Goal: Task Accomplishment & Management: Manage account settings

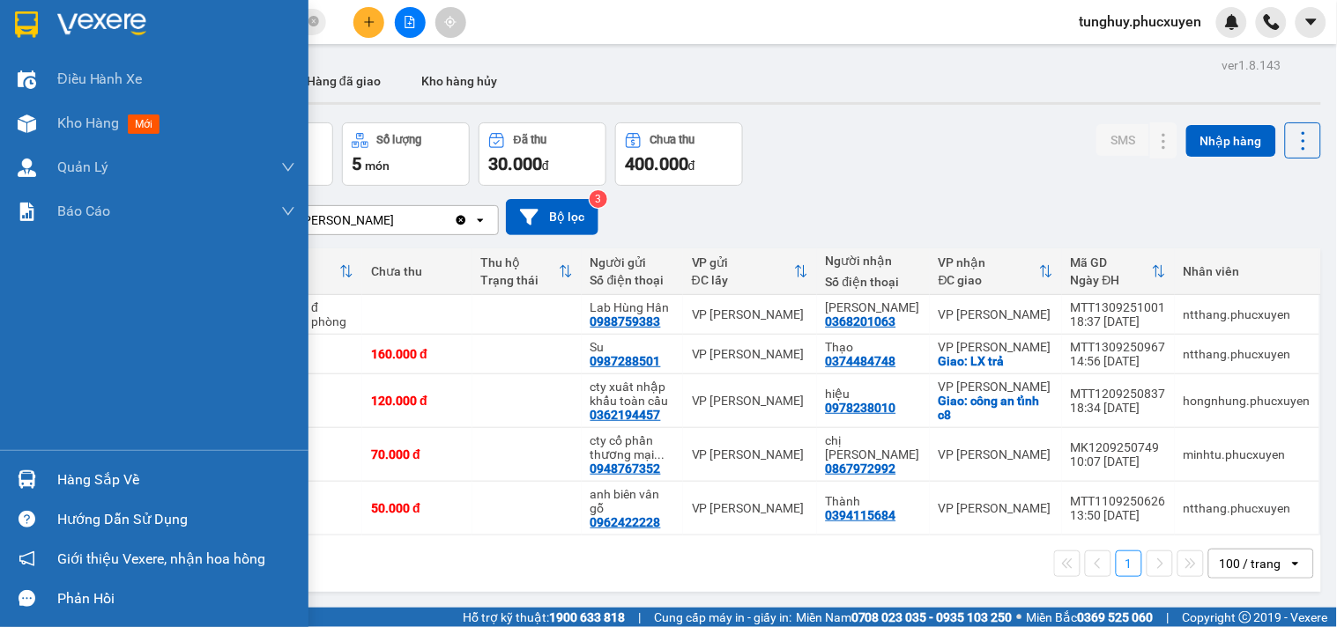
click at [18, 470] on img at bounding box center [27, 479] width 19 height 19
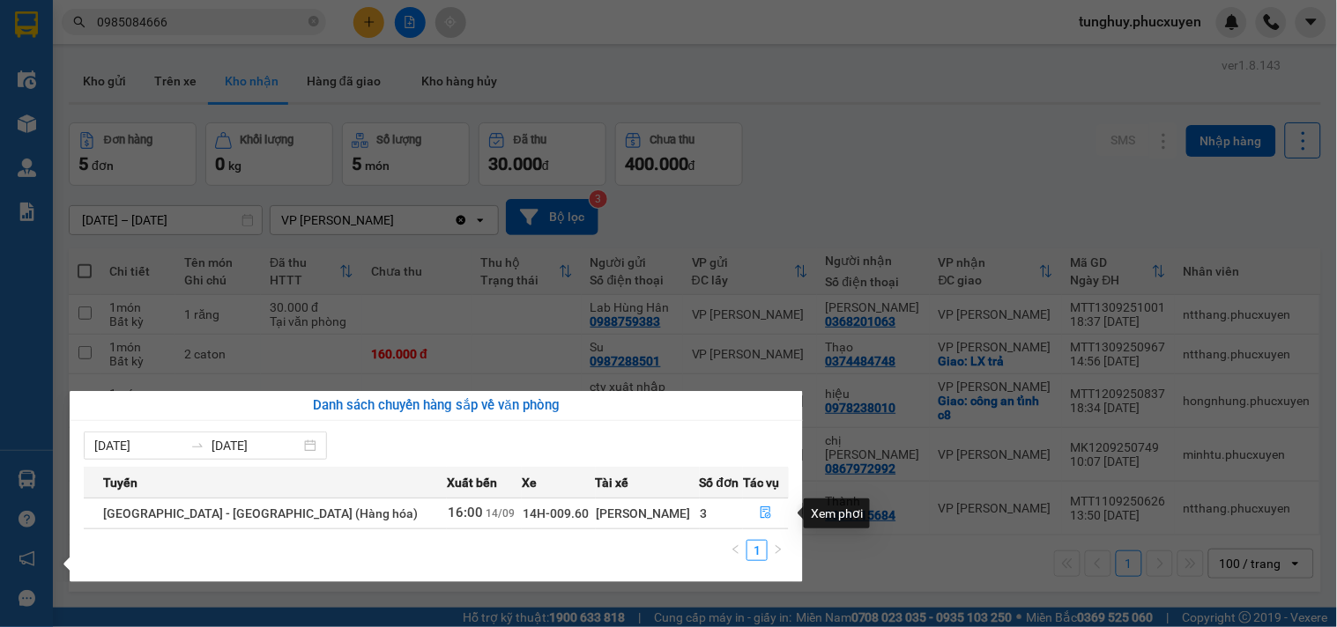
click at [851, 526] on div "Xem phơi" at bounding box center [836, 514] width 66 height 30
click at [826, 580] on section "Kết quả tìm kiếm ( 0 ) Bộ lọc Gửi 3 ngày gần nhất No Data 0985084666 tunghuy.ph…" at bounding box center [668, 313] width 1337 height 627
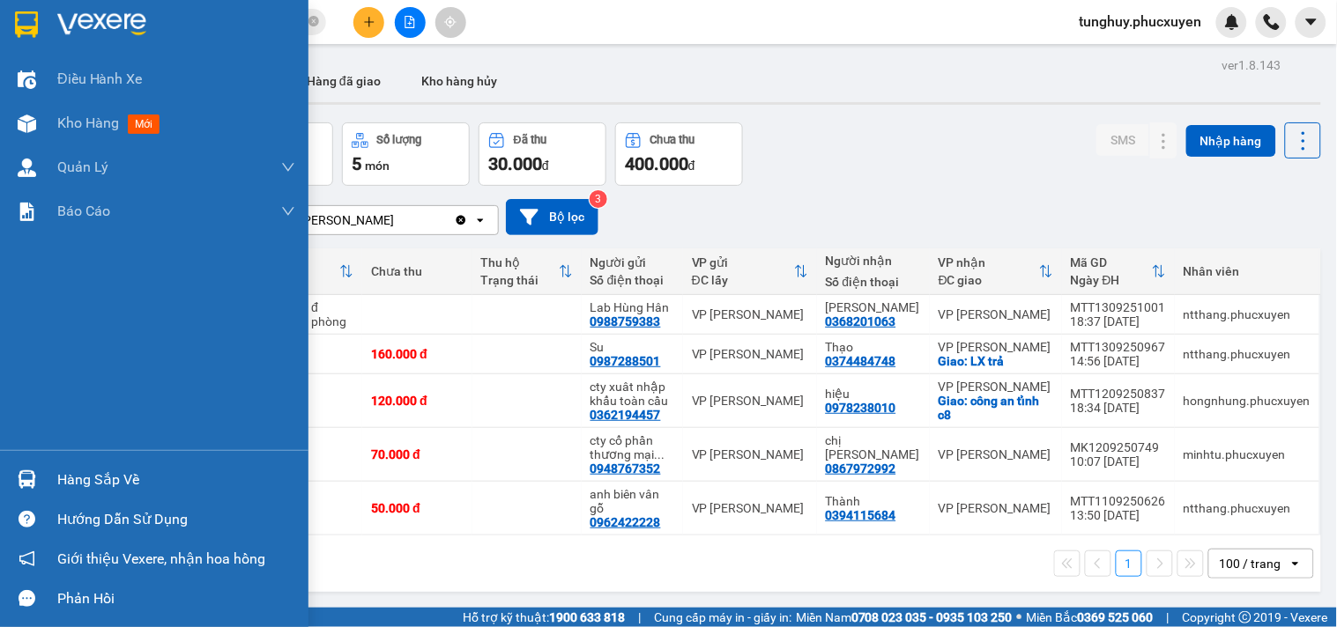
click at [32, 467] on div at bounding box center [26, 479] width 31 height 31
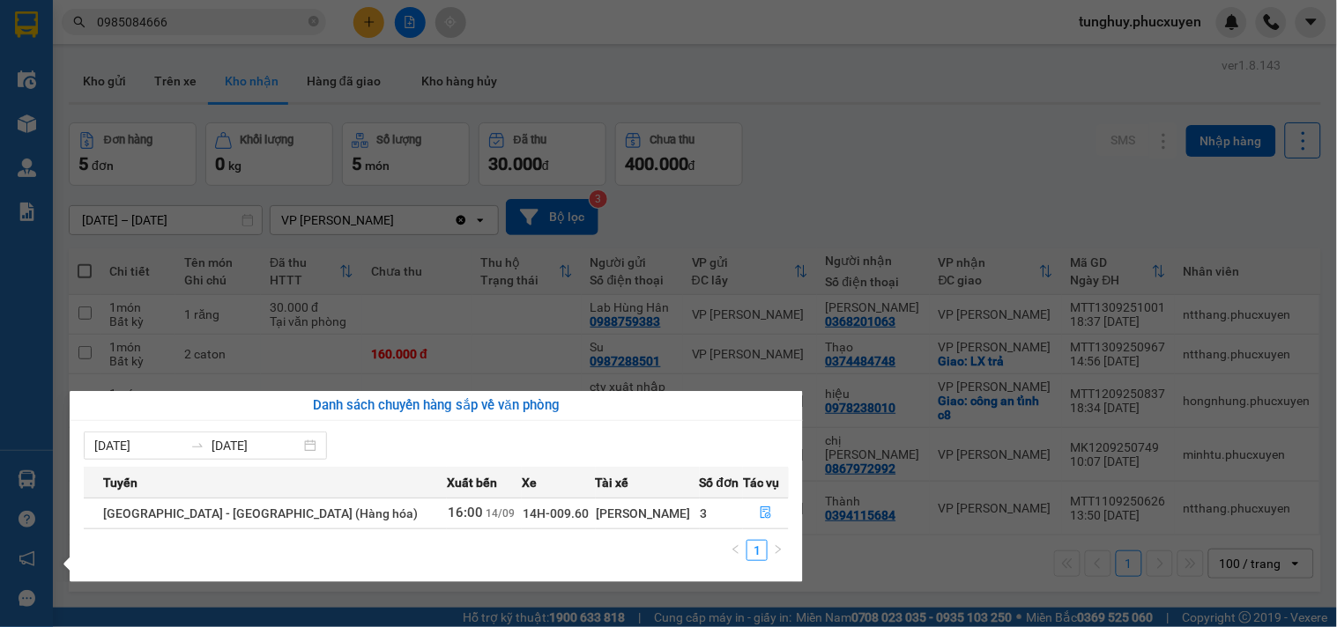
click at [348, 28] on section "Kết quả tìm kiếm ( 0 ) Bộ lọc Gửi 3 ngày gần nhất No Data 0985084666 tunghuy.ph…" at bounding box center [668, 313] width 1337 height 627
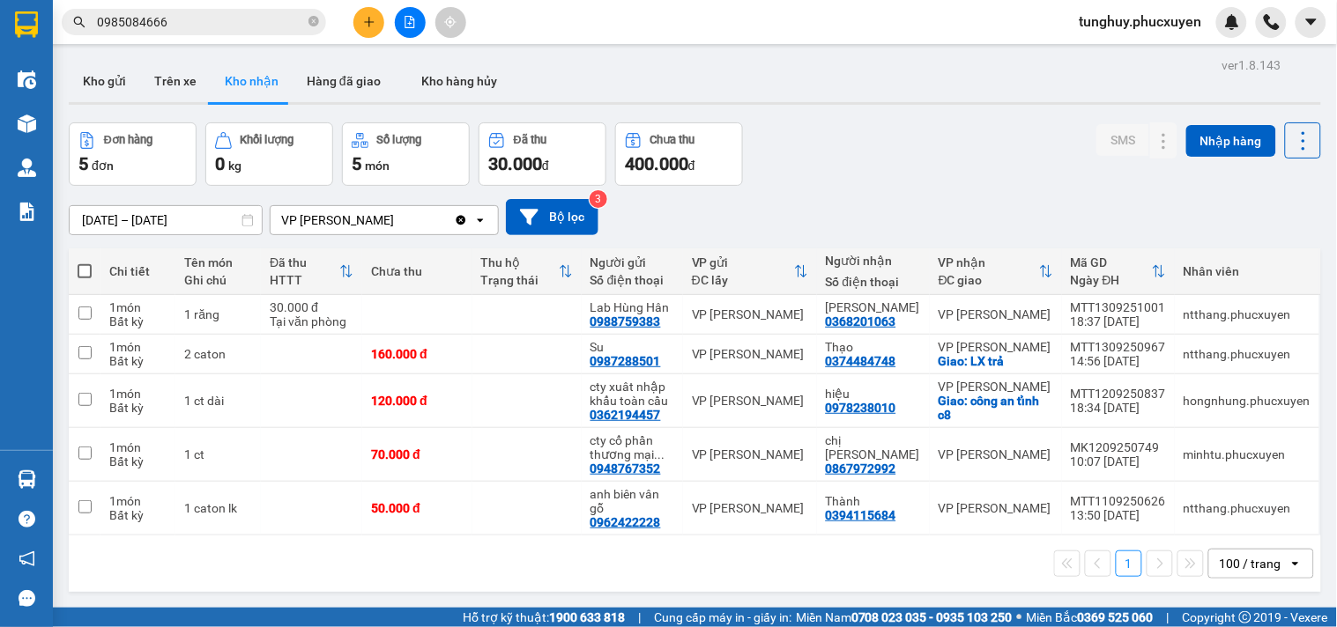
click at [365, 25] on icon "plus" at bounding box center [369, 22] width 12 height 12
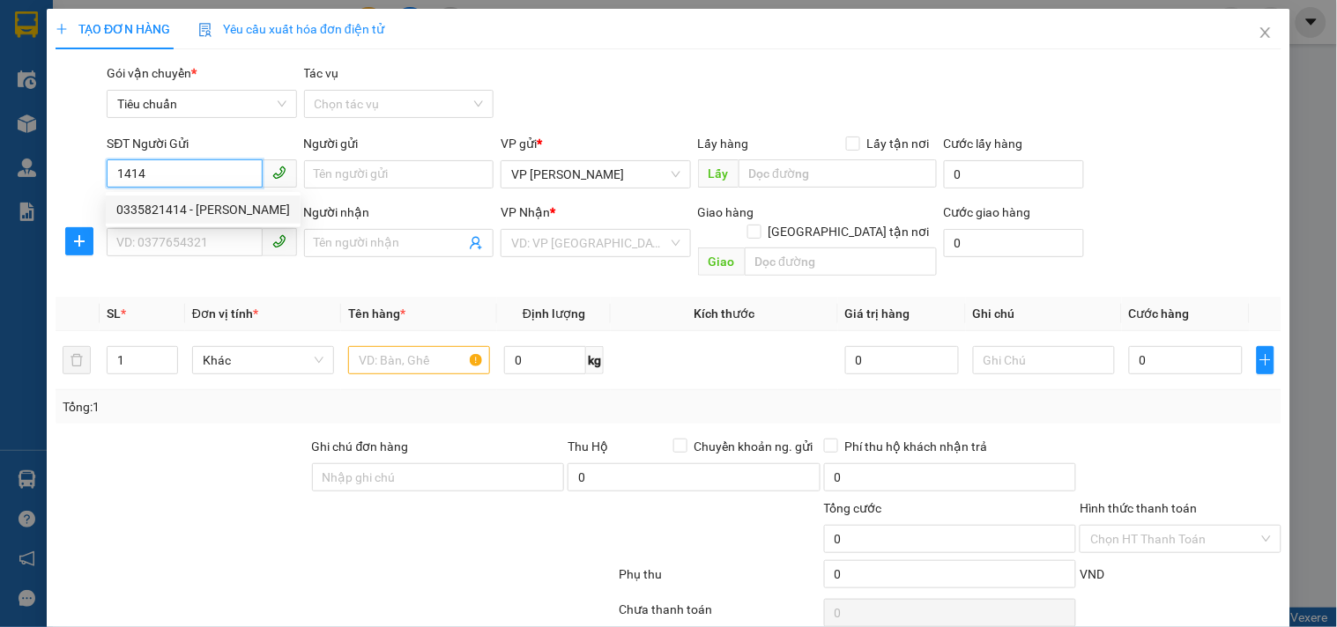
click at [254, 215] on div "0335821414 - Vân" at bounding box center [203, 209] width 174 height 19
type input "0335821414"
type input "Vân"
type input "0335821414"
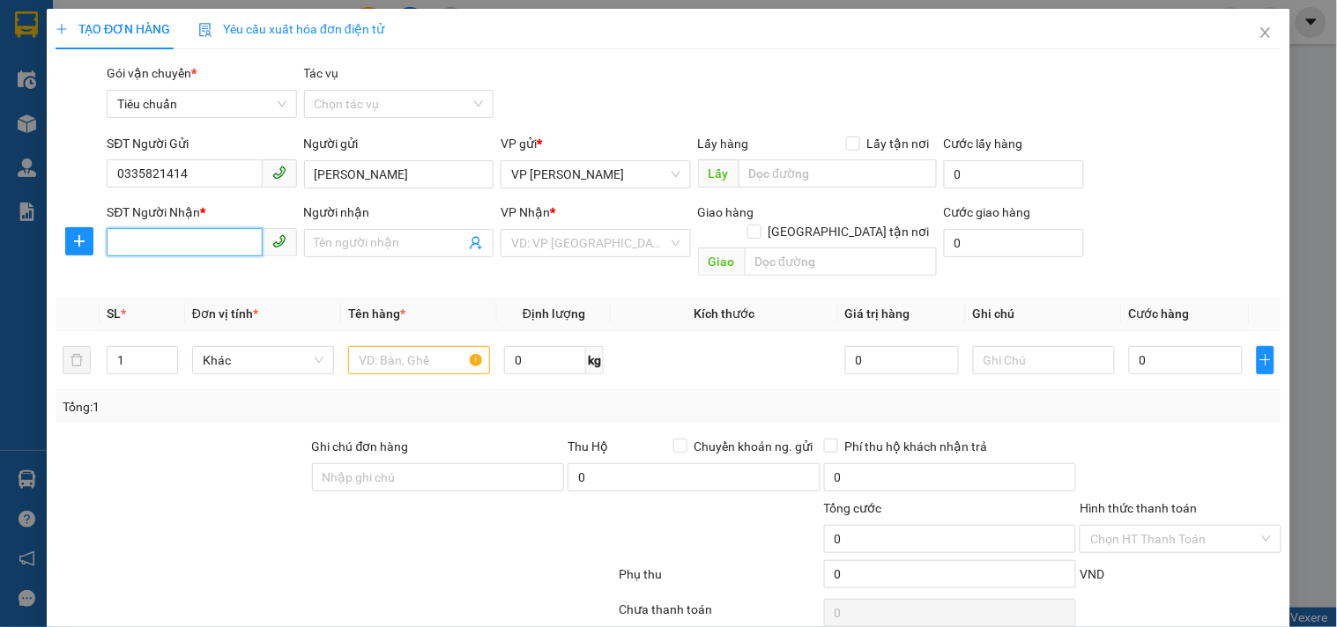
click at [233, 240] on input "SĐT Người Nhận *" at bounding box center [184, 242] width 155 height 28
click at [244, 286] on div "0975523115 - Chị Mỵ" at bounding box center [199, 278] width 167 height 19
type input "0975523115"
type input "Chị Mỵ"
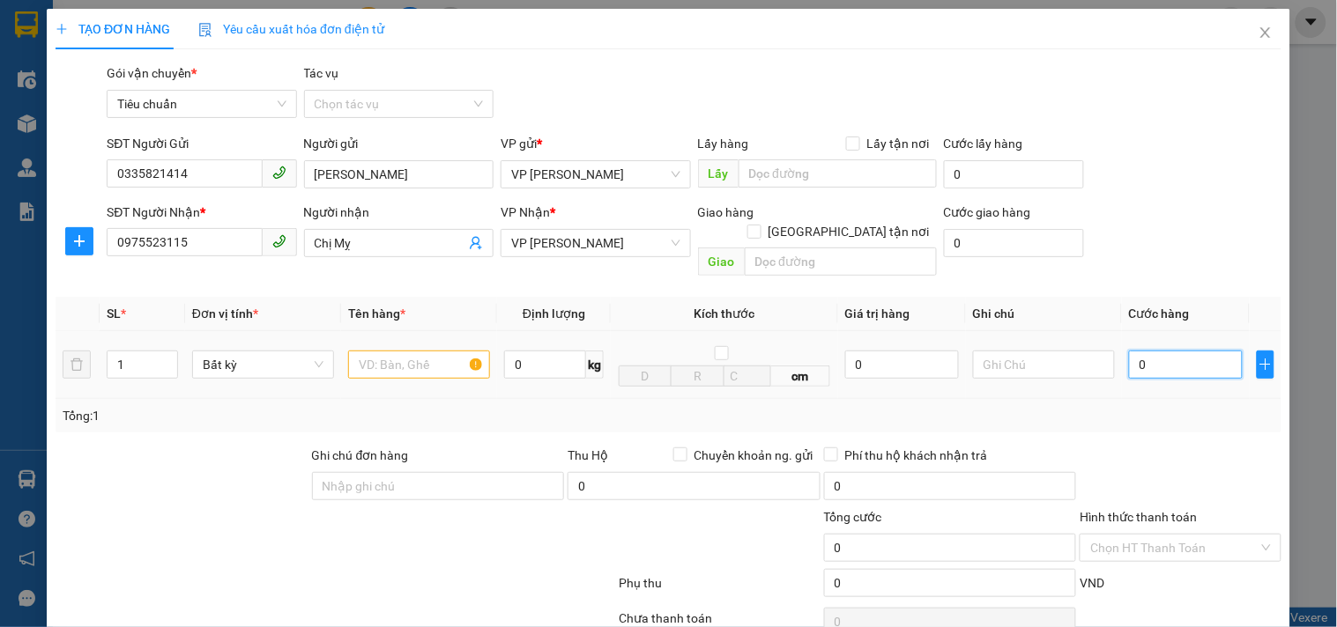
click at [1132, 351] on input "0" at bounding box center [1186, 365] width 114 height 28
type input "5"
type input "50"
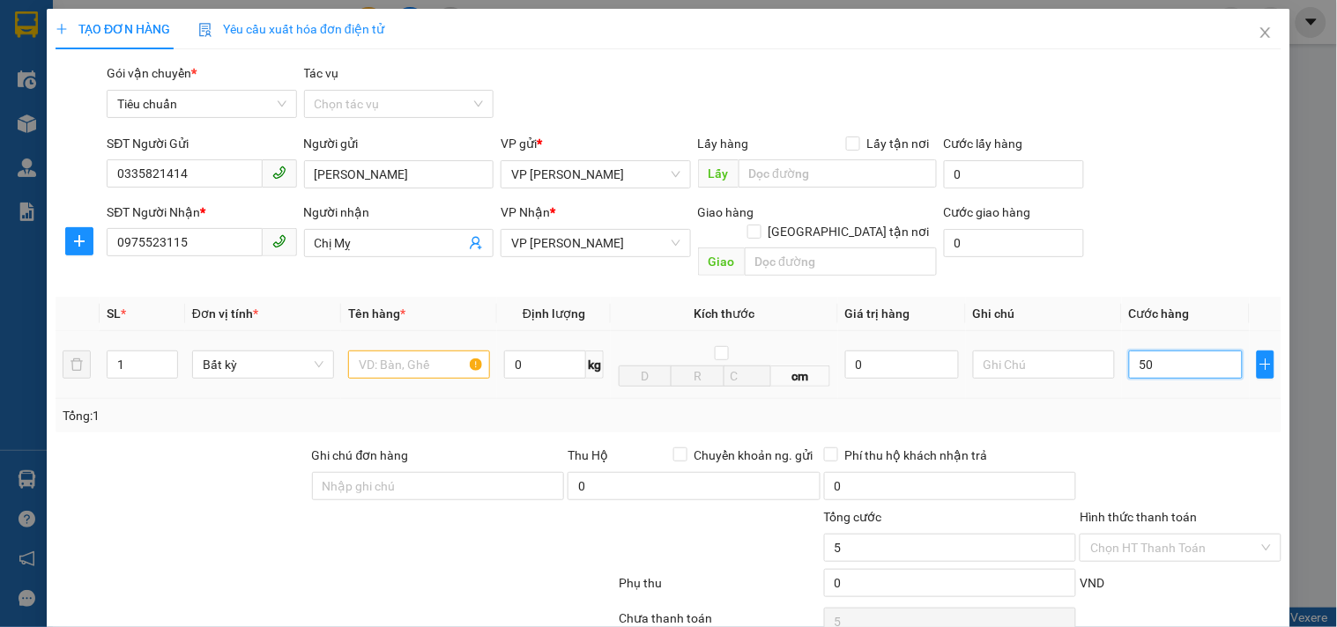
type input "50"
click at [414, 351] on input "text" at bounding box center [419, 365] width 142 height 28
type input "50.000"
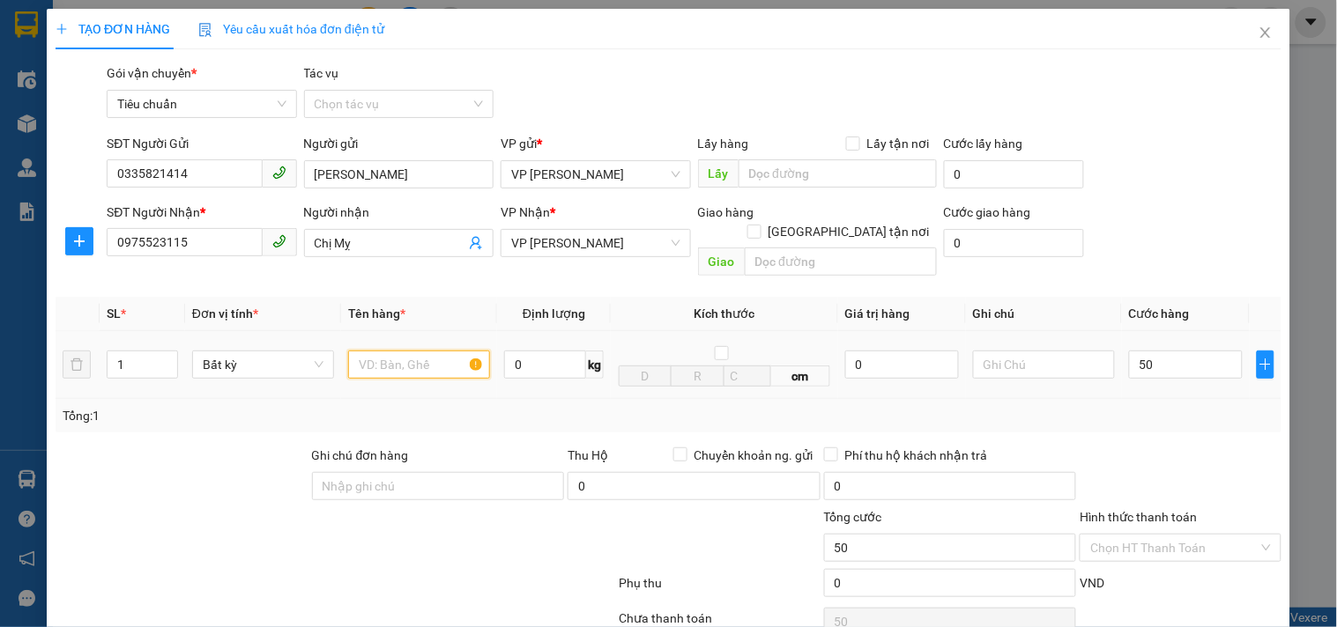
type input "50.000"
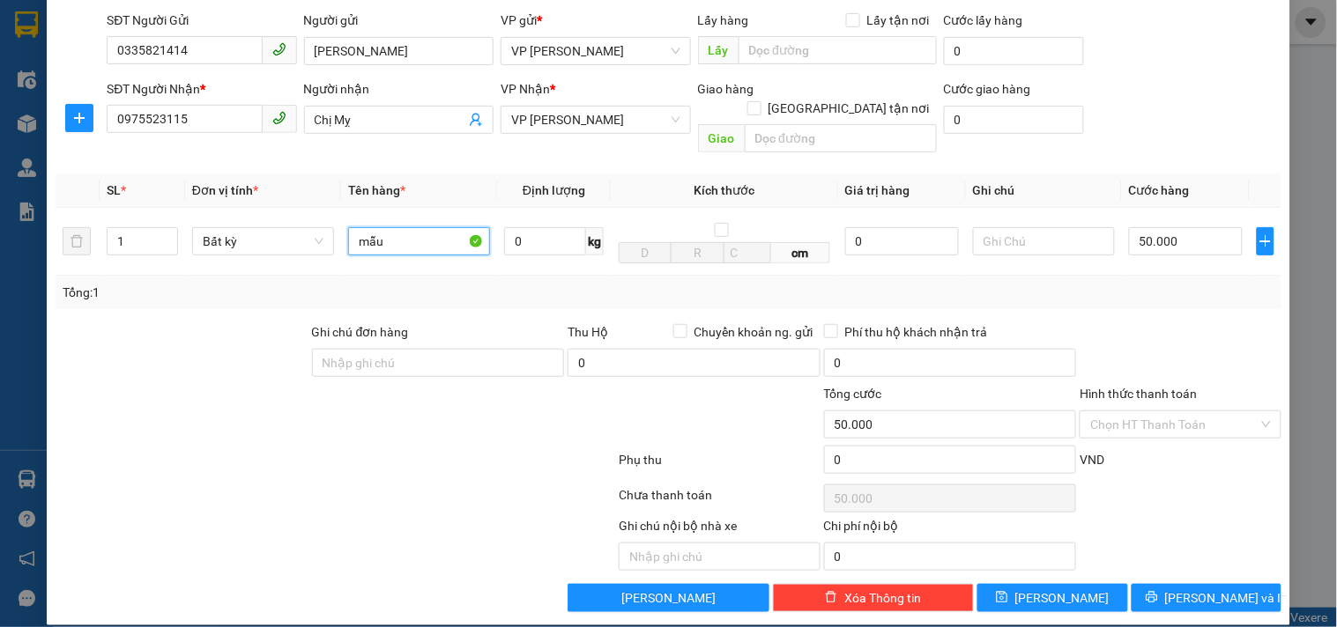
type input "mẫu"
click at [1203, 562] on div "Transit Pickup Surcharge Ids Transit Deliver Surcharge Ids Transit Deliver Surc…" at bounding box center [669, 276] width 1226 height 672
click at [1200, 589] on span "Lưu và In" at bounding box center [1226, 598] width 123 height 19
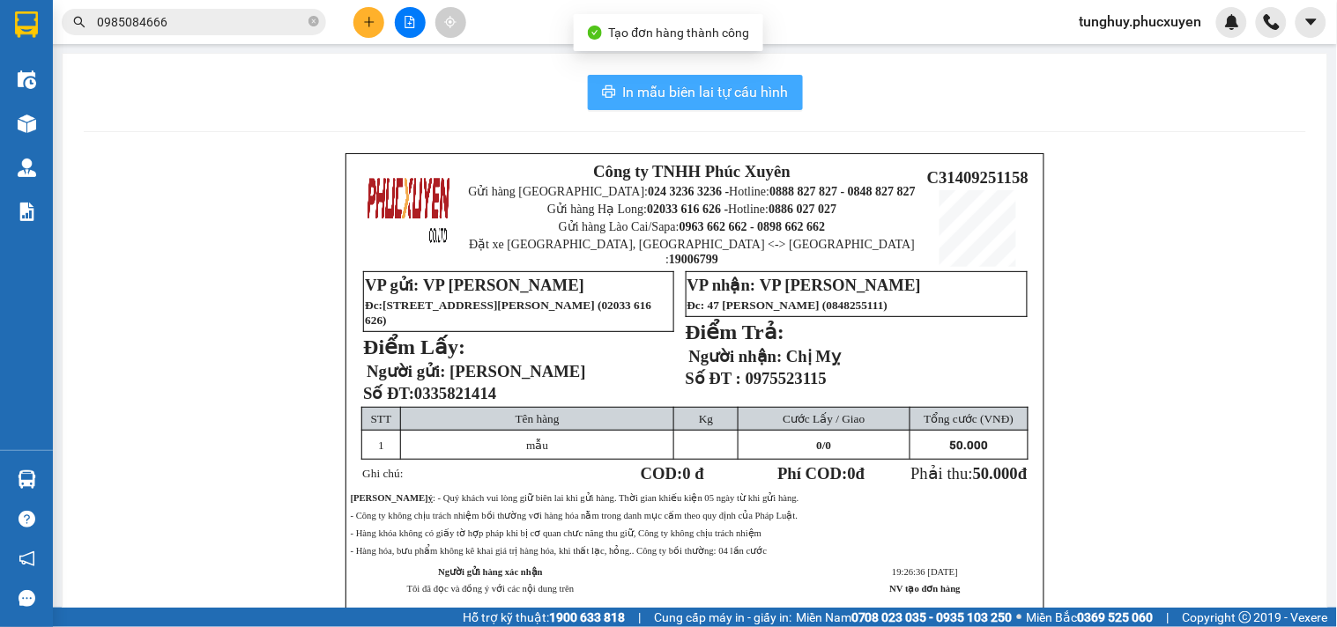
click at [659, 85] on span "In mẫu biên lai tự cấu hình" at bounding box center [706, 92] width 166 height 22
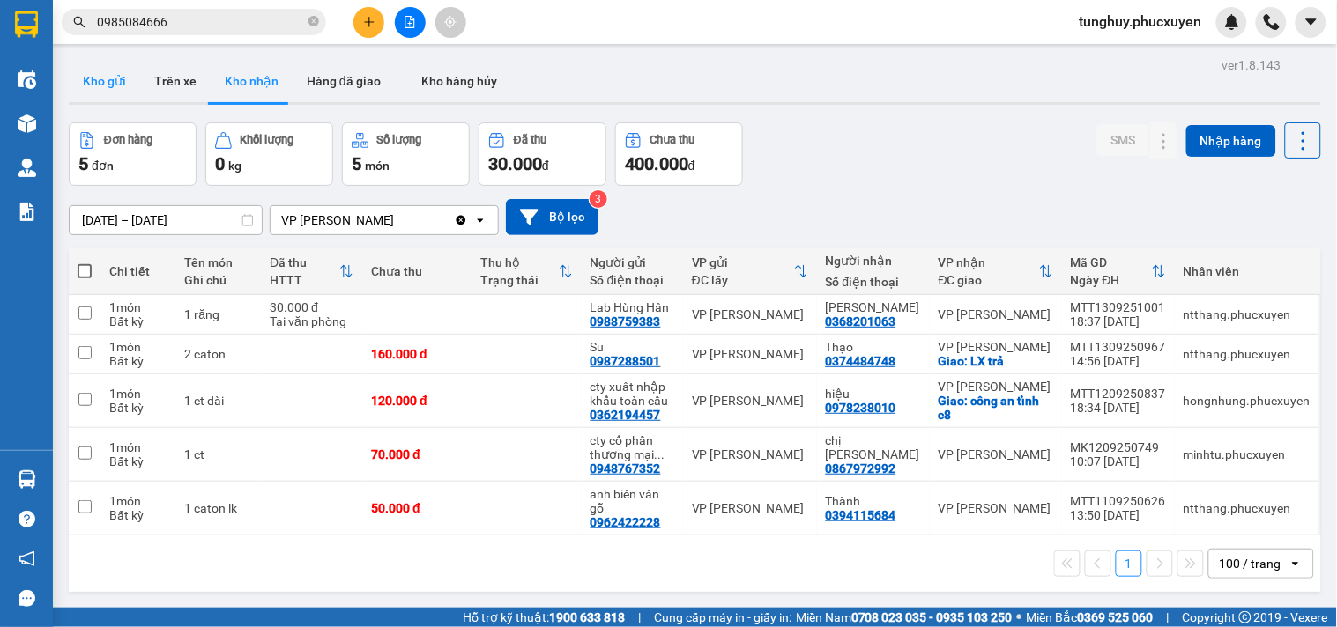
click at [120, 90] on button "Kho gửi" at bounding box center [104, 81] width 71 height 42
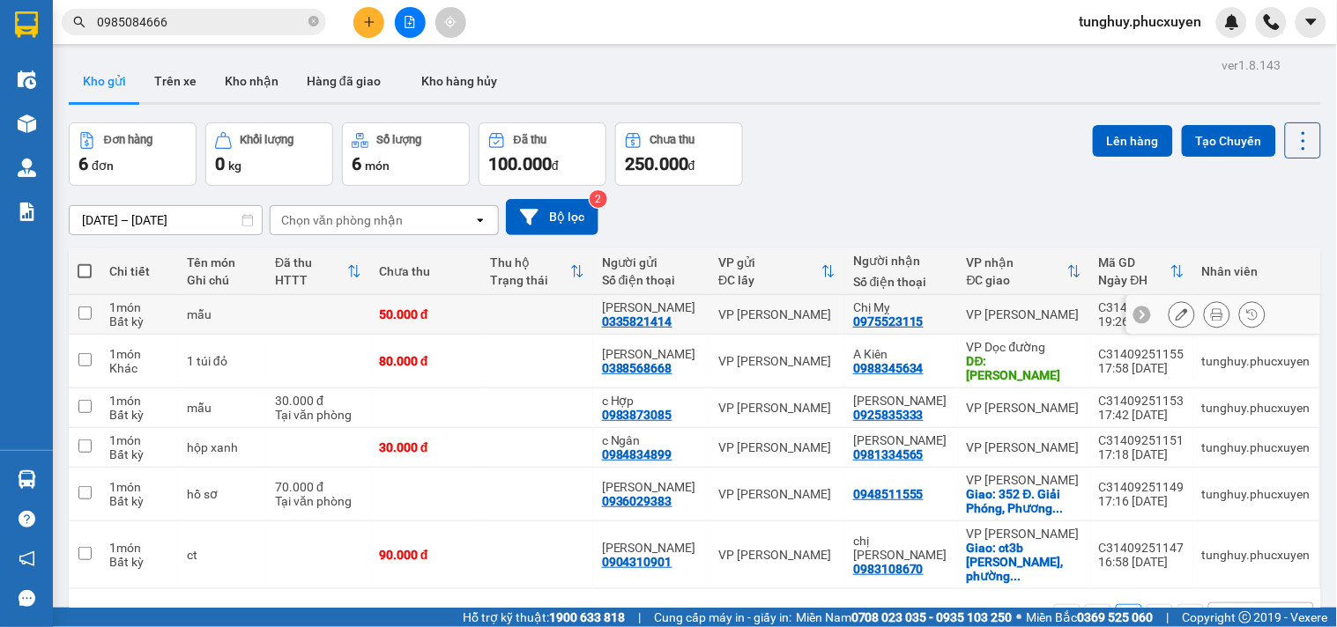
click at [1175, 313] on icon at bounding box center [1181, 314] width 12 height 12
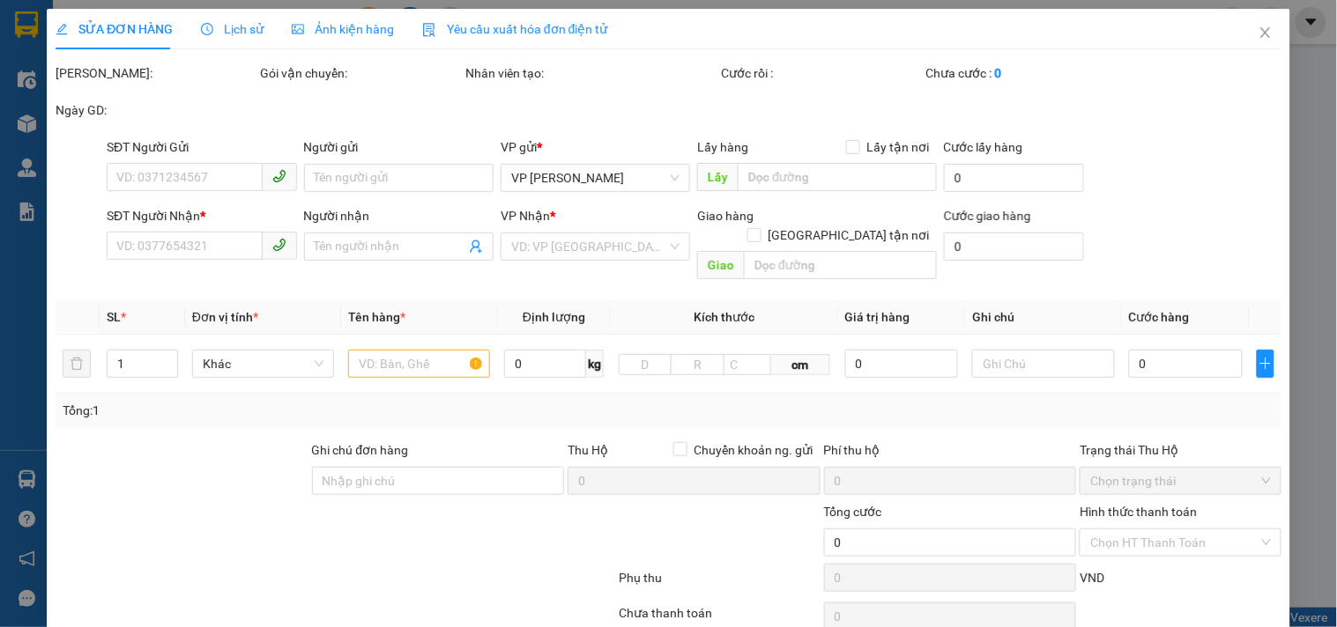
type input "0335821414"
type input "Vân"
type input "0975523115"
type input "Chị Mỵ"
type input "50.000"
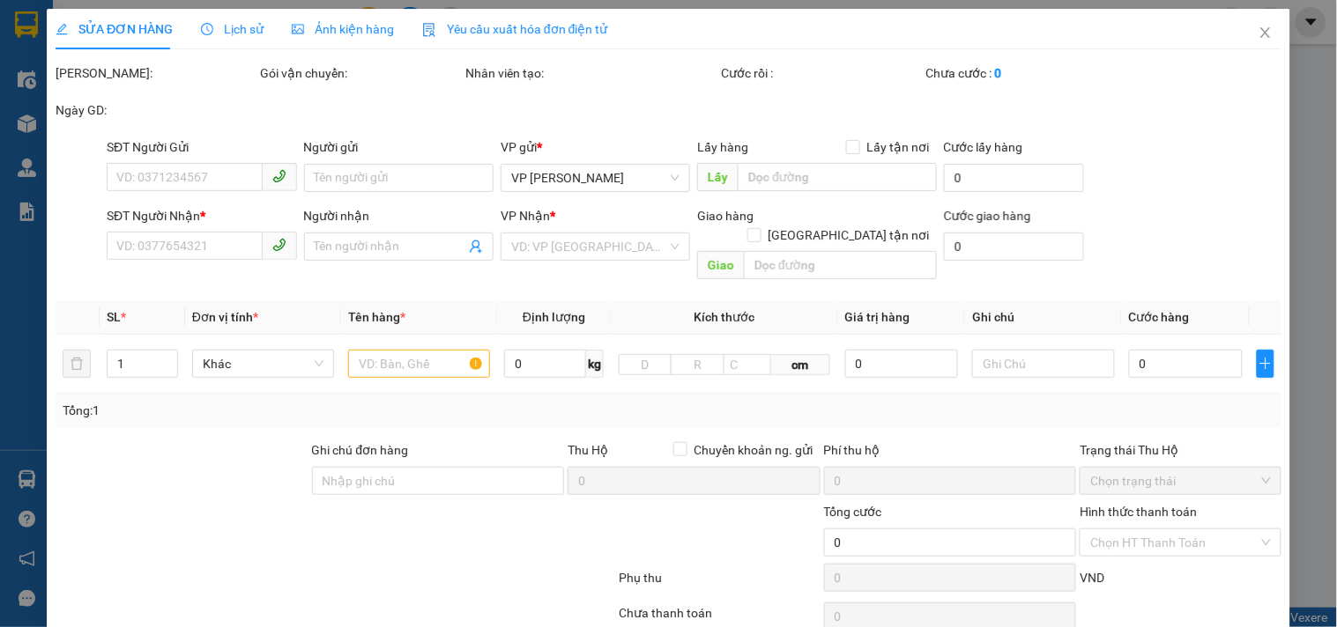
type input "50.000"
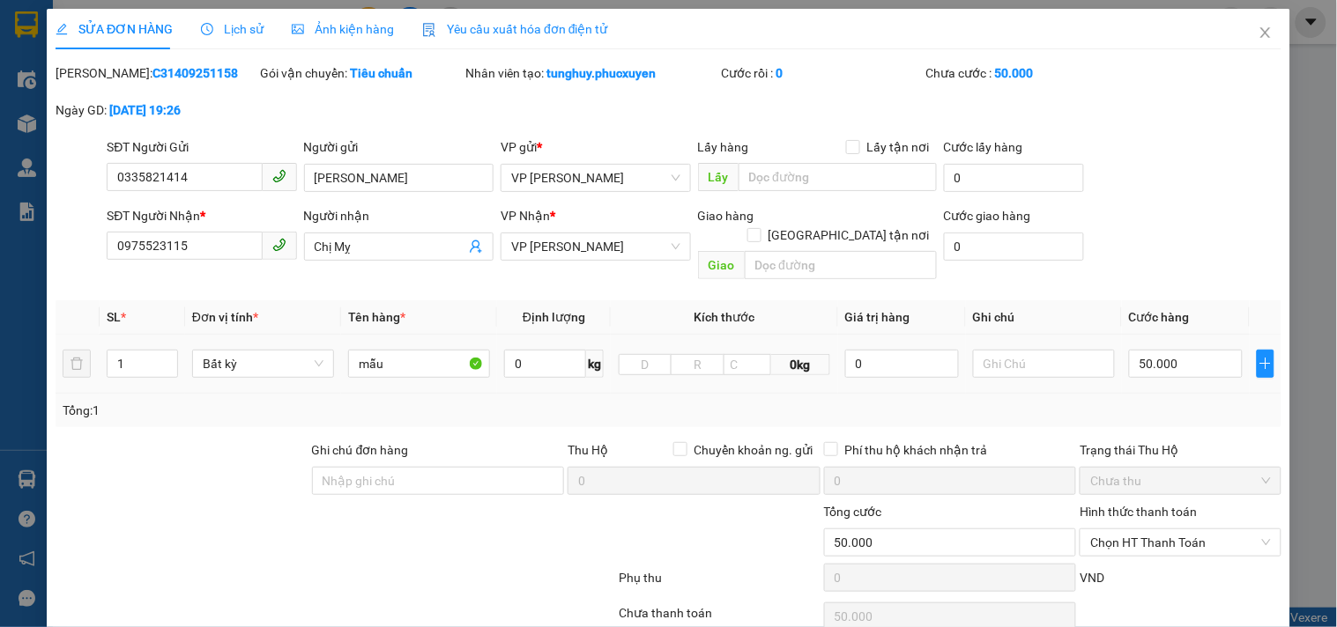
click at [1061, 361] on div at bounding box center [1044, 363] width 142 height 35
click at [1062, 350] on input "text" at bounding box center [1044, 364] width 142 height 28
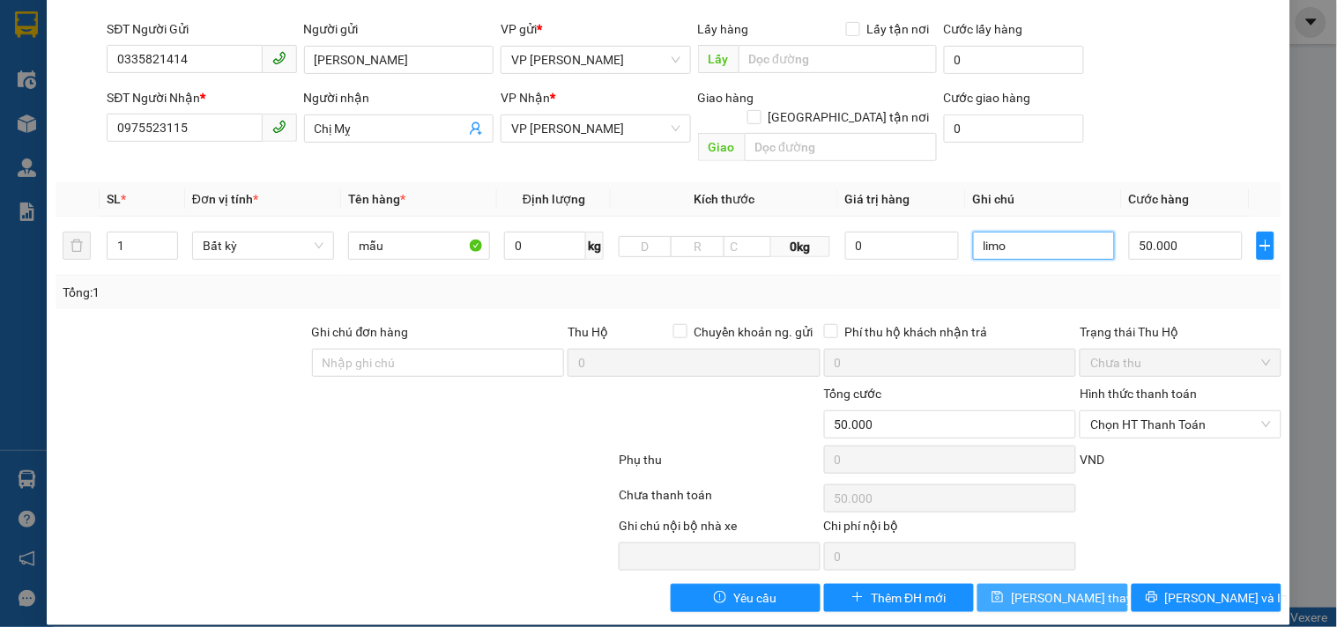
type input "limo"
click at [1063, 589] on span "Lưu thay đổi" at bounding box center [1081, 598] width 141 height 19
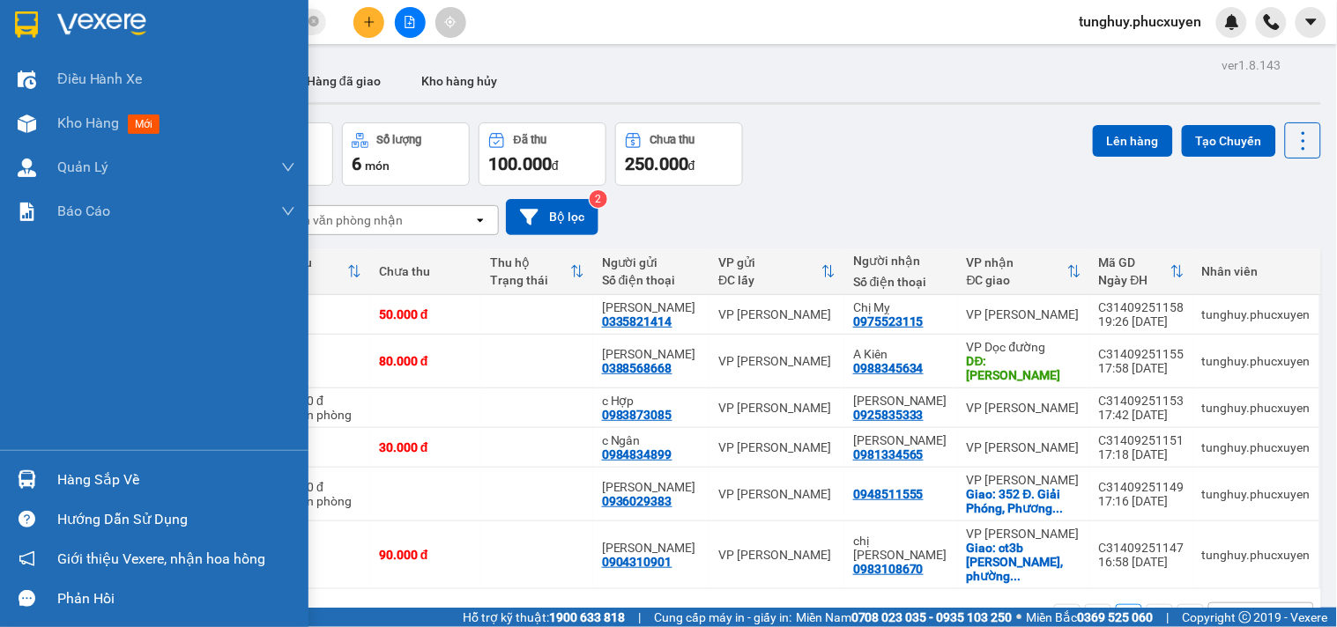
click at [19, 464] on div at bounding box center [26, 479] width 31 height 31
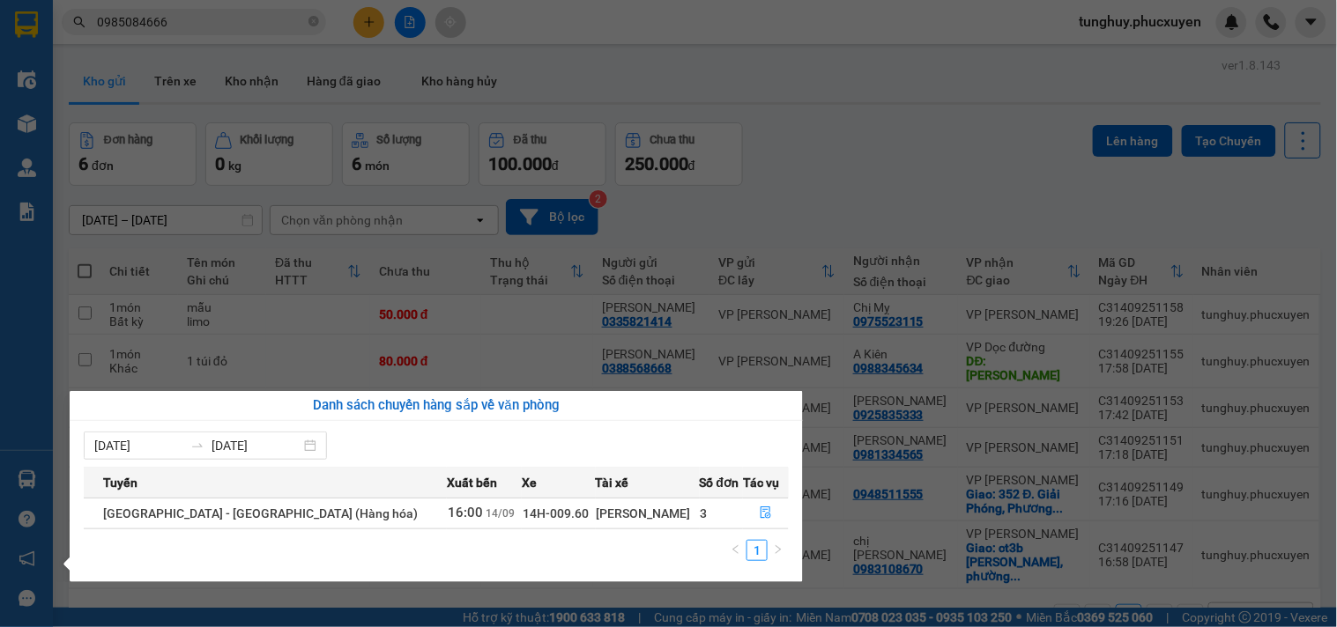
click at [244, 340] on section "Kết quả tìm kiếm ( 0 ) Bộ lọc Gửi 3 ngày gần nhất No Data 0985084666 tunghuy.ph…" at bounding box center [668, 313] width 1337 height 627
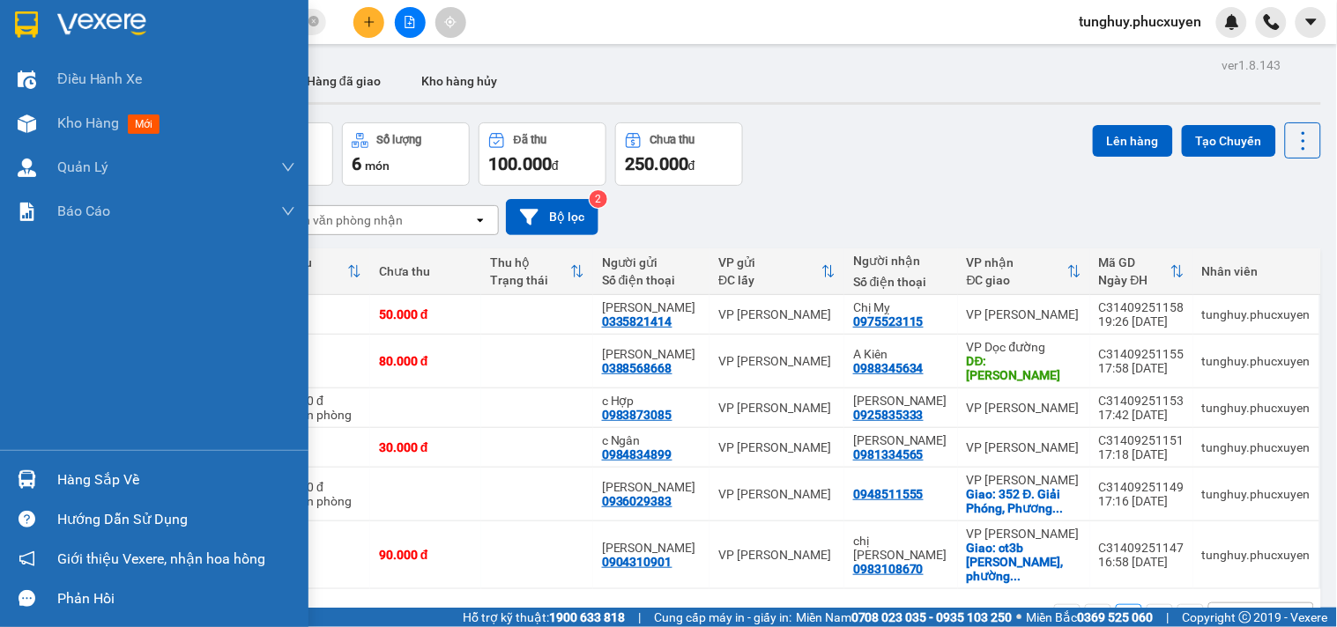
click at [48, 474] on div "Hàng sắp về" at bounding box center [154, 480] width 308 height 40
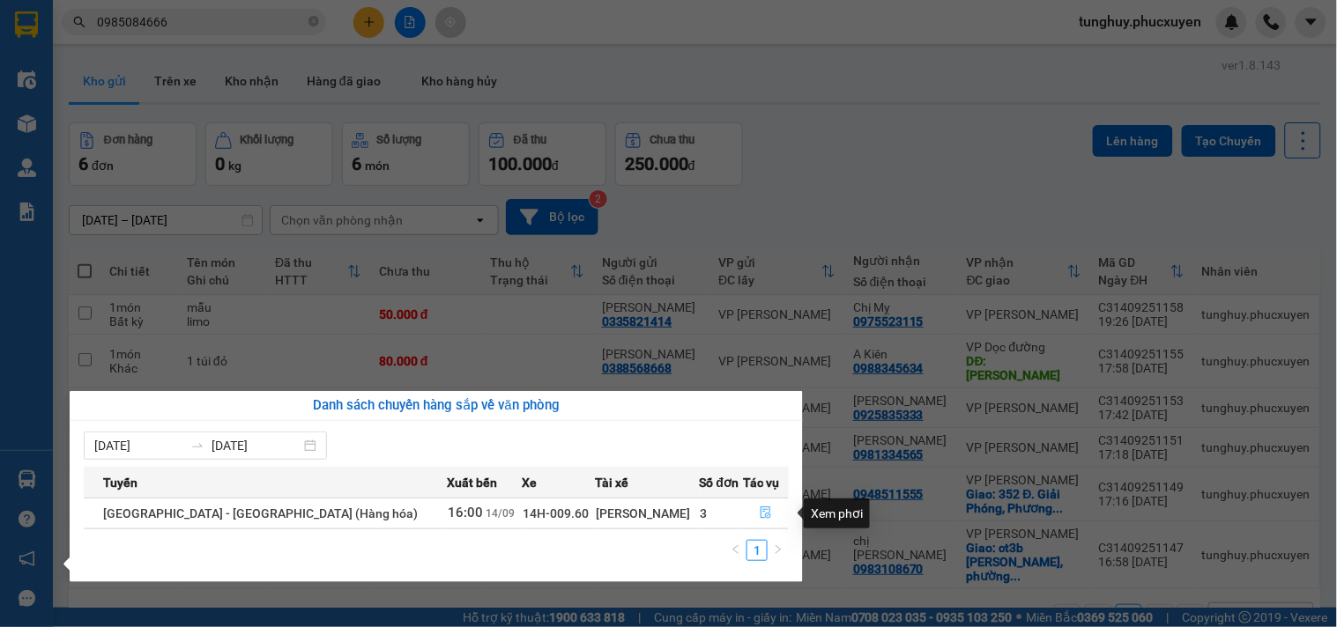
click at [760, 511] on icon "file-done" at bounding box center [765, 513] width 11 height 12
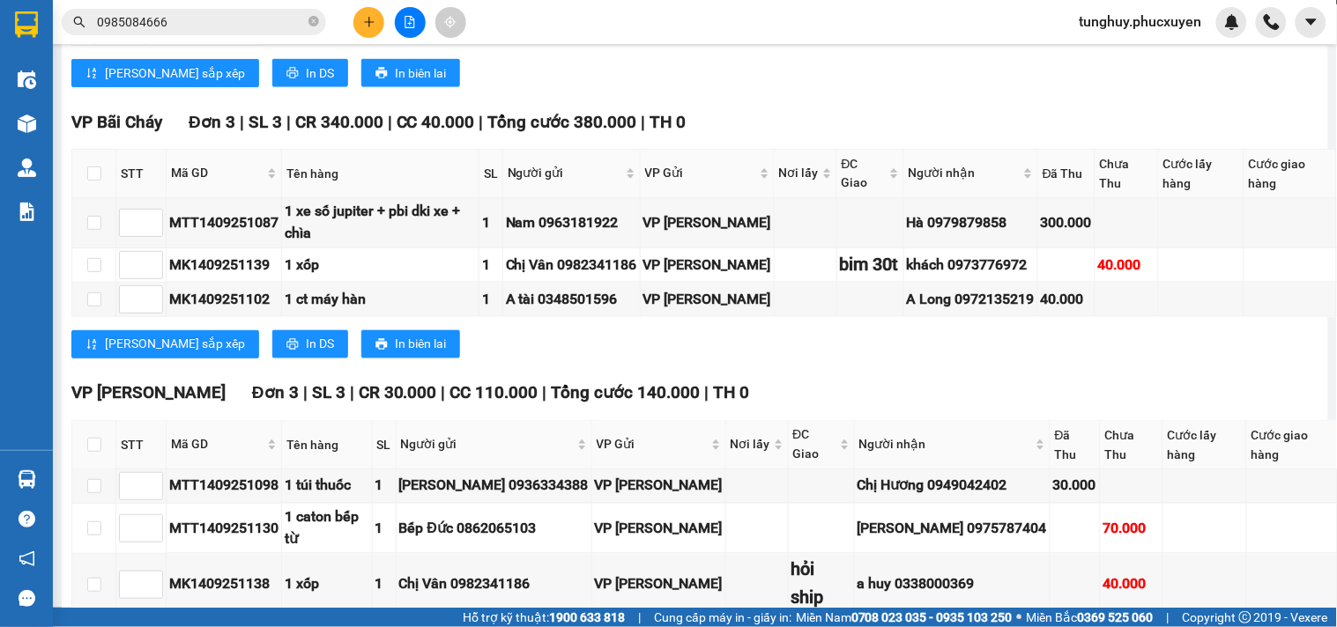
scroll to position [1125, 0]
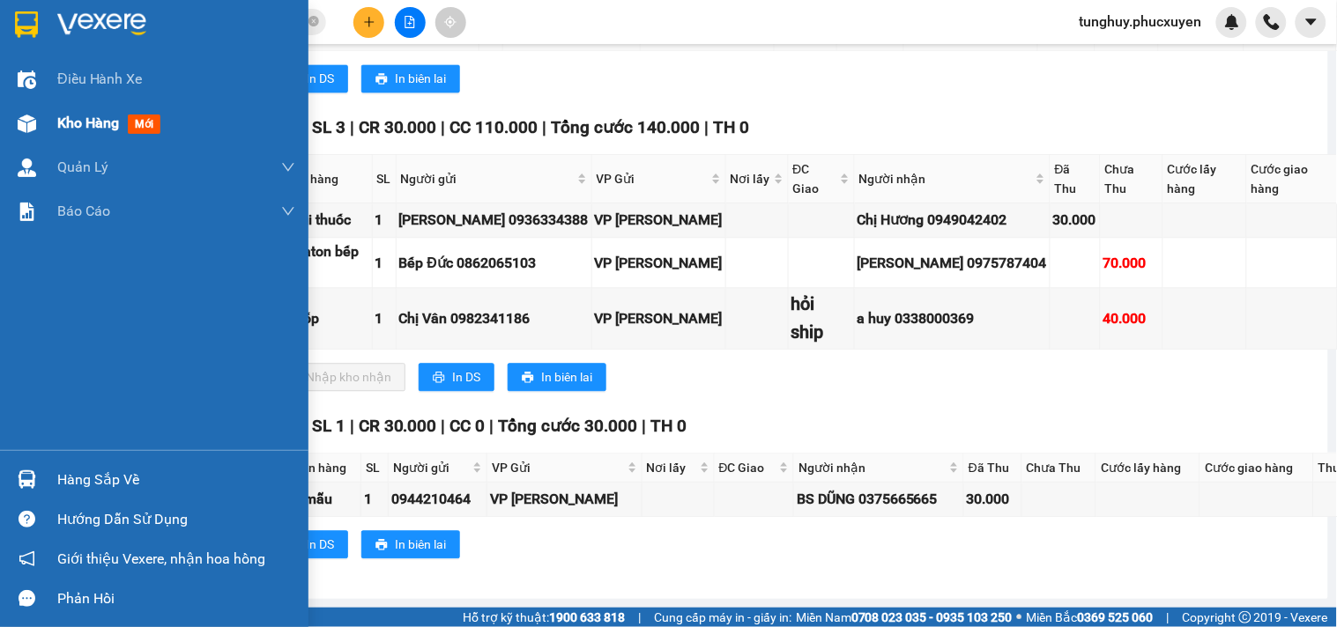
click at [19, 117] on img at bounding box center [27, 124] width 19 height 19
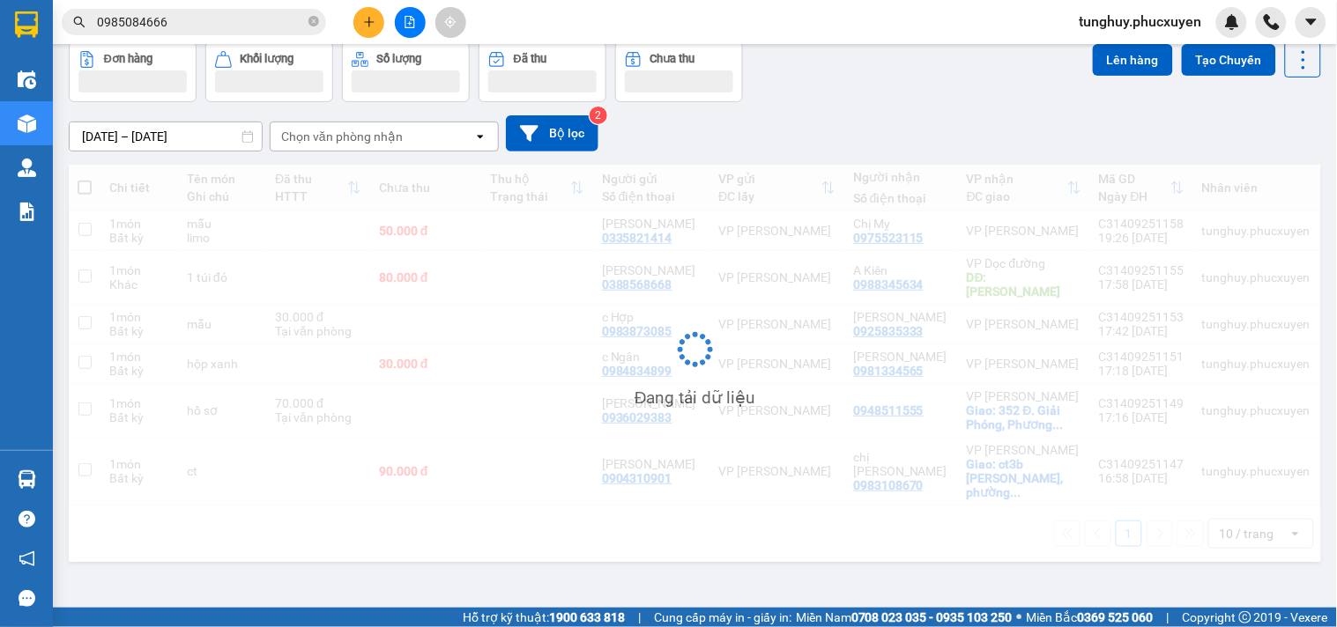
scroll to position [81, 0]
click at [403, 31] on button at bounding box center [410, 22] width 31 height 31
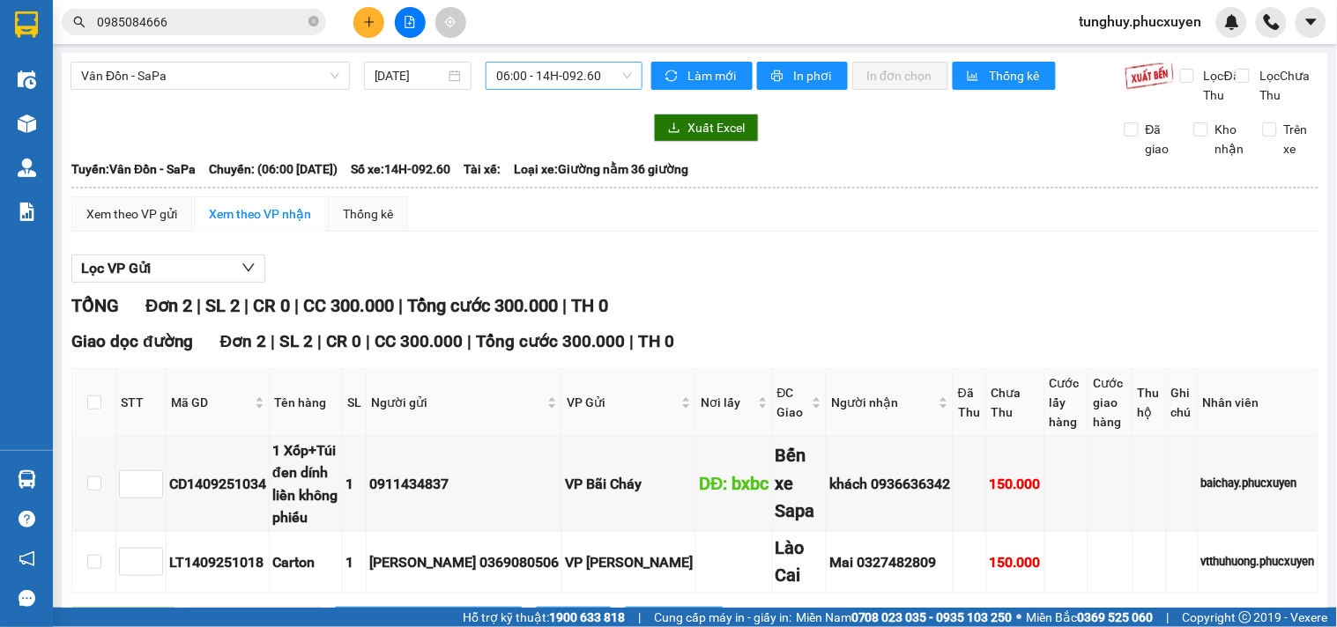
click at [549, 70] on span "06:00 - 14H-092.60" at bounding box center [564, 76] width 136 height 26
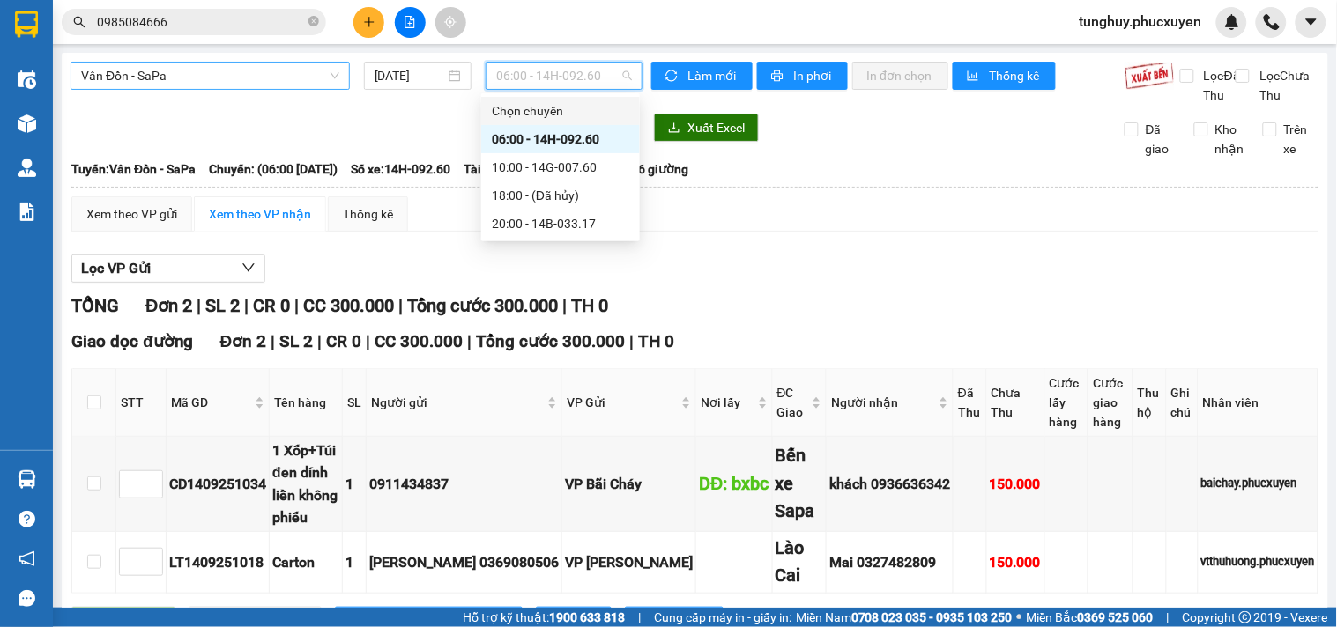
drag, startPoint x: 293, startPoint y: 63, endPoint x: 303, endPoint y: 85, distance: 23.3
click at [294, 63] on span "Vân Đồn - SaPa" at bounding box center [210, 76] width 258 height 26
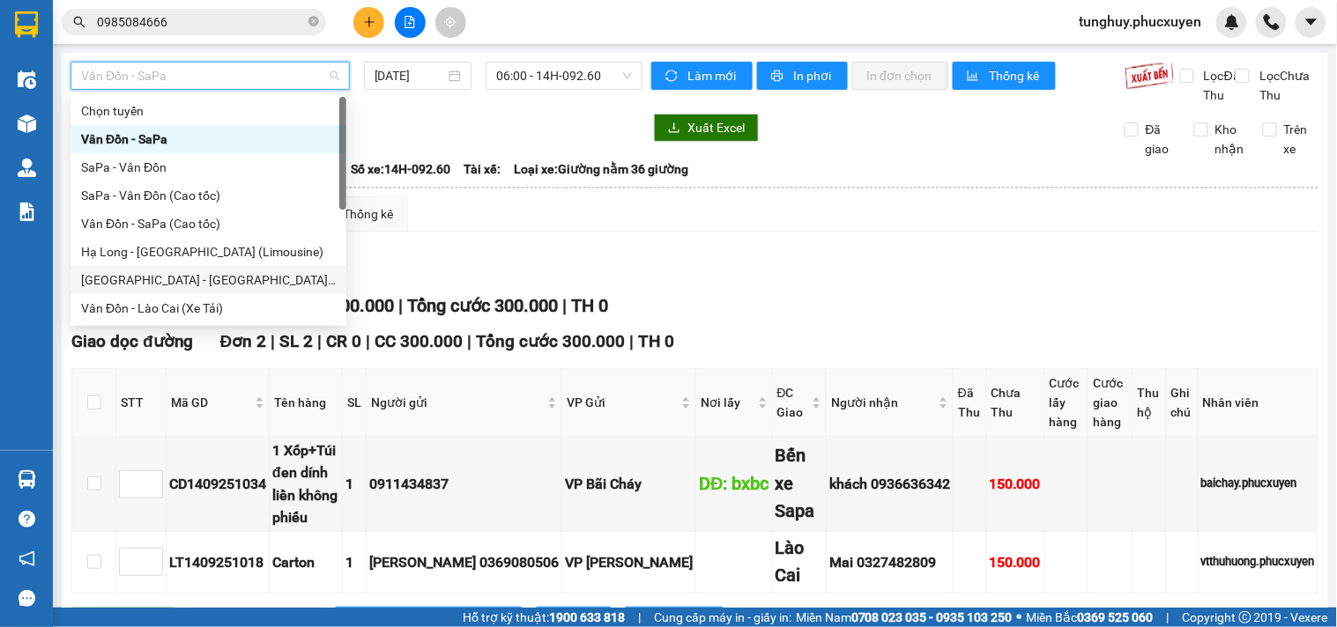
click at [278, 270] on div "Hà Nội - Hạ Long (Limousine)" at bounding box center [208, 279] width 255 height 19
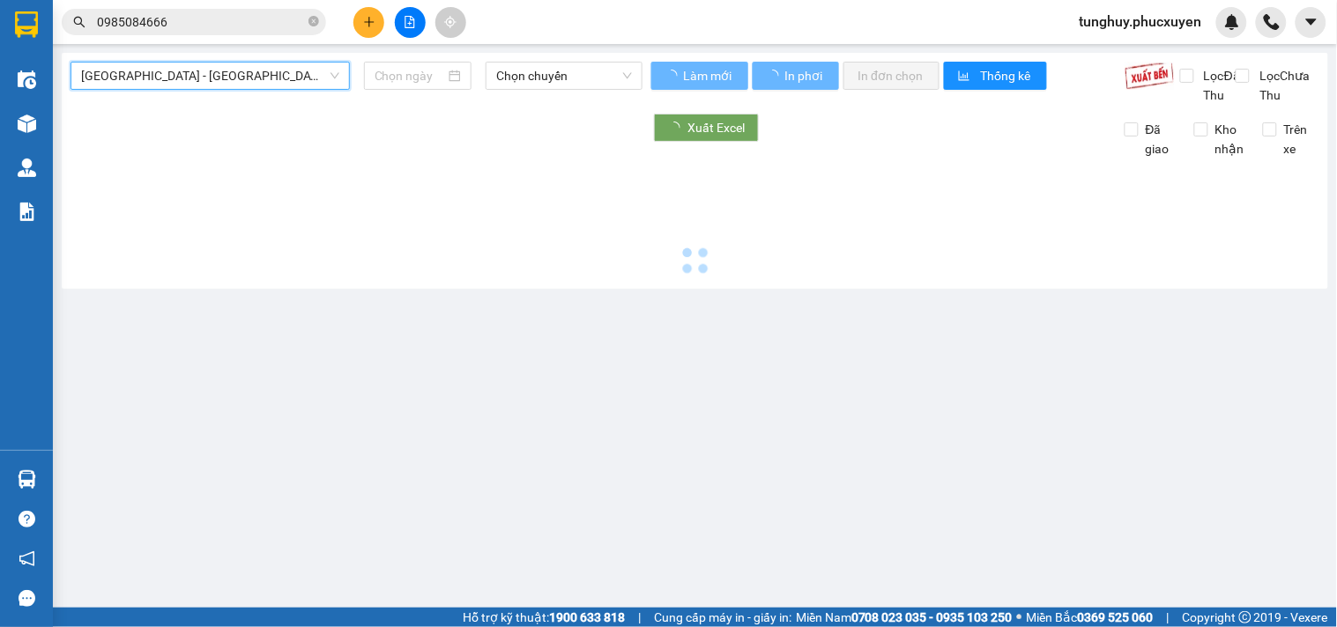
type input "14/09/2025"
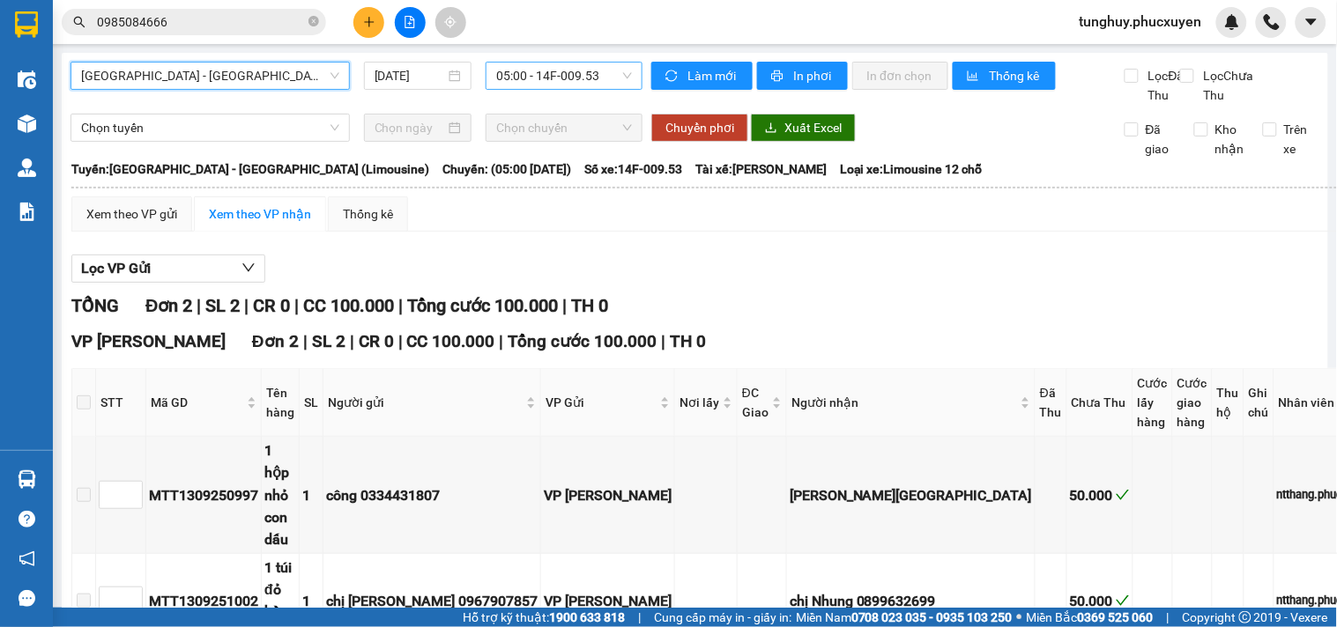
click at [567, 66] on span "05:00 - 14F-009.53" at bounding box center [564, 76] width 136 height 26
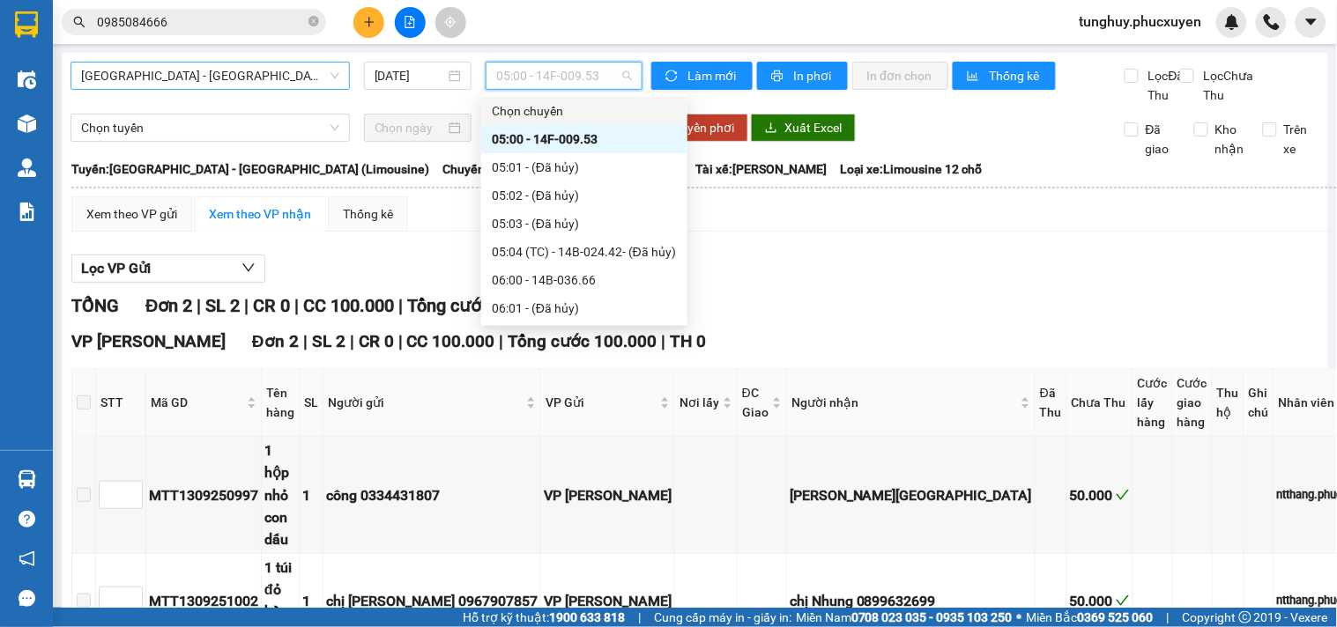
click at [312, 85] on span "Hà Nội - Hạ Long (Limousine)" at bounding box center [210, 76] width 258 height 26
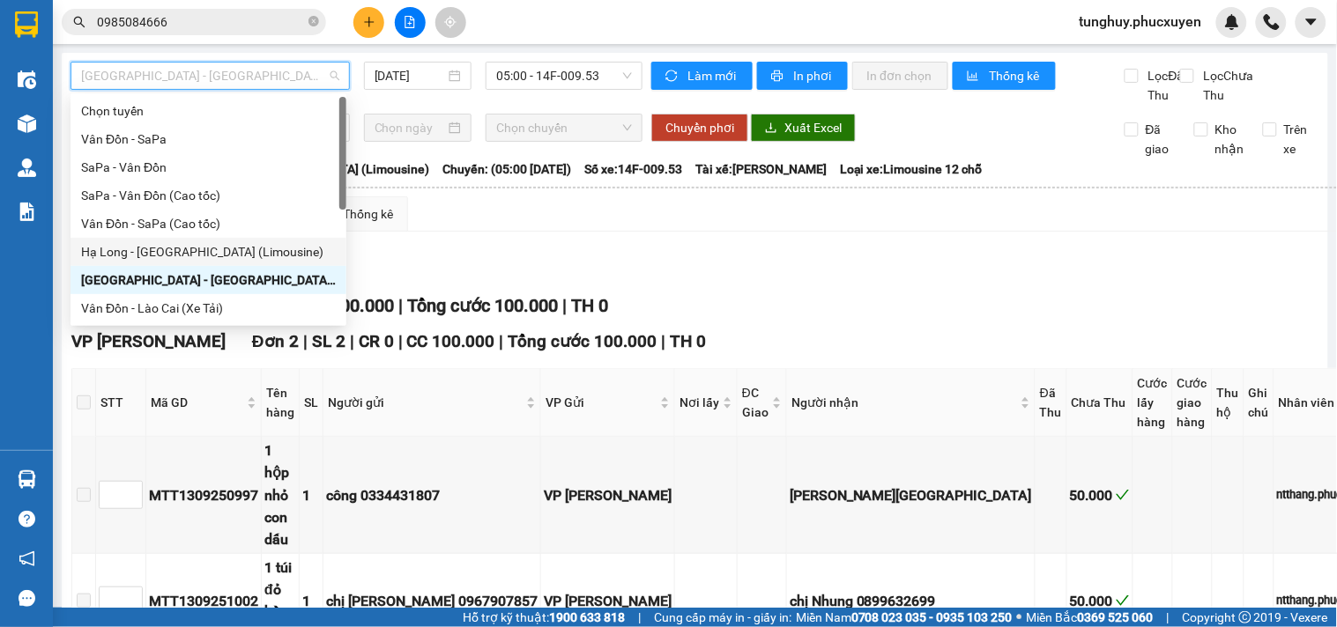
scroll to position [84, 0]
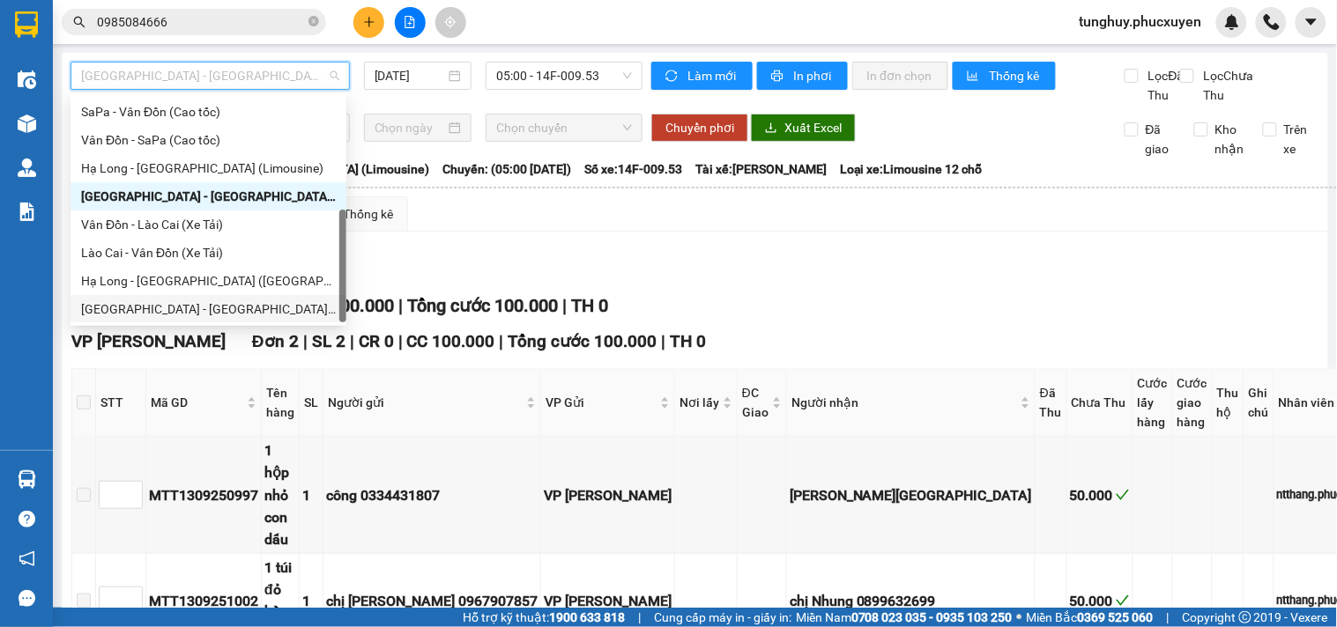
drag, startPoint x: 266, startPoint y: 306, endPoint x: 547, endPoint y: 126, distance: 333.6
click at [269, 307] on div "Hà Nội - Hạ Long (Hàng hóa)" at bounding box center [208, 309] width 255 height 19
type input "14/09/2025"
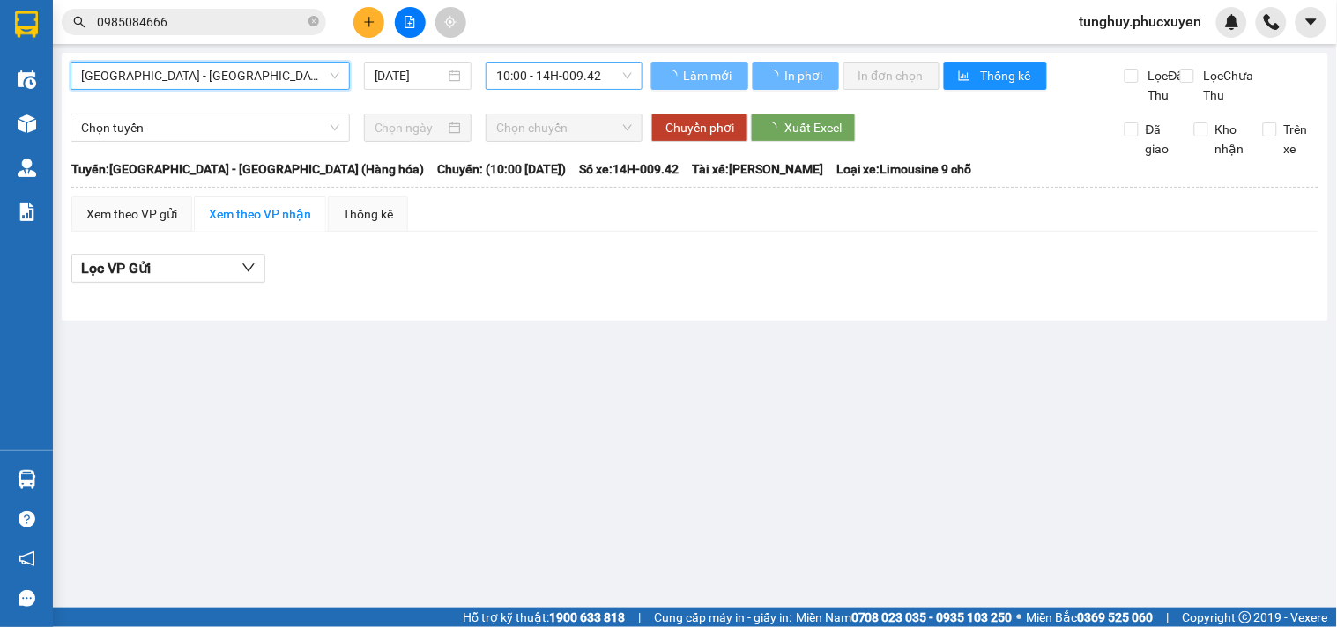
click at [583, 63] on span "10:00 - 14H-009.42" at bounding box center [564, 76] width 136 height 26
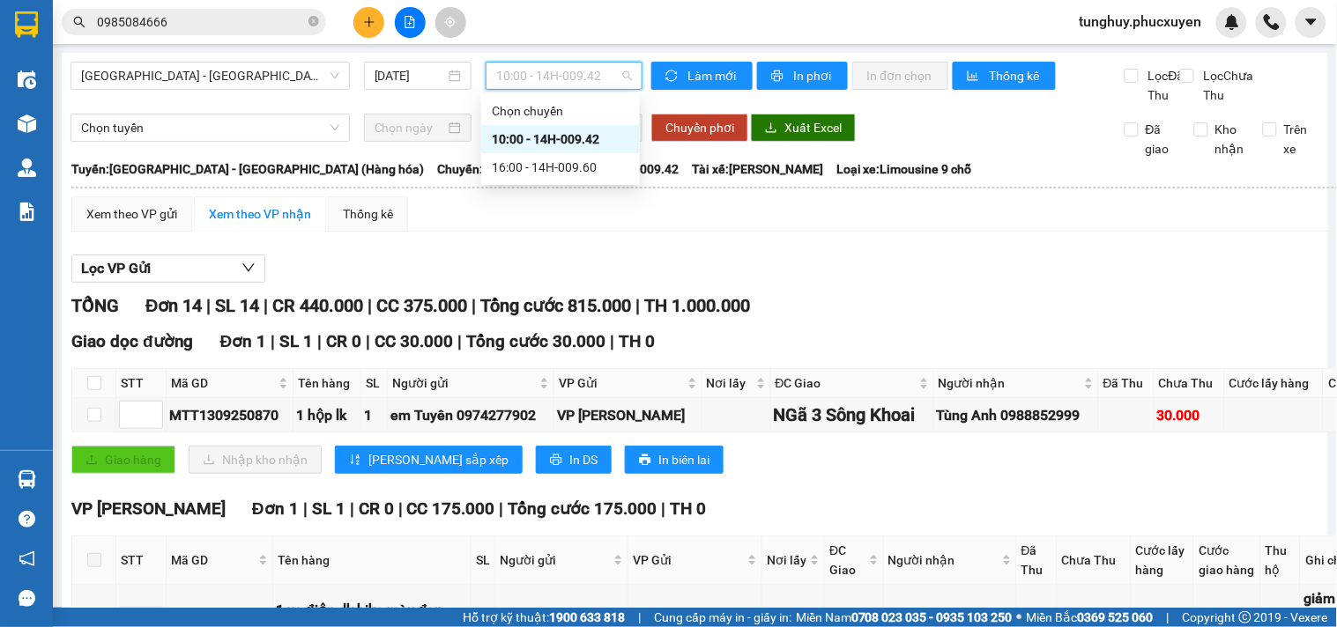
click at [781, 282] on div "Lọc VP Gửi" at bounding box center [858, 269] width 1575 height 29
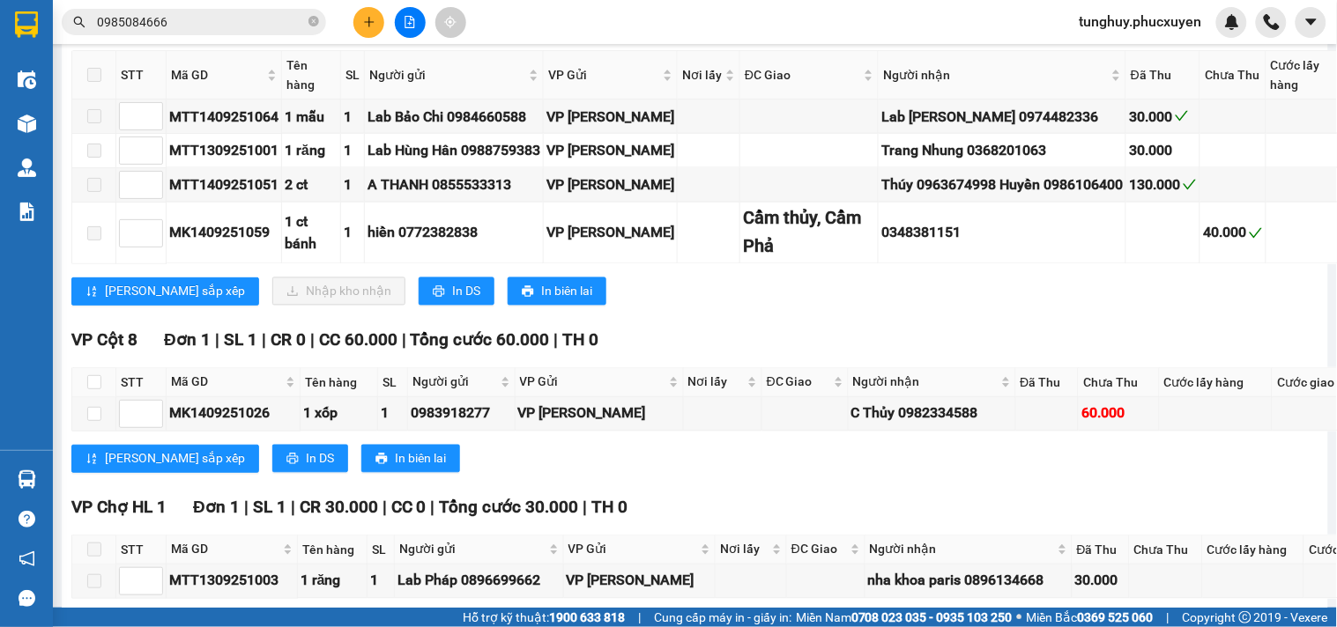
scroll to position [808, 0]
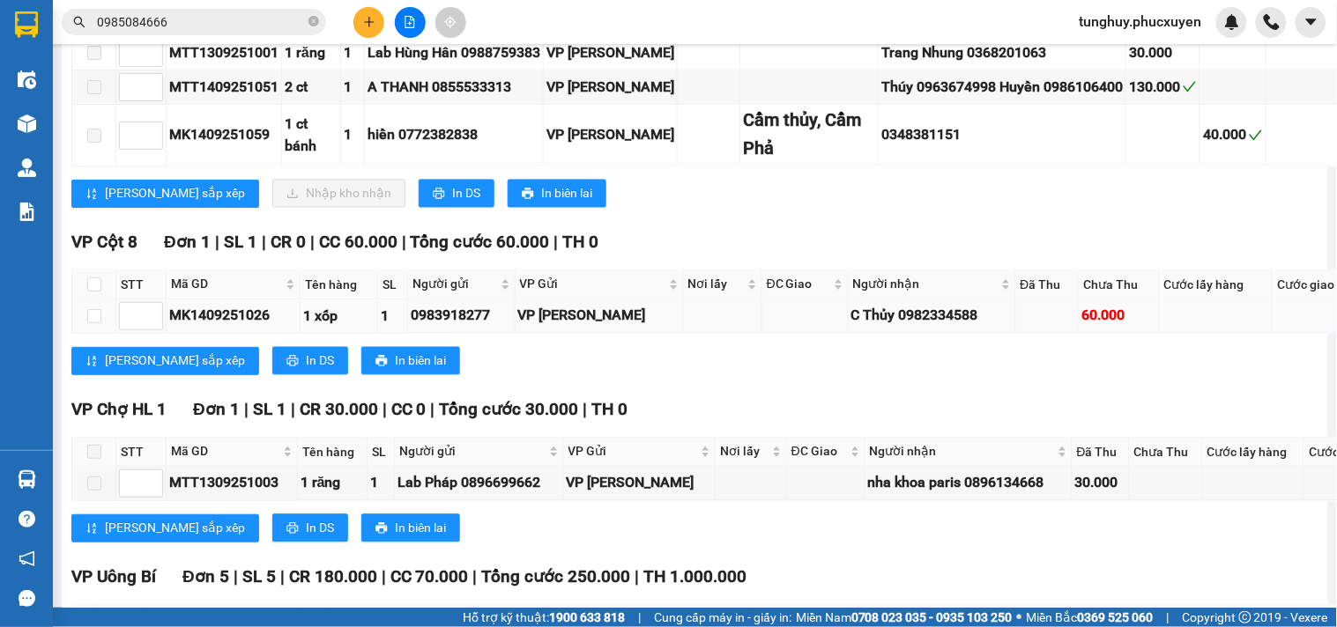
click at [212, 327] on div "MK1409251026" at bounding box center [233, 316] width 128 height 22
copy div "MK1409251026"
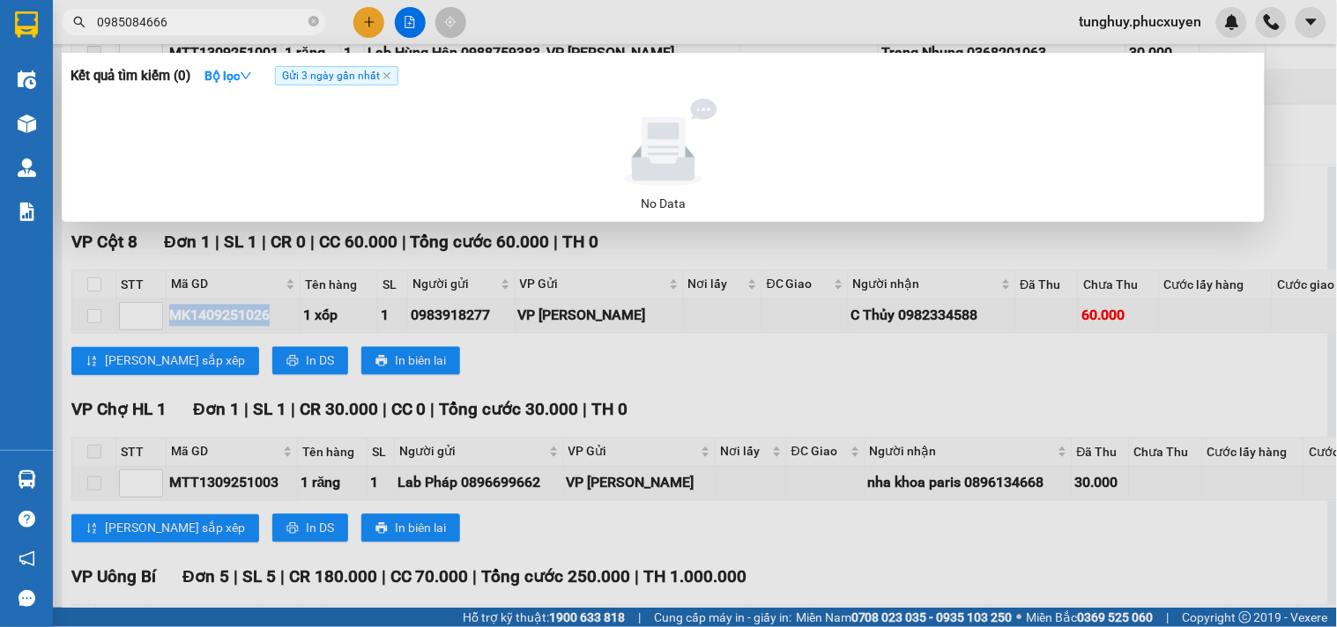
click at [247, 19] on input "0985084666" at bounding box center [201, 21] width 208 height 19
paste input "MK140925102"
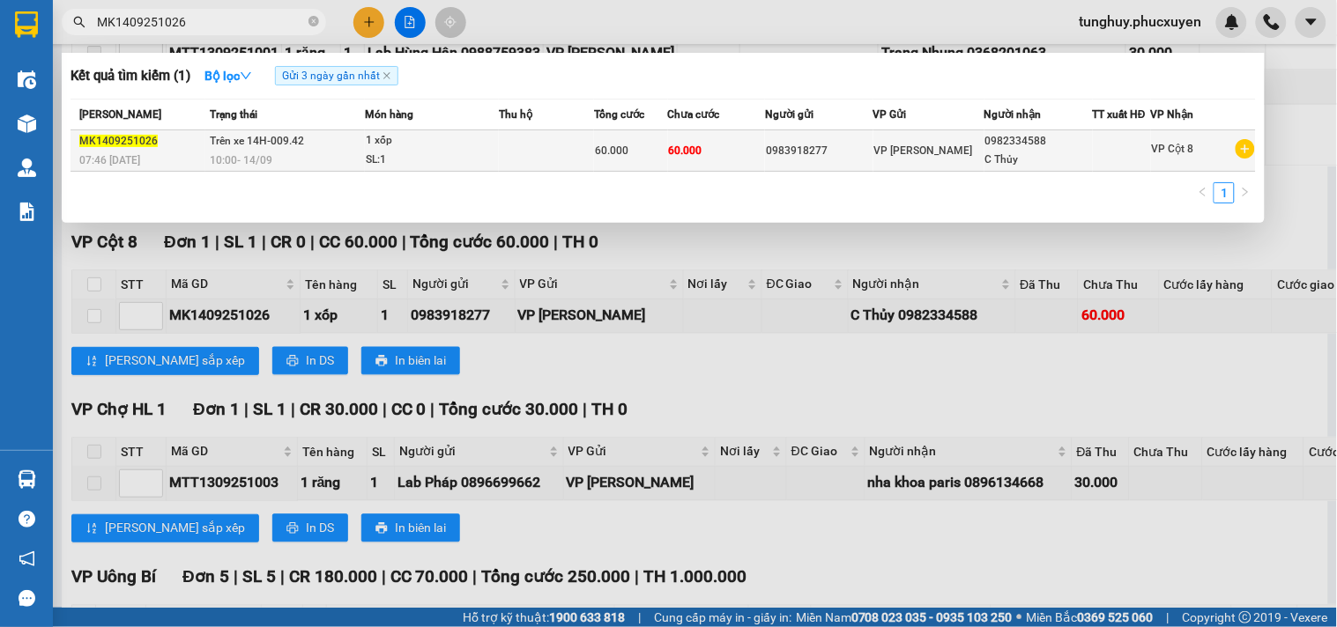
type input "MK1409251026"
click at [551, 159] on td at bounding box center [546, 150] width 95 height 41
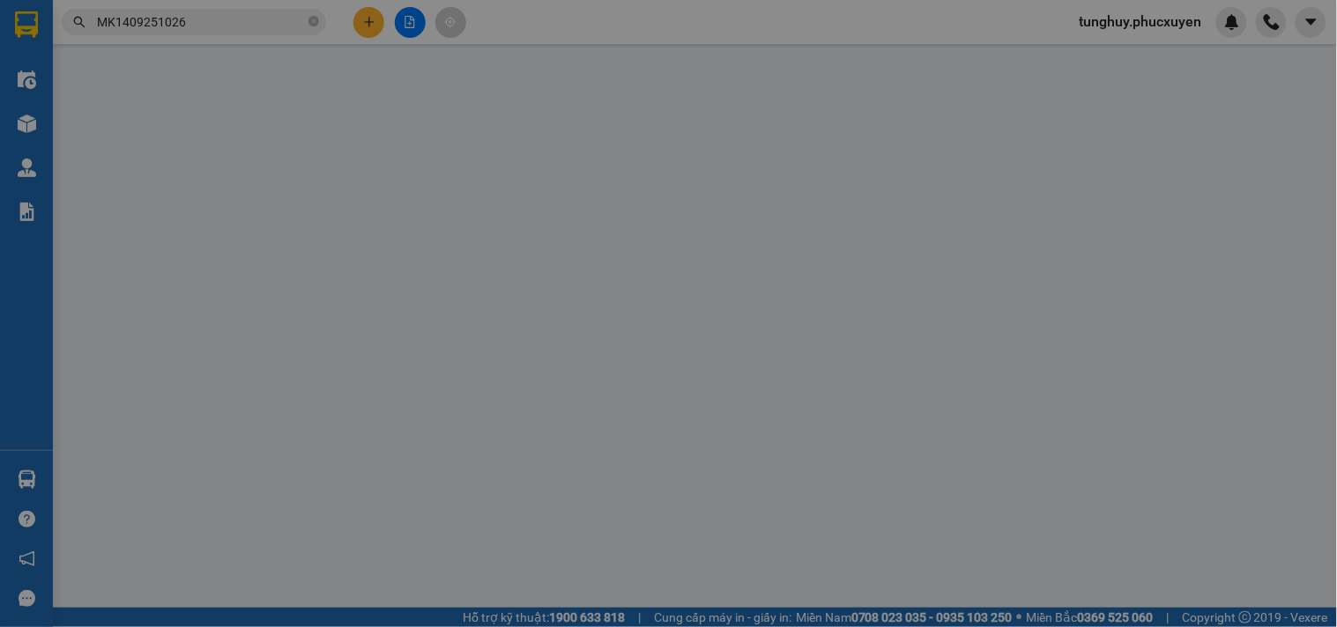
type input "0983918277"
type input "0982334588"
type input "C Thủy"
type input "60.000"
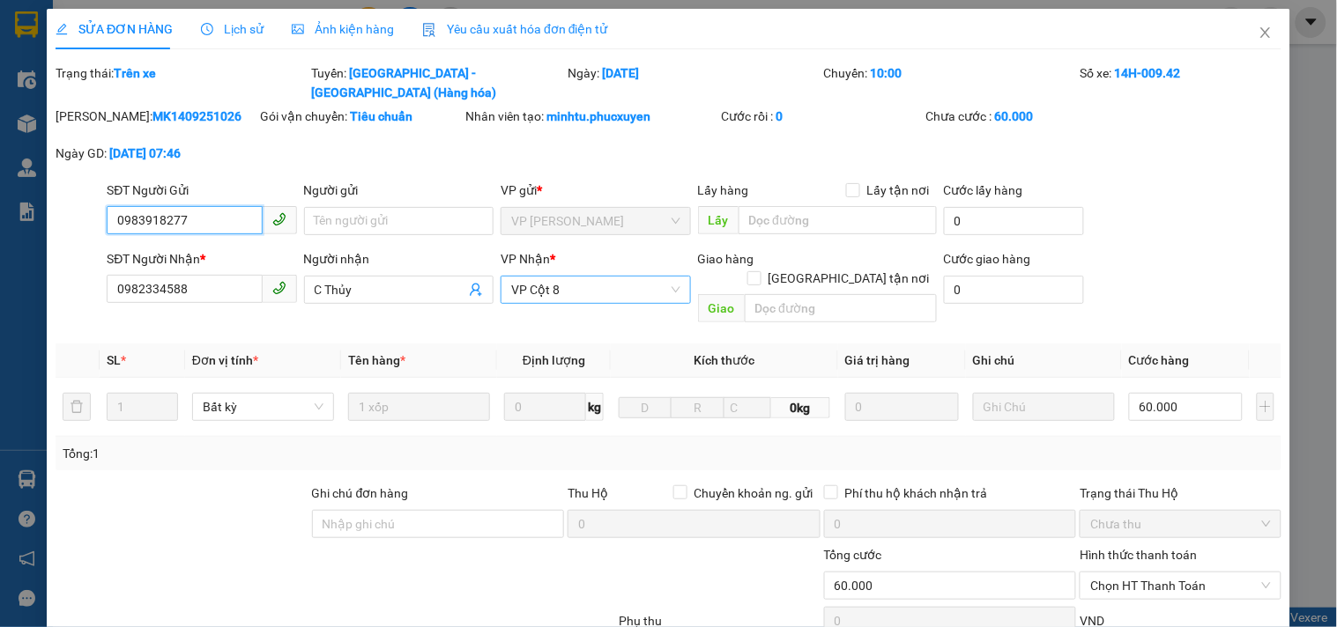
click at [629, 277] on span "VP Cột 8" at bounding box center [595, 290] width 168 height 26
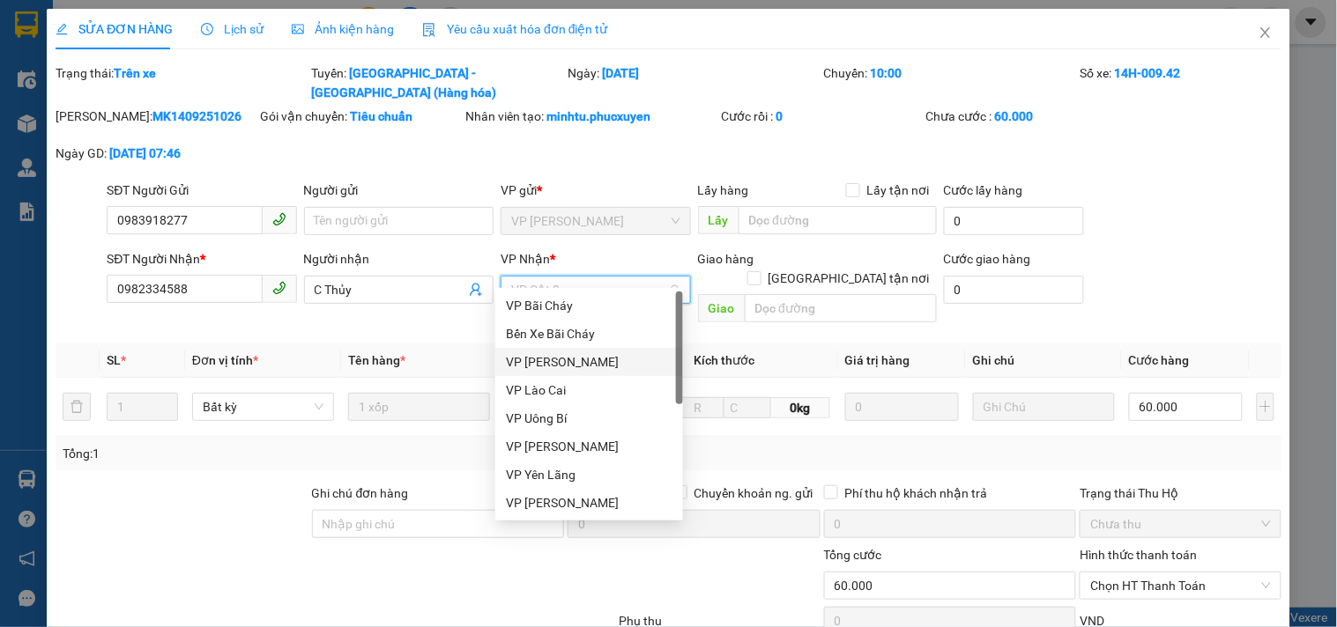
click at [592, 358] on div "VP Hạ Long" at bounding box center [589, 361] width 167 height 19
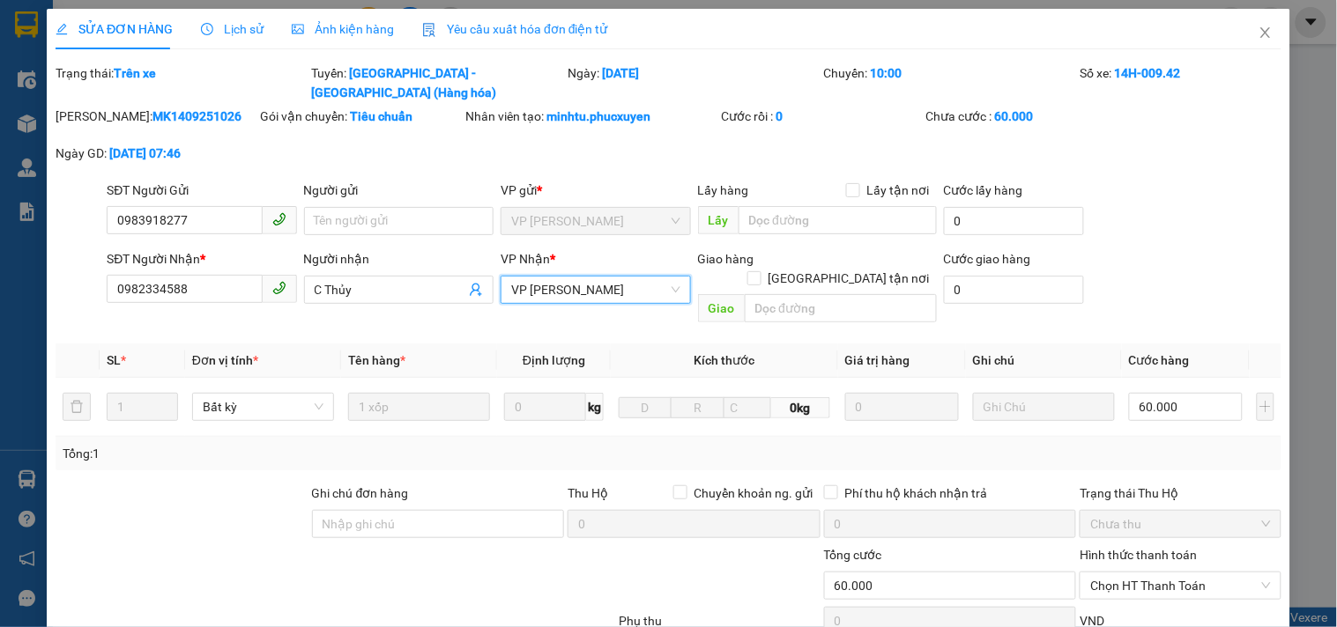
scroll to position [142, 0]
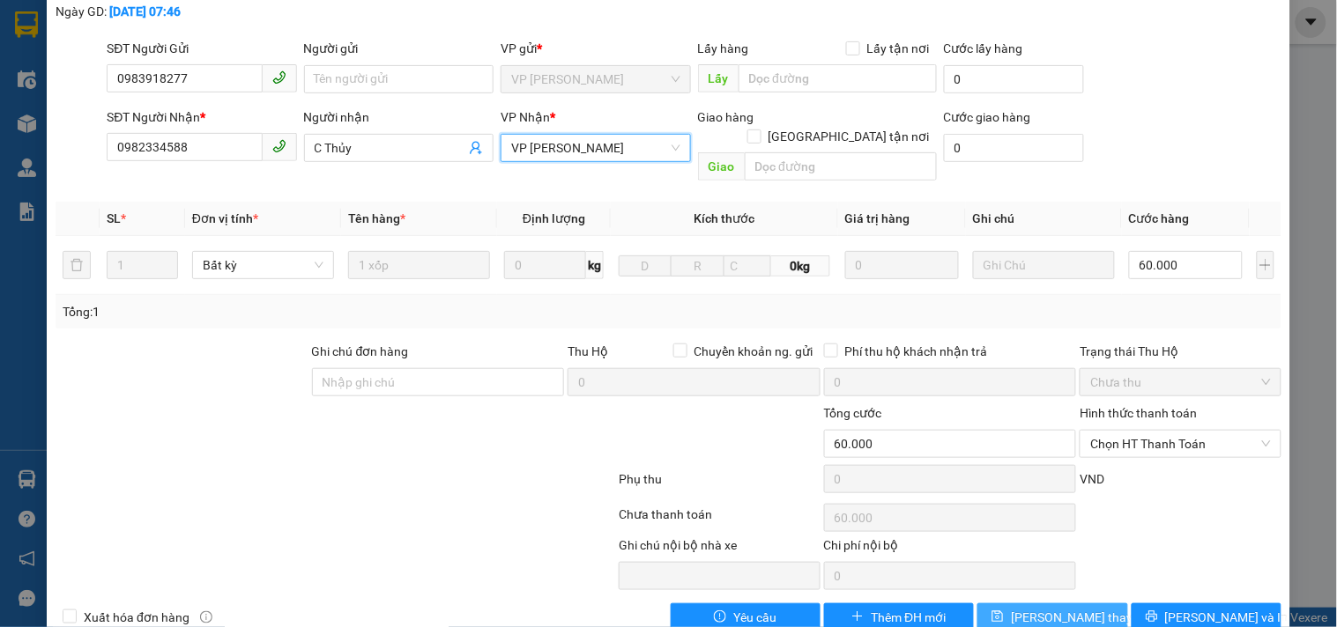
click at [1066, 608] on span "Lưu thay đổi" at bounding box center [1081, 617] width 141 height 19
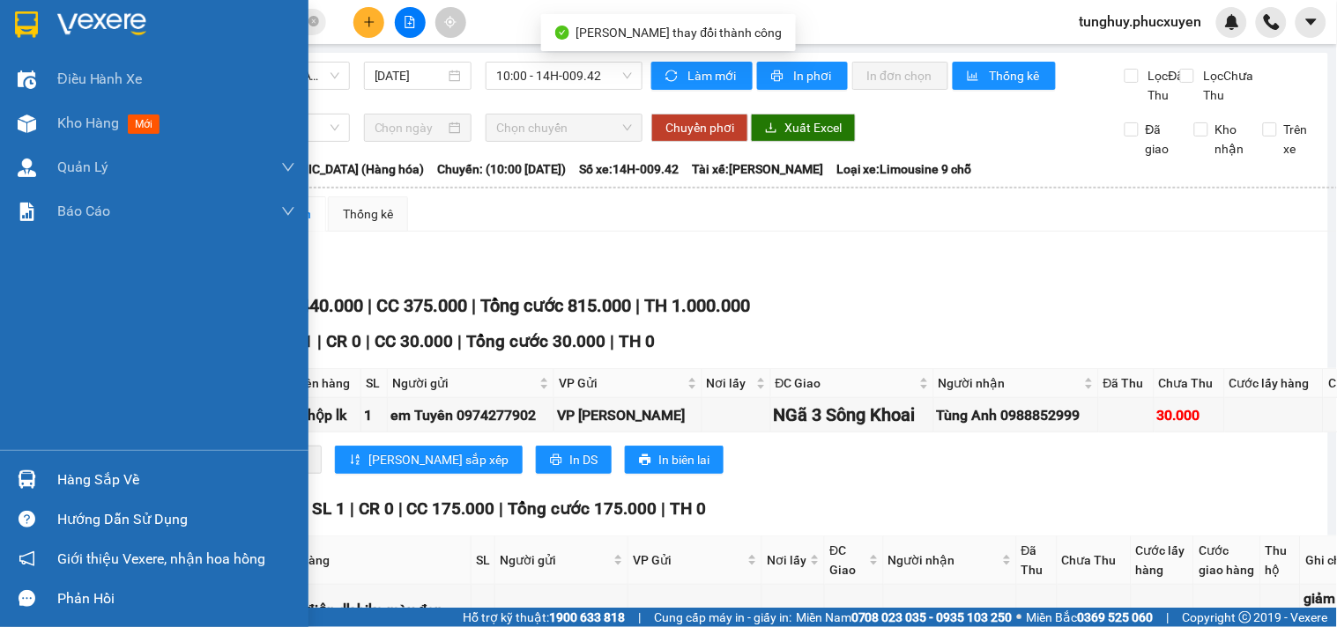
click at [41, 473] on div "Hàng sắp về" at bounding box center [154, 480] width 308 height 40
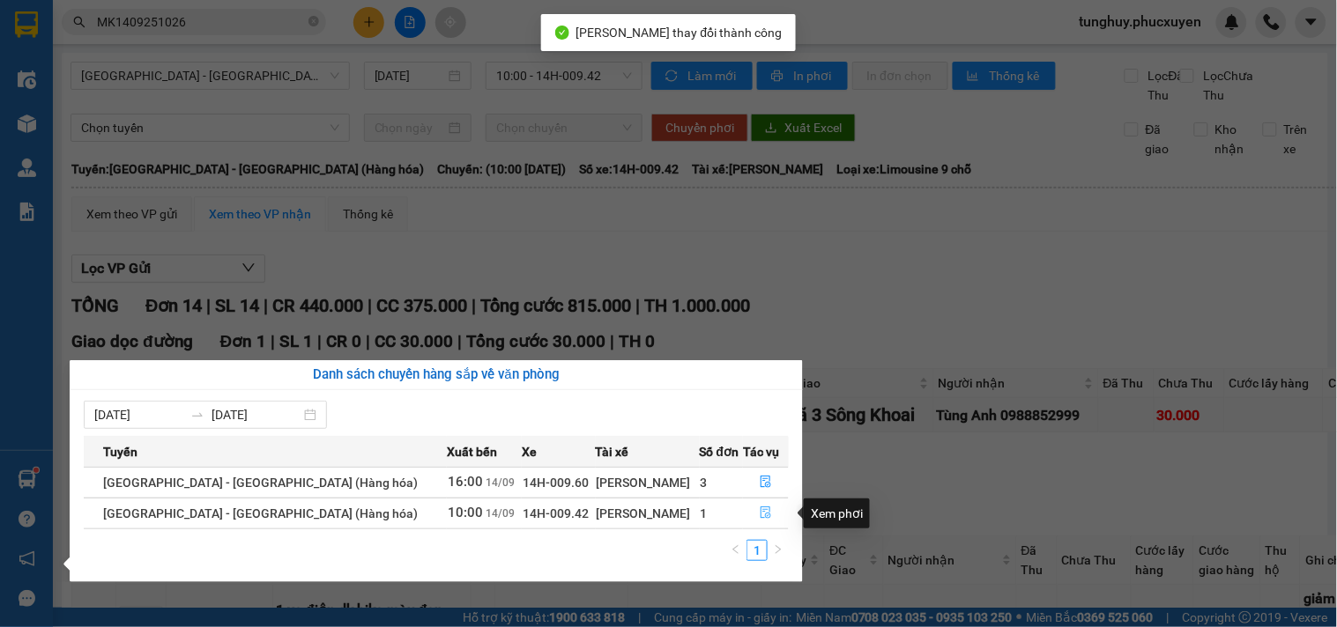
click at [766, 515] on button "button" at bounding box center [766, 514] width 44 height 28
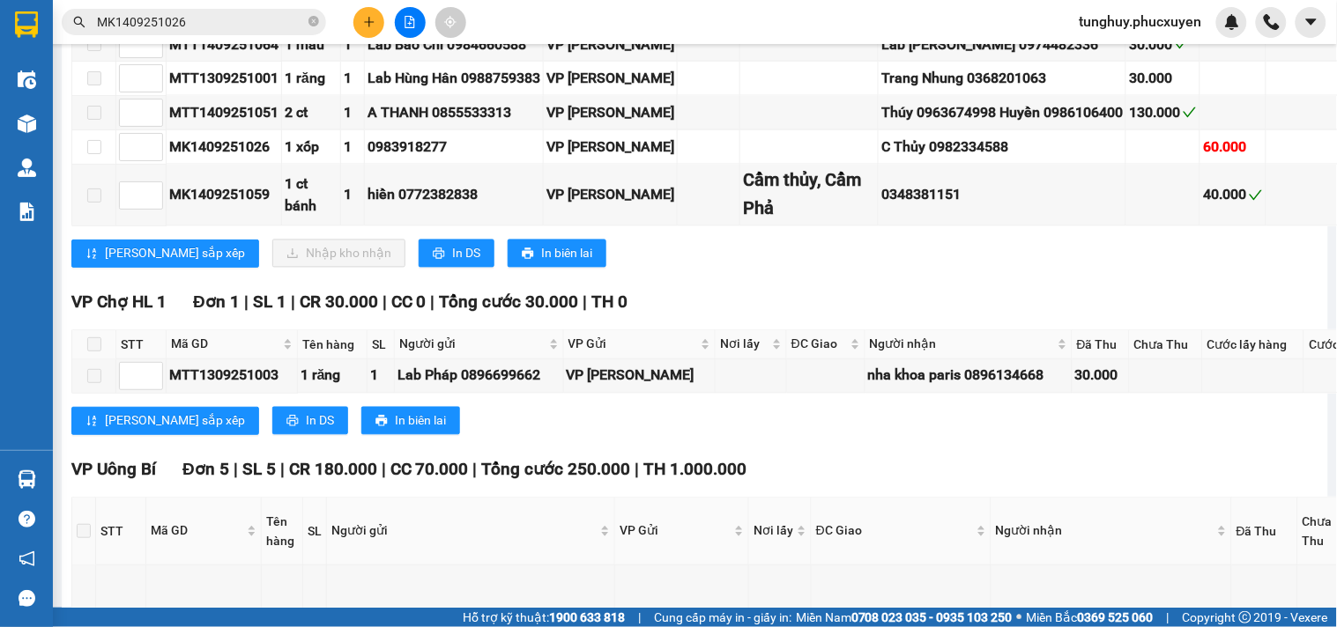
scroll to position [489, 0]
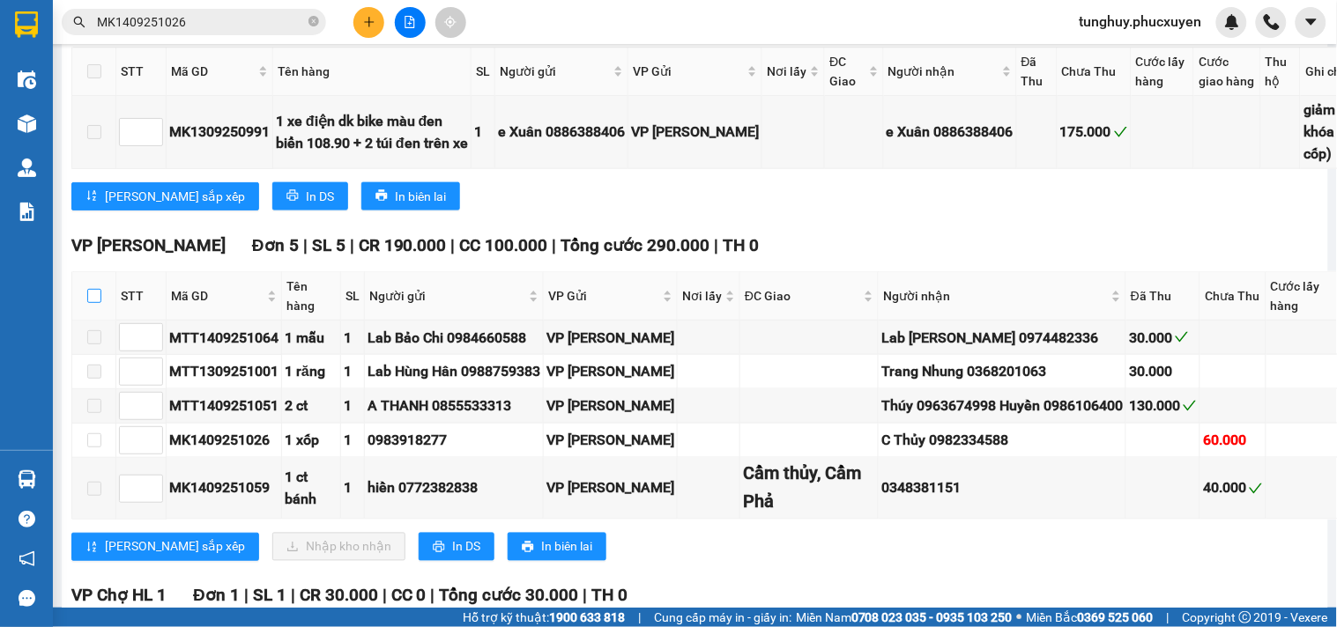
click at [97, 303] on input "checkbox" at bounding box center [94, 296] width 14 height 14
checkbox input "true"
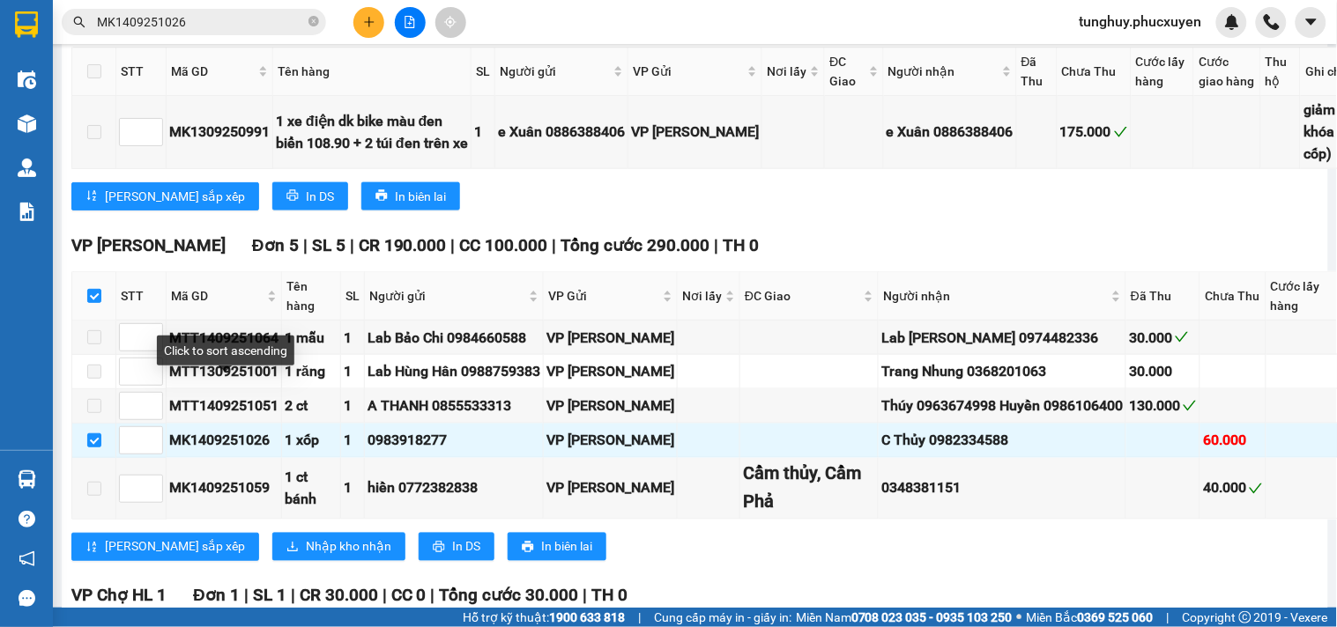
scroll to position [881, 0]
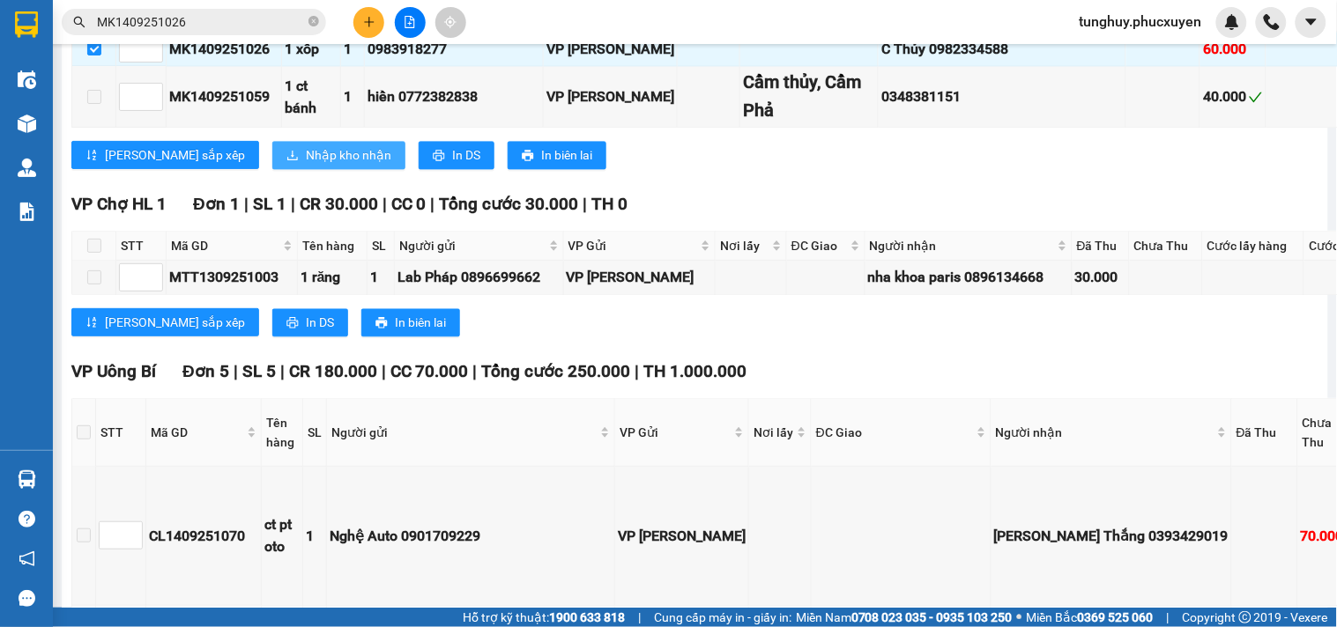
click at [306, 165] on span "Nhập kho nhận" at bounding box center [348, 154] width 85 height 19
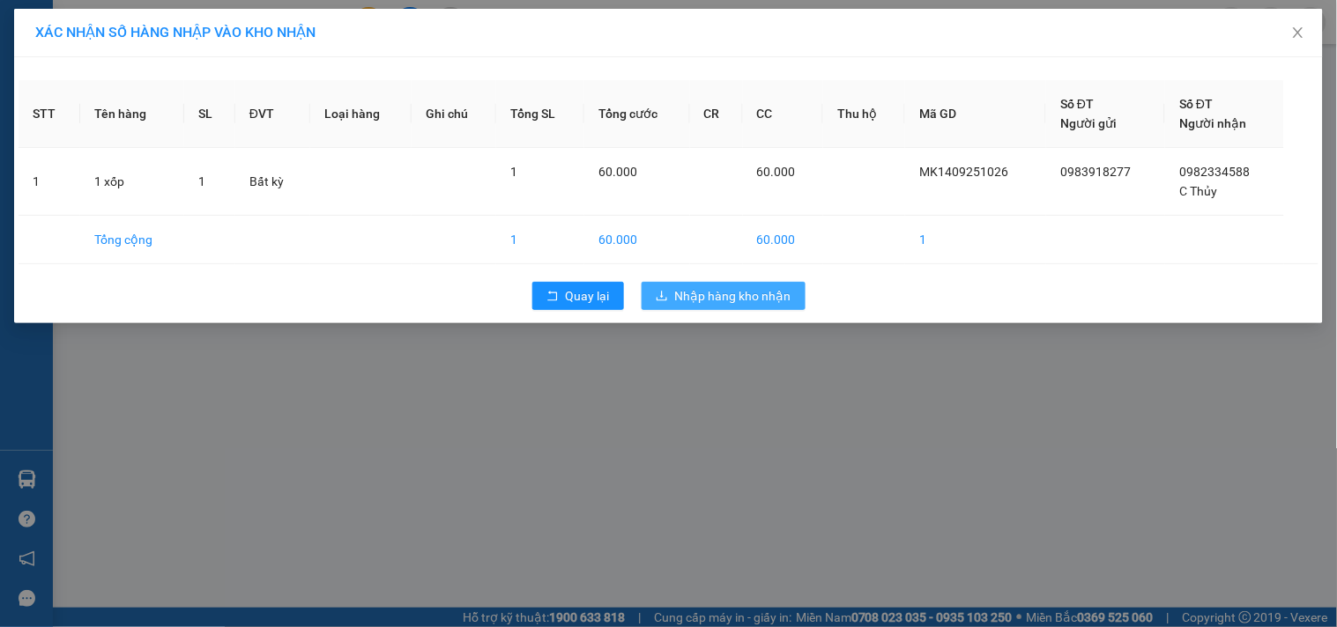
click at [765, 301] on span "Nhập hàng kho nhận" at bounding box center [733, 295] width 116 height 19
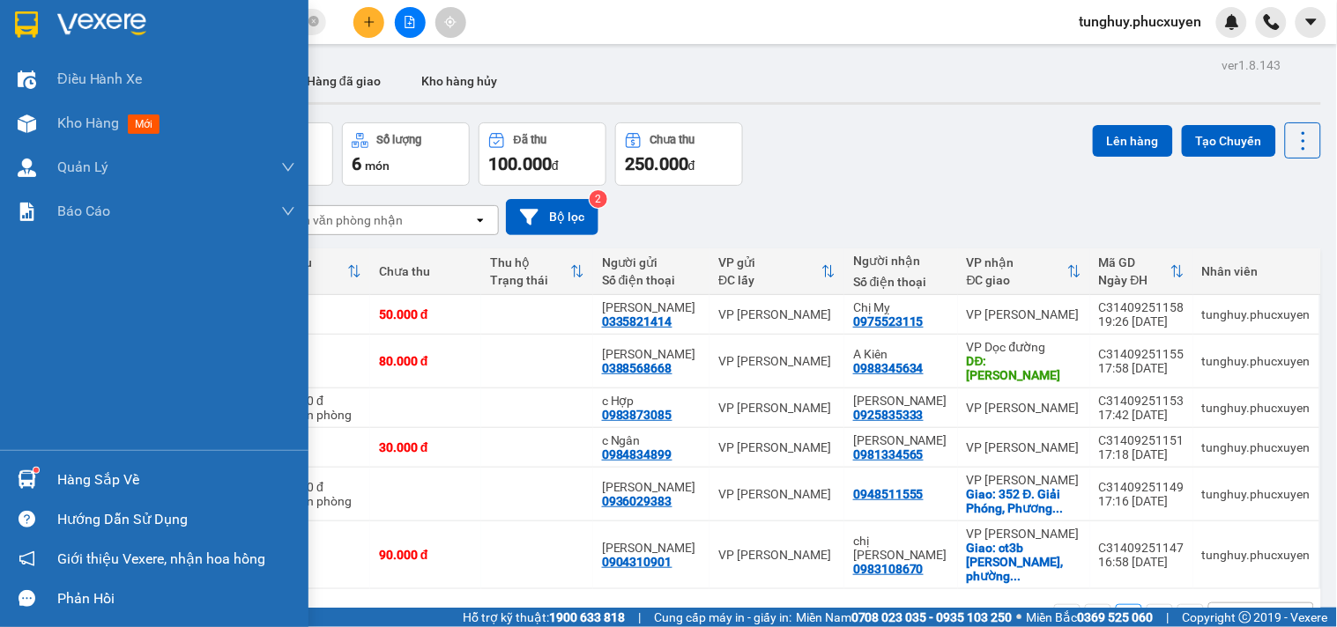
click at [45, 479] on div "Hàng sắp về" at bounding box center [154, 480] width 308 height 40
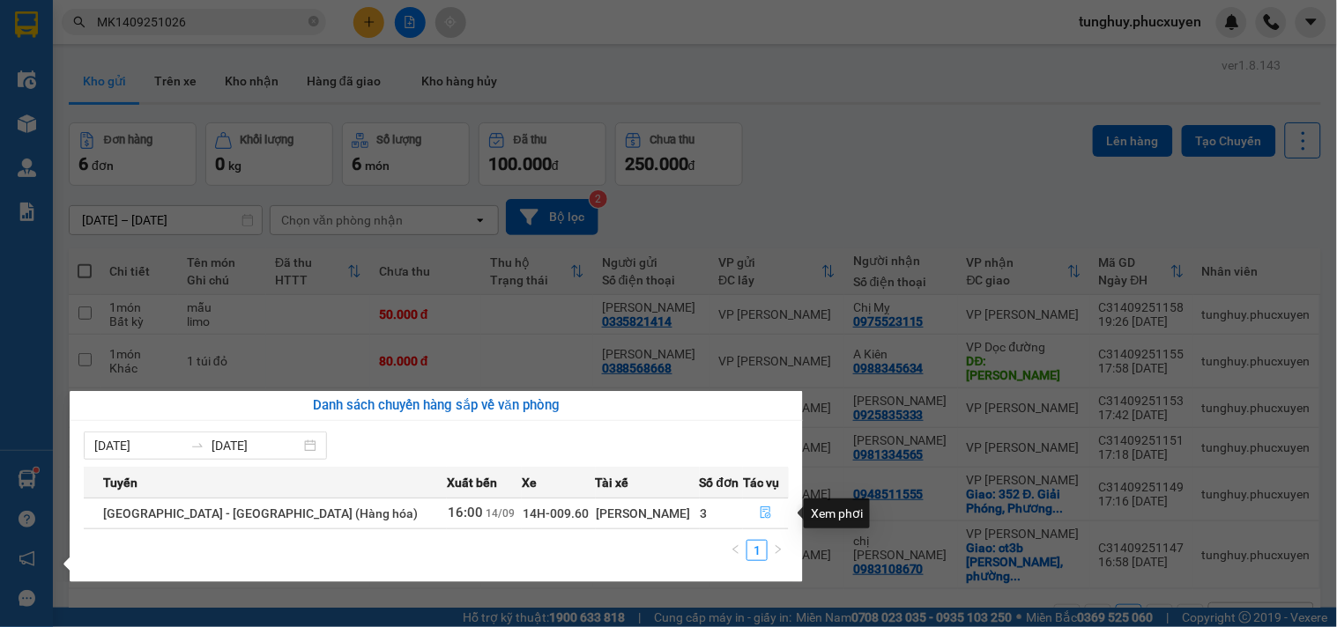
click at [760, 523] on button "button" at bounding box center [766, 514] width 44 height 28
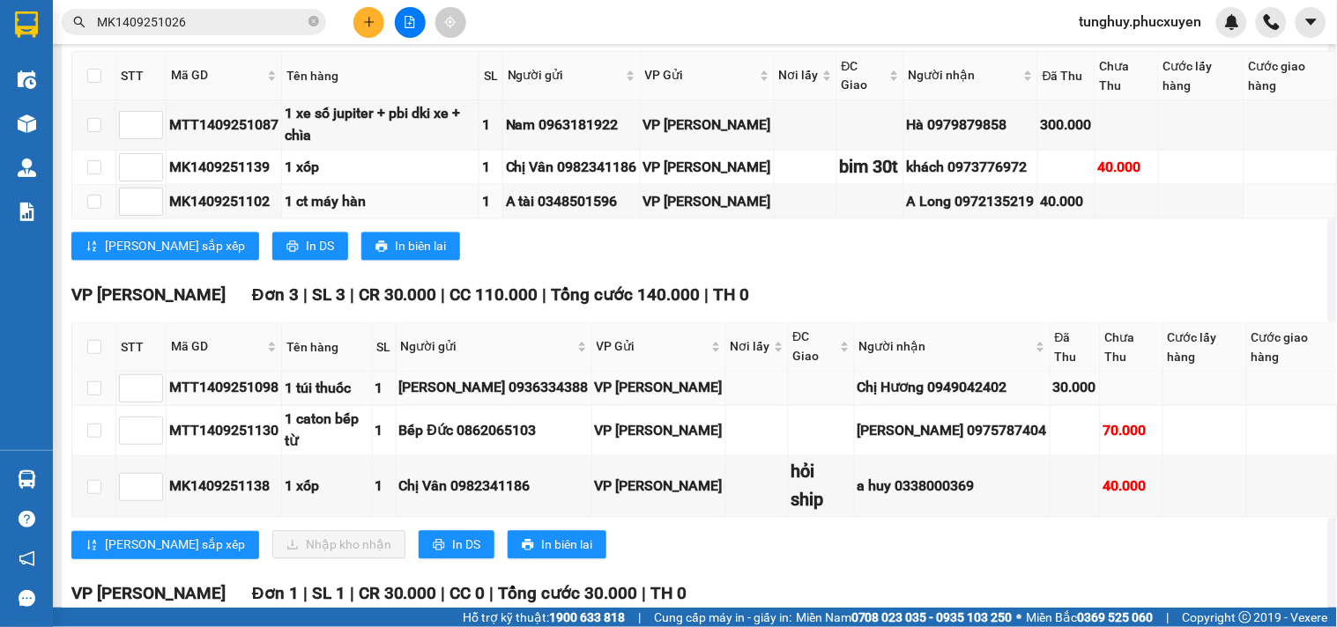
scroll to position [979, 0]
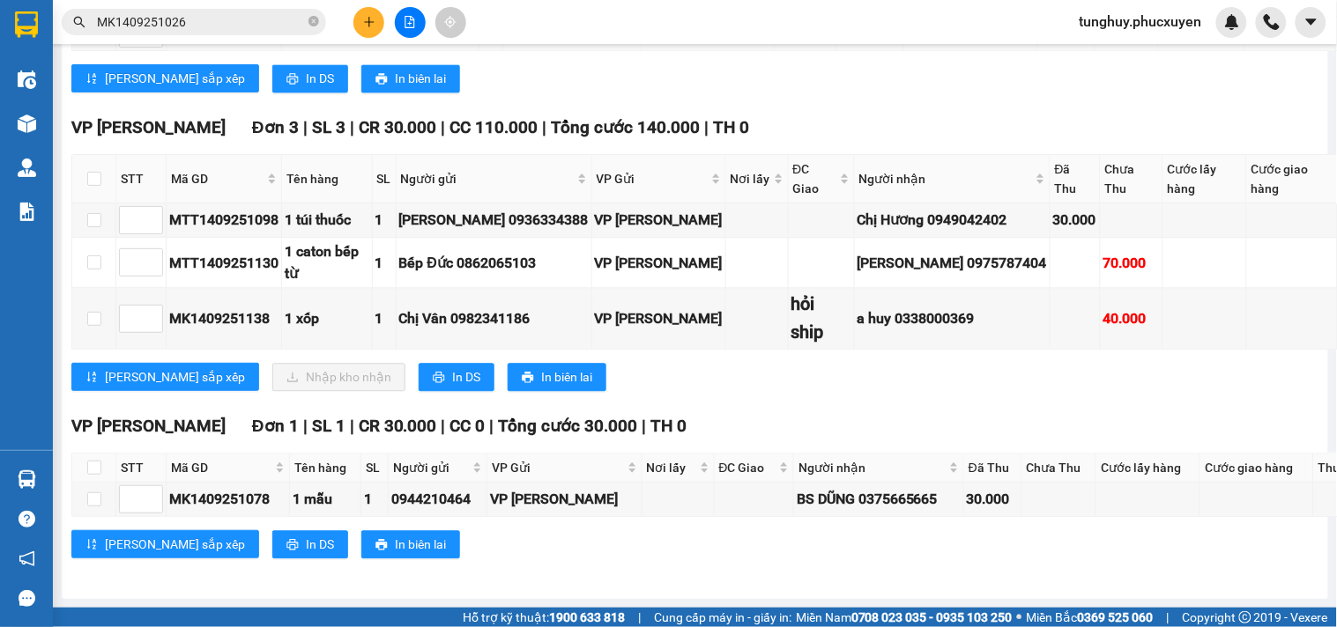
click at [1051, 93] on div "Lưu sắp xếp In DS In biên lai" at bounding box center [807, 78] width 1473 height 28
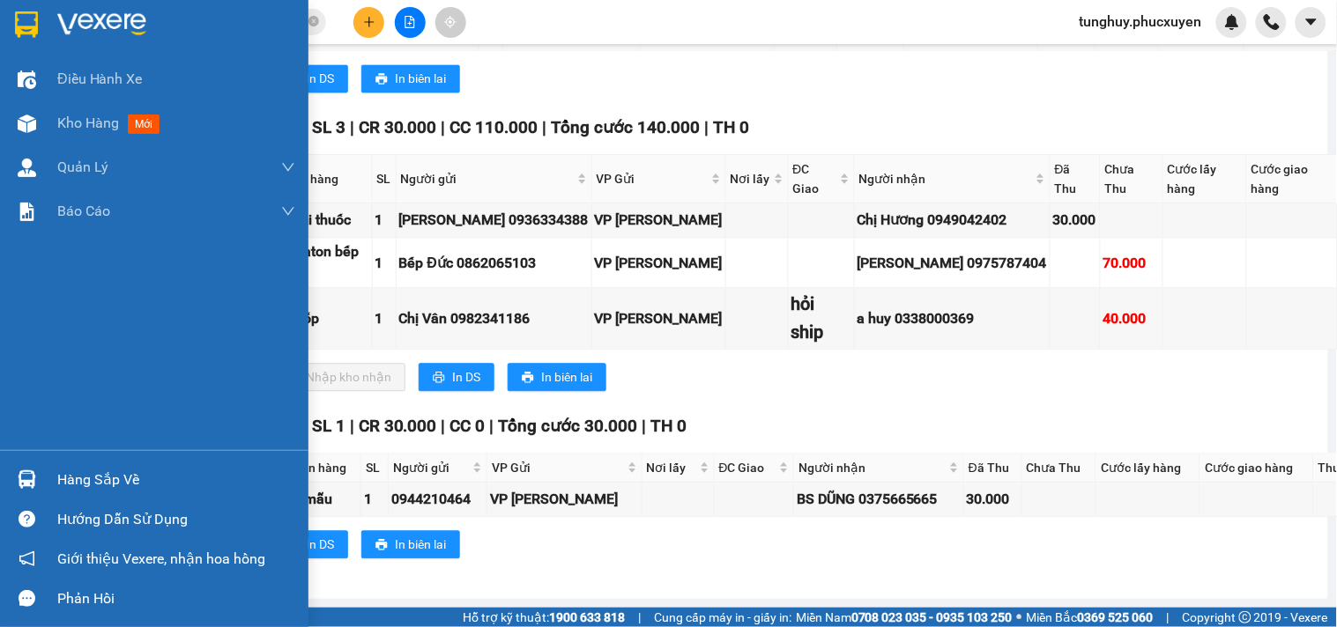
click at [33, 472] on div at bounding box center [26, 479] width 31 height 31
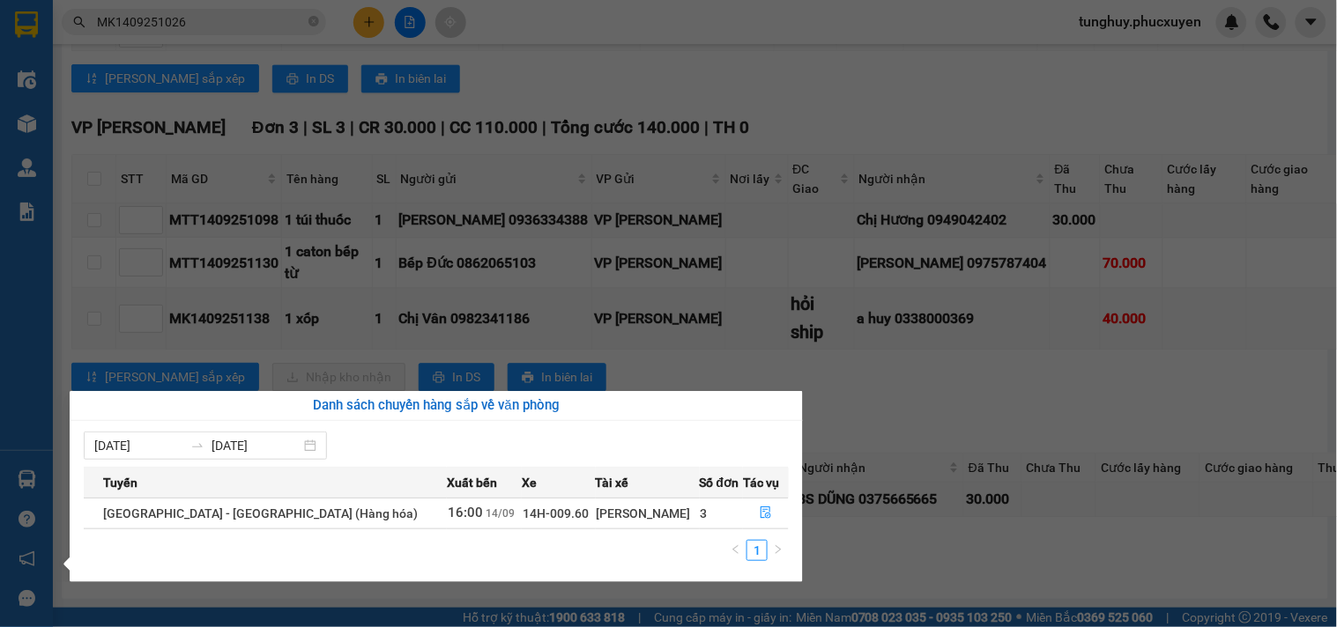
click at [574, 353] on section "Kết quả tìm kiếm ( 1 ) Bộ lọc Gửi 3 ngày gần nhất Mã ĐH Trạng thái Món hàng Thu…" at bounding box center [668, 313] width 1337 height 627
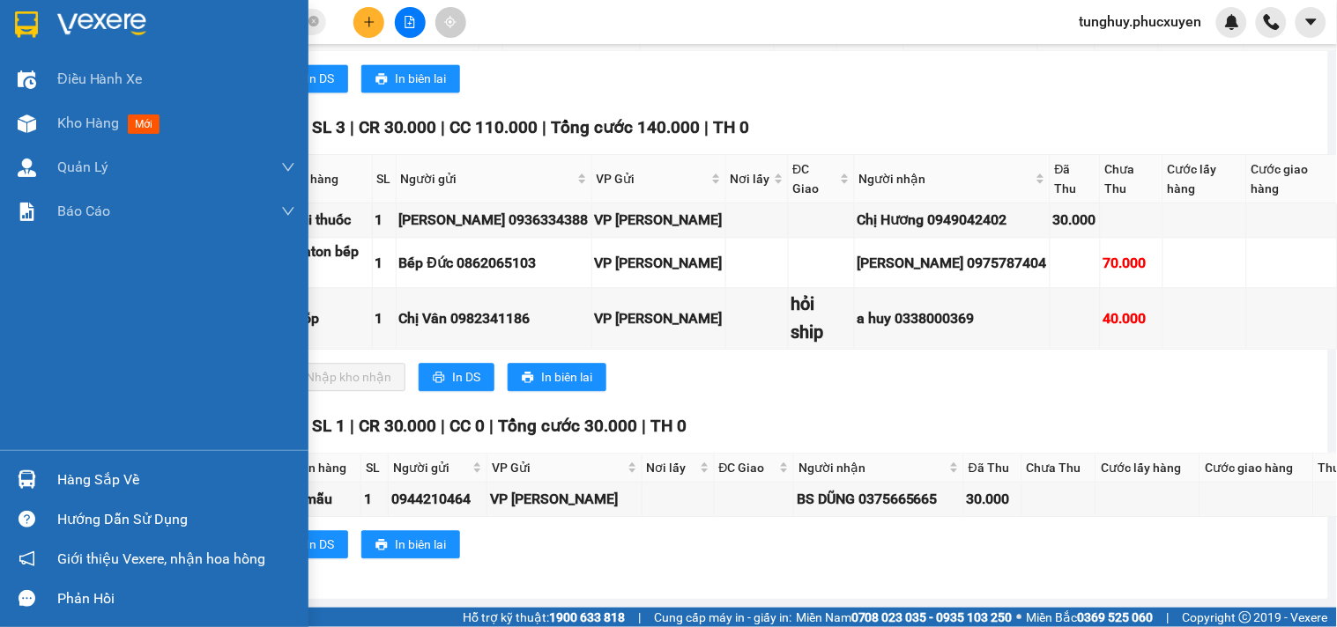
click at [48, 463] on div "Hàng sắp về" at bounding box center [154, 480] width 308 height 40
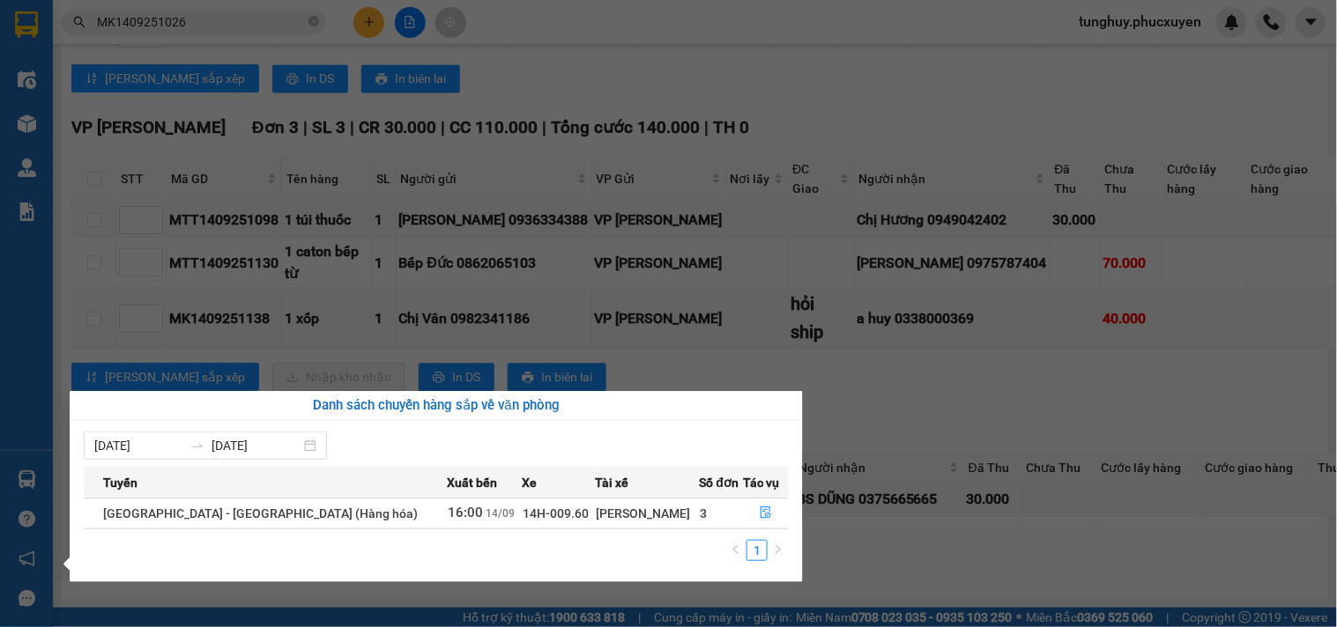
click at [644, 329] on section "Kết quả tìm kiếm ( 1 ) Bộ lọc Gửi 3 ngày gần nhất Mã ĐH Trạng thái Món hàng Thu…" at bounding box center [668, 313] width 1337 height 627
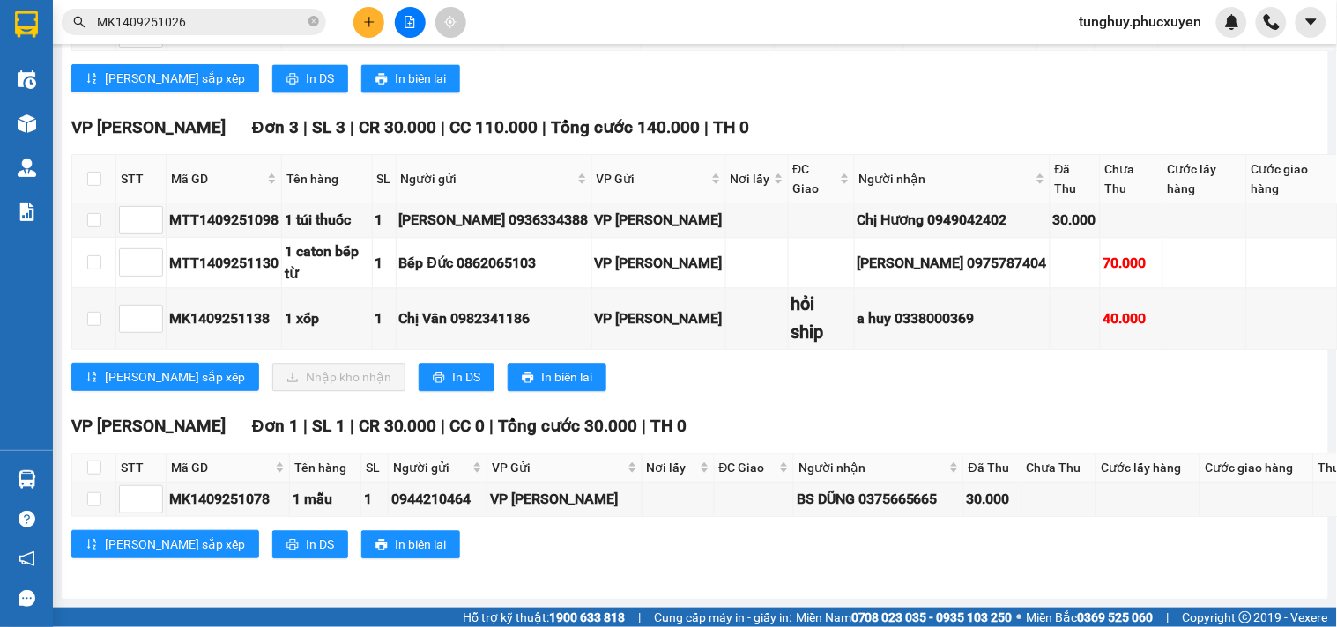
drag, startPoint x: 1149, startPoint y: 260, endPoint x: 1031, endPoint y: 302, distance: 125.4
click at [1149, 141] on div "VP Hạ Long Đơn 3 | SL 3 | CR 30.000 | CC 110.000 | Tổng cước 140.000 | TH 0" at bounding box center [807, 128] width 1473 height 26
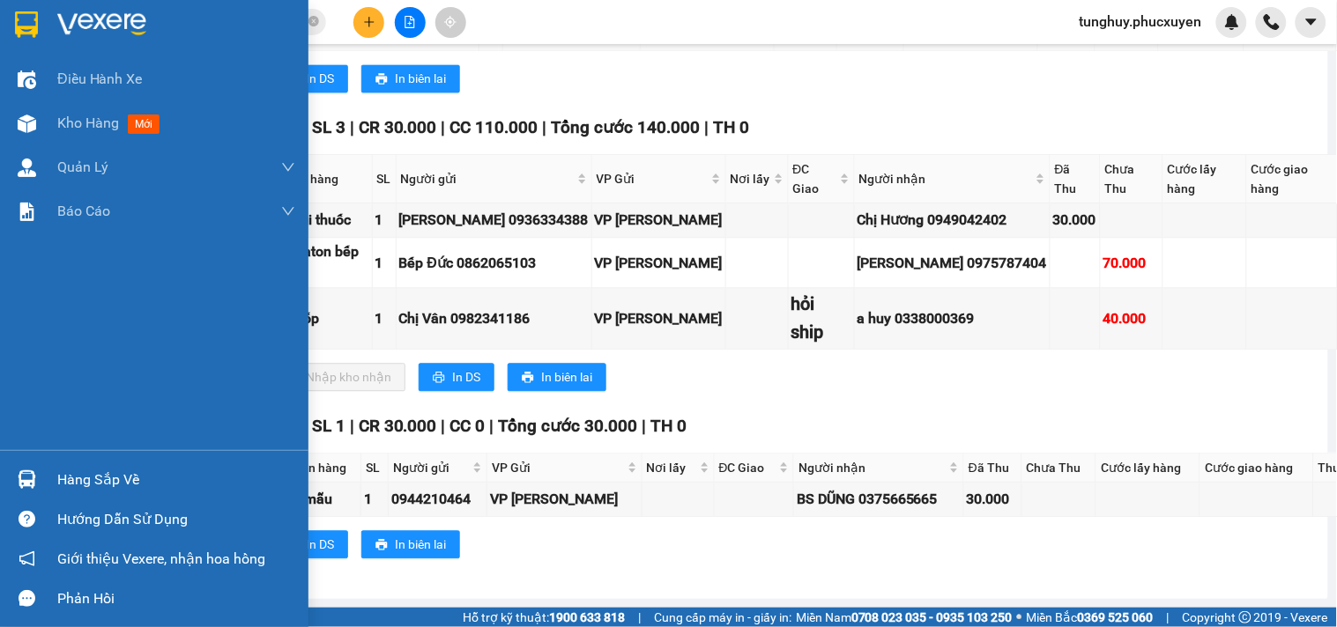
click at [45, 489] on div "Hàng sắp về" at bounding box center [154, 480] width 308 height 40
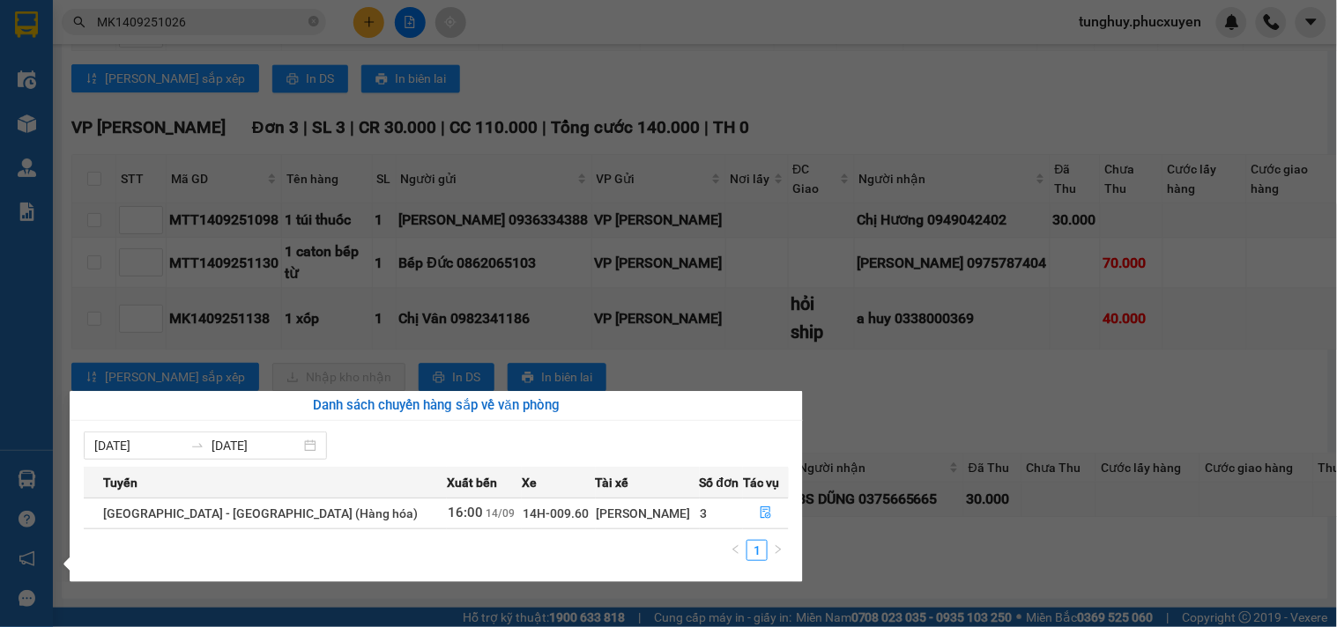
click at [868, 512] on section "Kết quả tìm kiếm ( 1 ) Bộ lọc Gửi 3 ngày gần nhất Mã ĐH Trạng thái Món hàng Thu…" at bounding box center [668, 313] width 1337 height 627
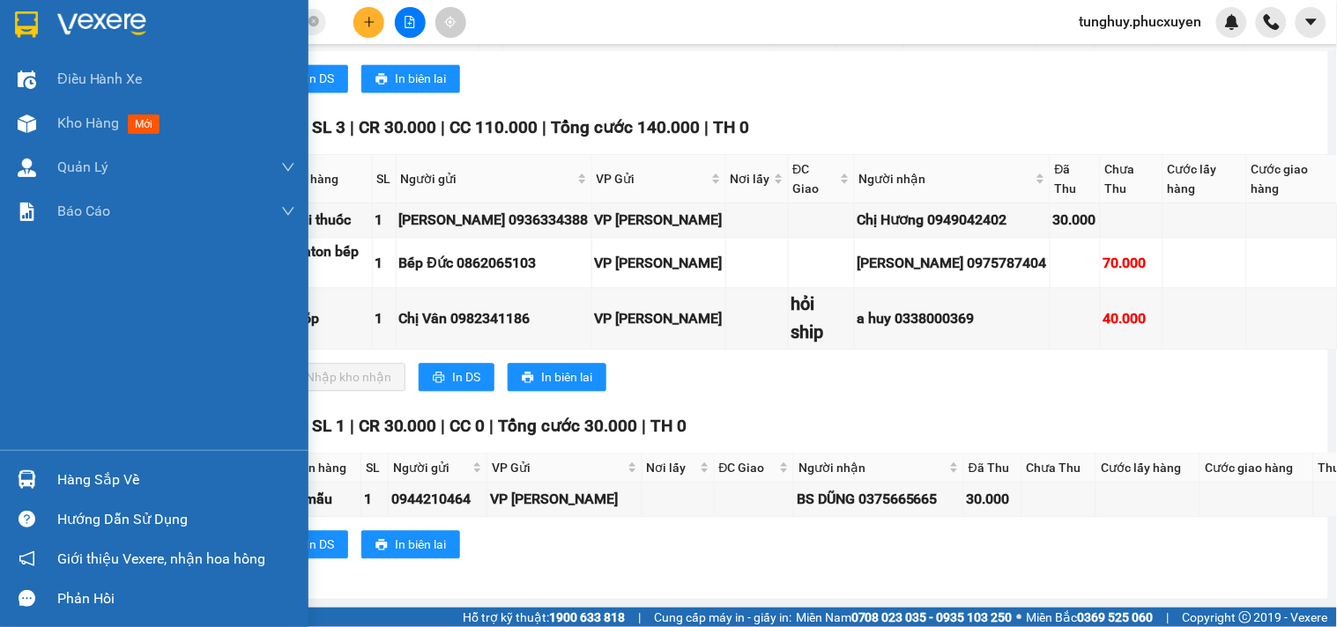
click at [11, 468] on div at bounding box center [26, 479] width 31 height 31
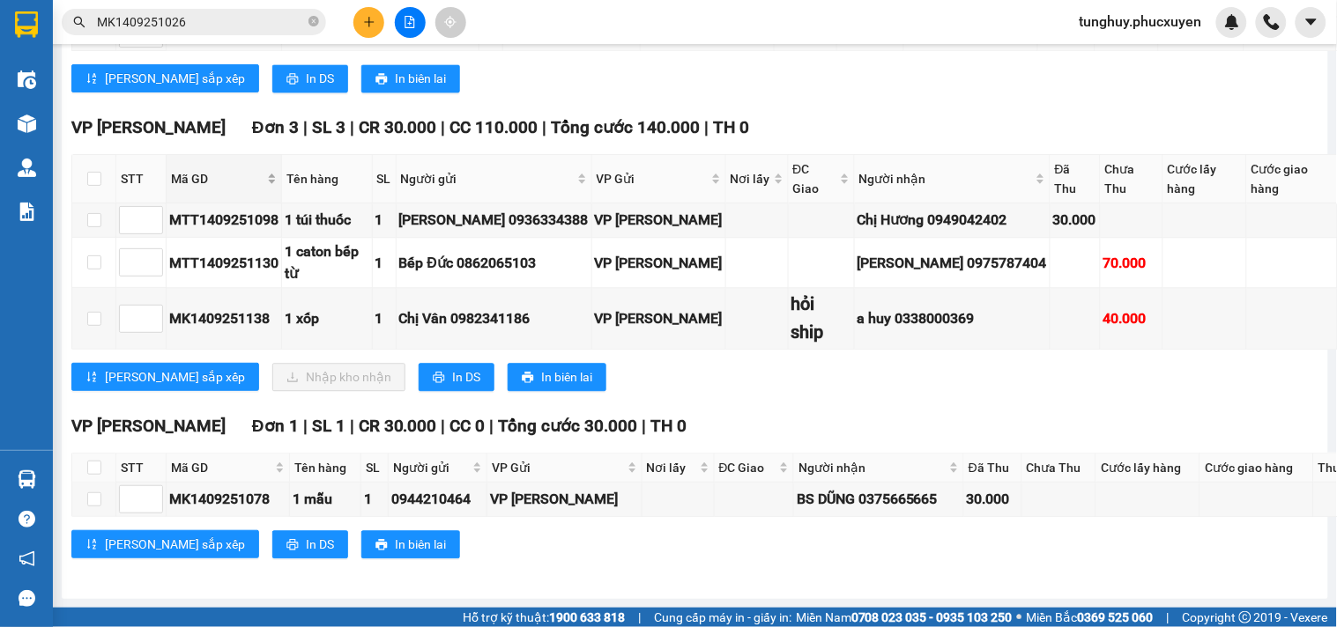
drag, startPoint x: 557, startPoint y: 315, endPoint x: 223, endPoint y: 315, distance: 333.9
click at [557, 315] on section "Kết quả tìm kiếm ( 1 ) Bộ lọc Gửi 3 ngày gần nhất Mã ĐH Trạng thái Món hàng Thu…" at bounding box center [668, 313] width 1337 height 627
click at [93, 186] on input "checkbox" at bounding box center [94, 179] width 14 height 14
checkbox input "true"
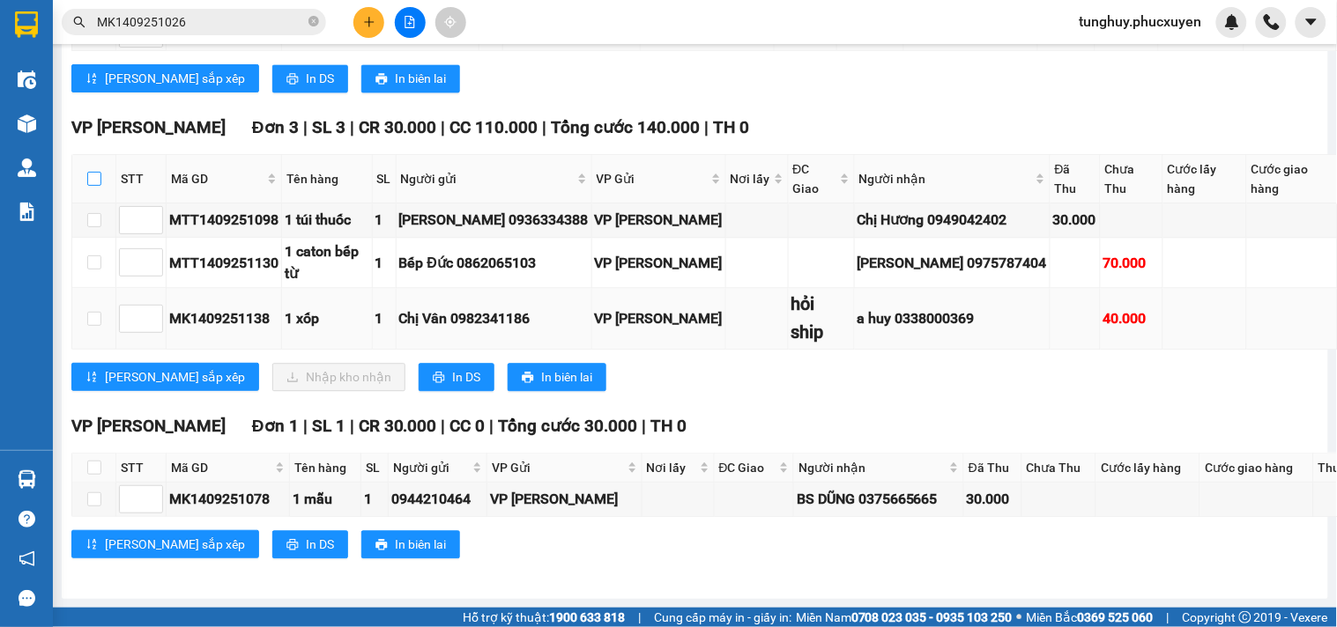
checkbox input "true"
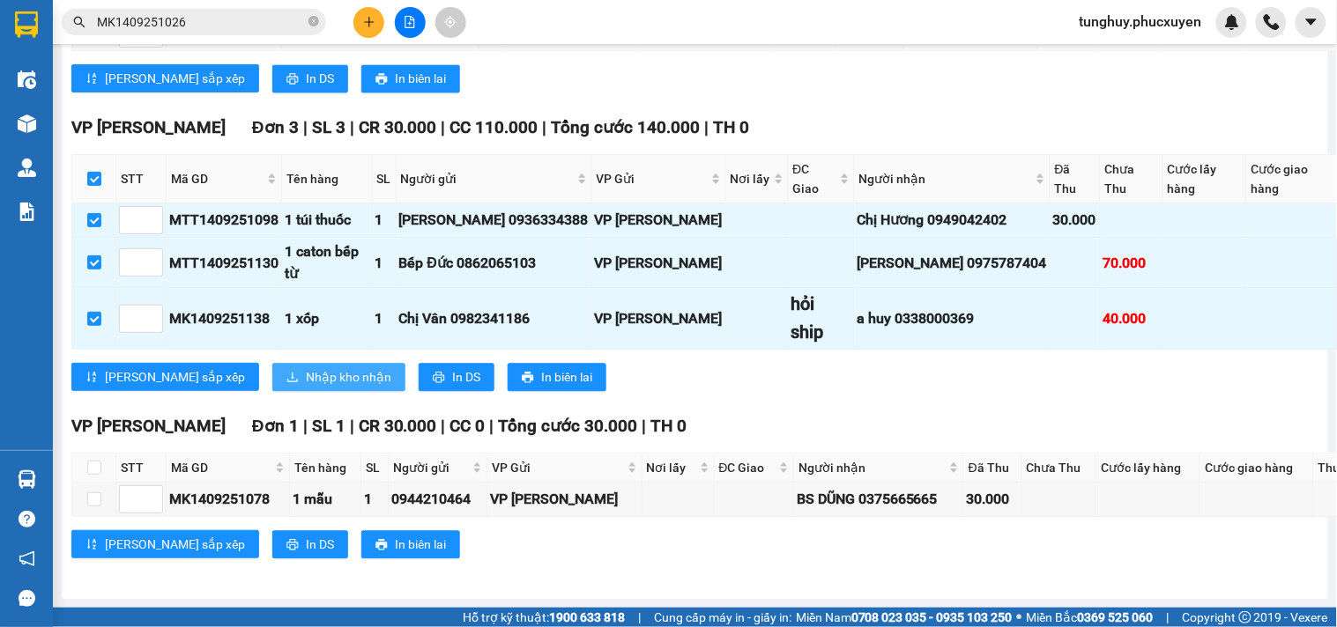
click at [306, 387] on span "Nhập kho nhận" at bounding box center [348, 376] width 85 height 19
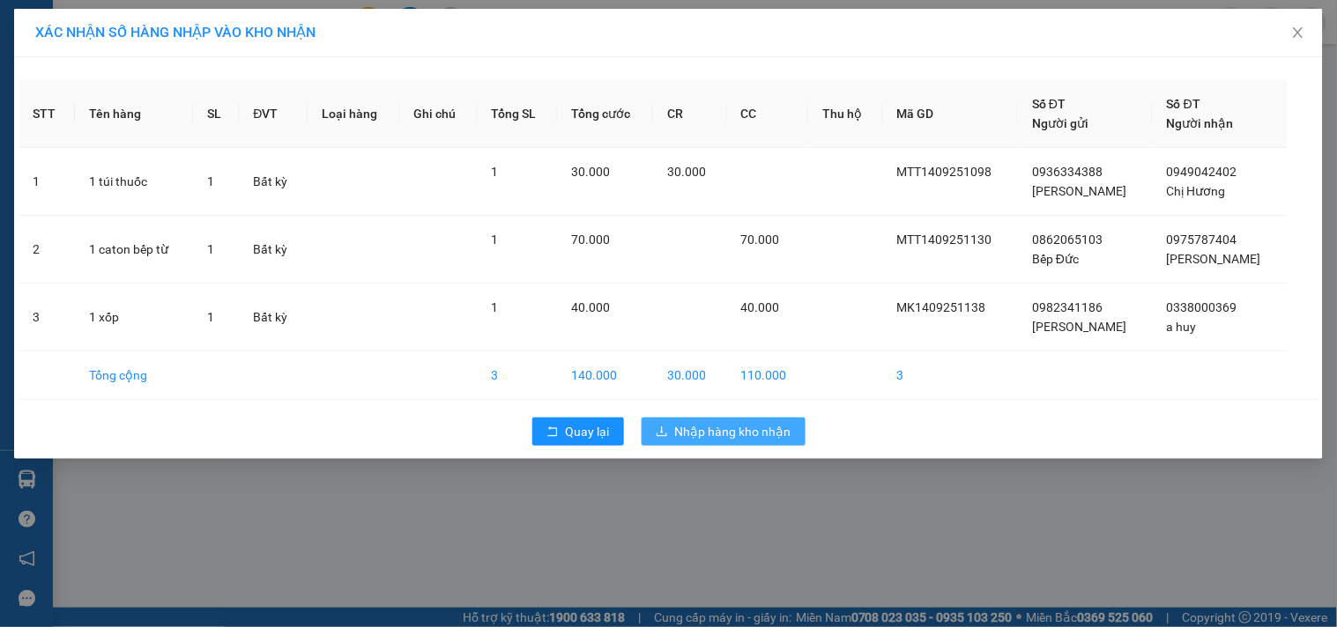
click at [736, 418] on button "Nhập hàng kho nhận" at bounding box center [723, 432] width 164 height 28
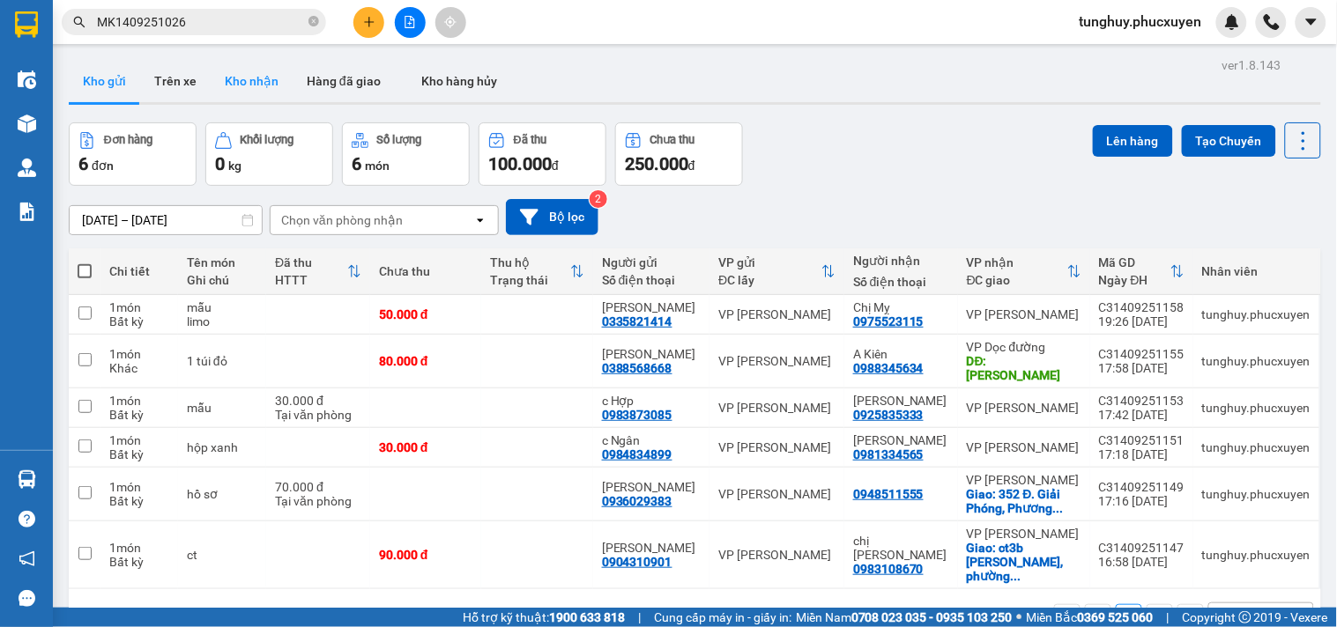
click at [244, 79] on button "Kho nhận" at bounding box center [252, 81] width 82 height 42
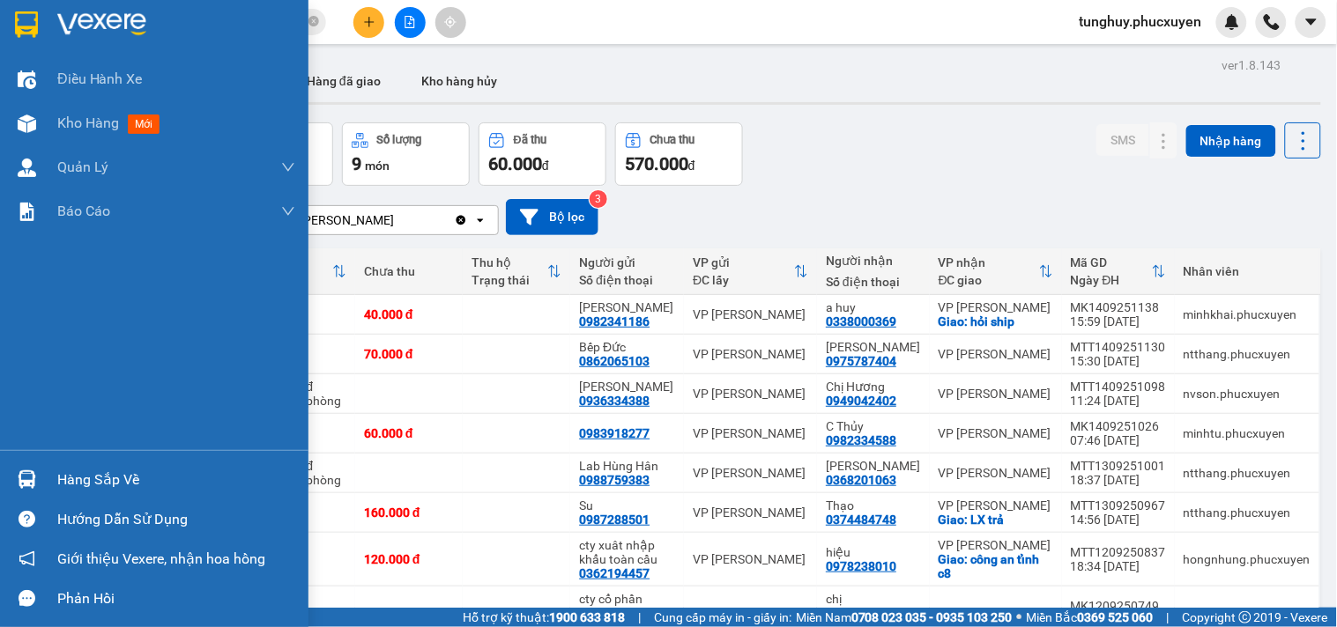
click at [11, 483] on div at bounding box center [26, 479] width 31 height 31
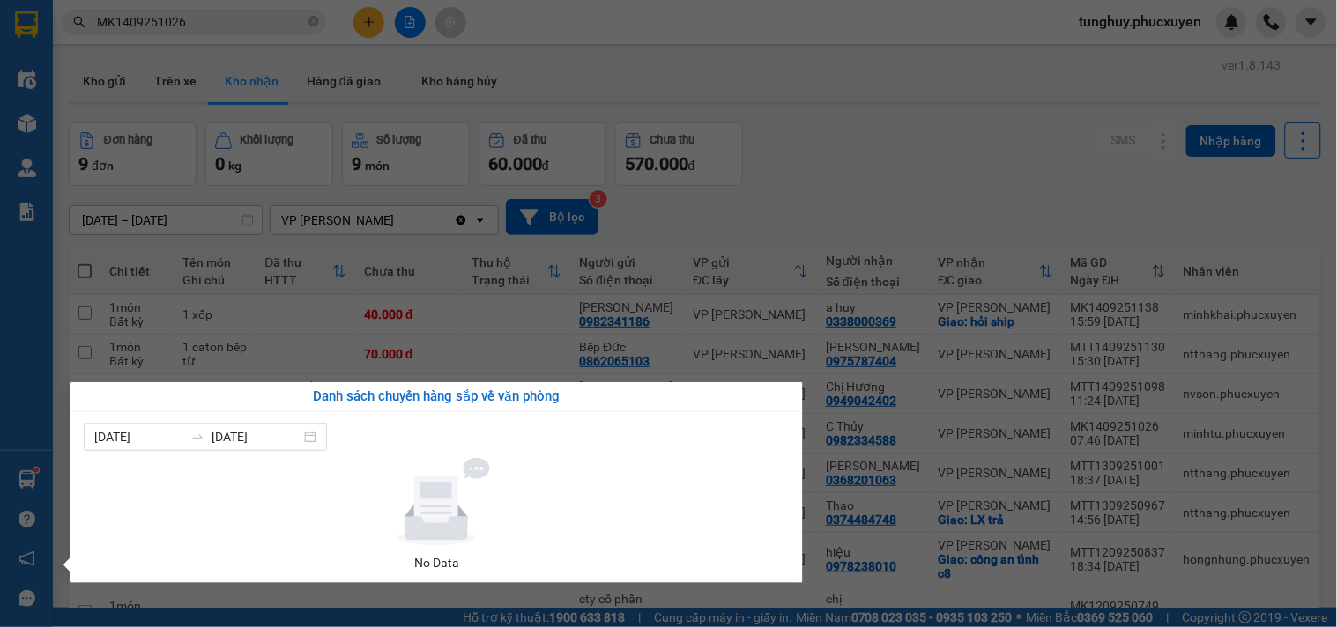
click at [577, 308] on section "Kết quả tìm kiếm ( 1 ) Bộ lọc Gửi 3 ngày gần nhất Mã ĐH Trạng thái Món hàng Thu…" at bounding box center [668, 313] width 1337 height 627
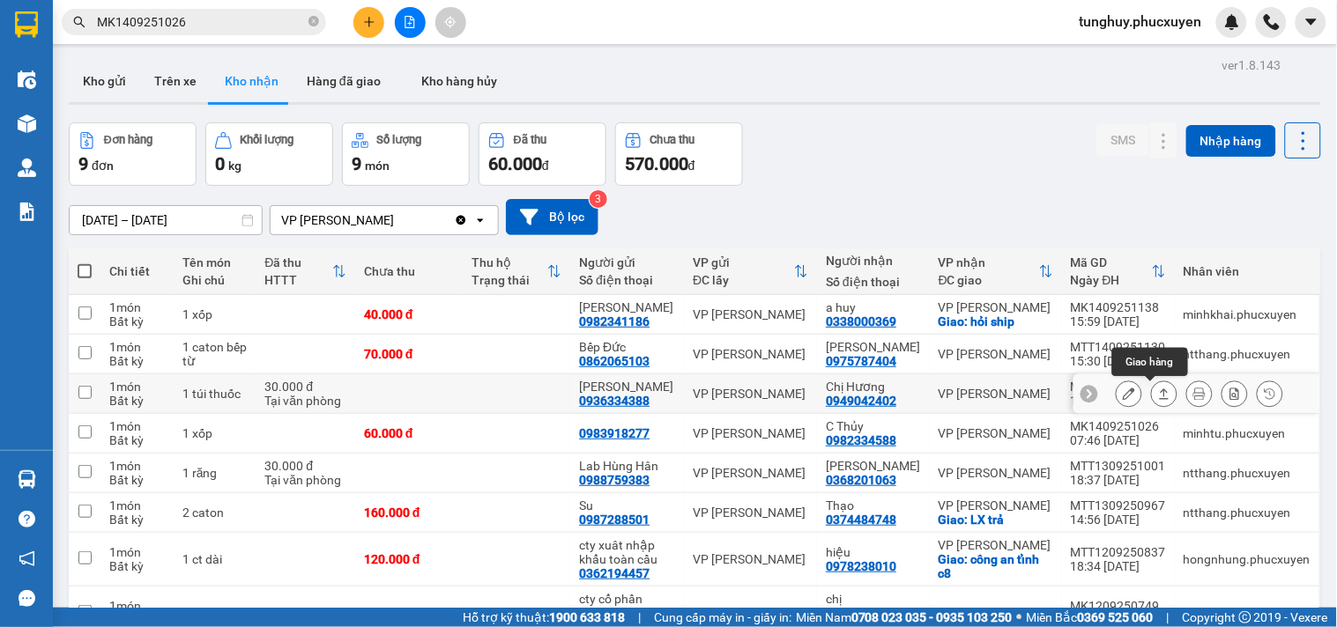
click at [1158, 389] on icon at bounding box center [1164, 394] width 12 height 12
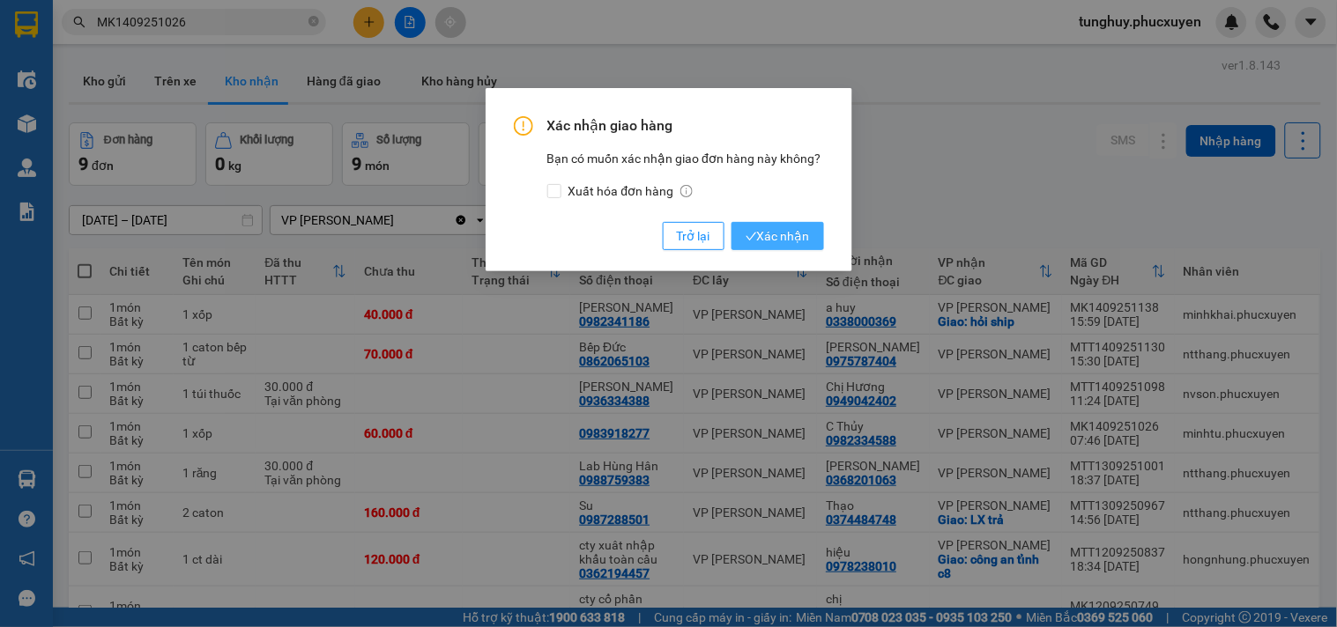
click at [794, 240] on span "Xác nhận" at bounding box center [777, 235] width 64 height 19
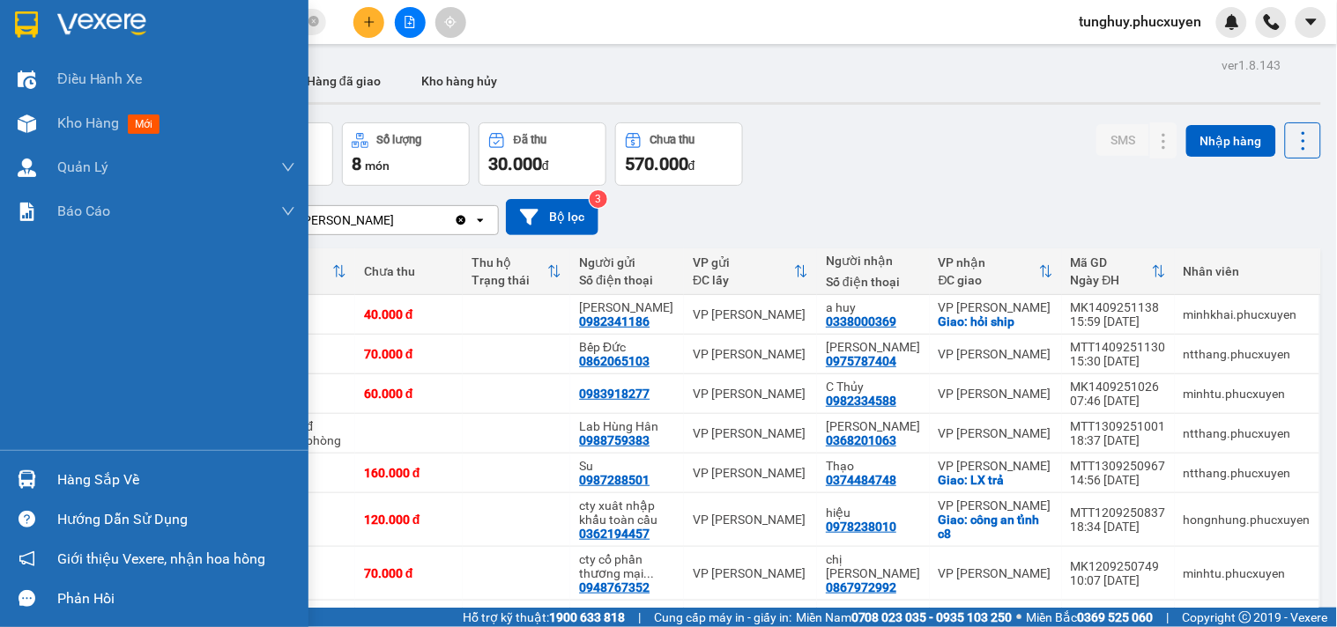
click at [33, 481] on img at bounding box center [27, 479] width 19 height 19
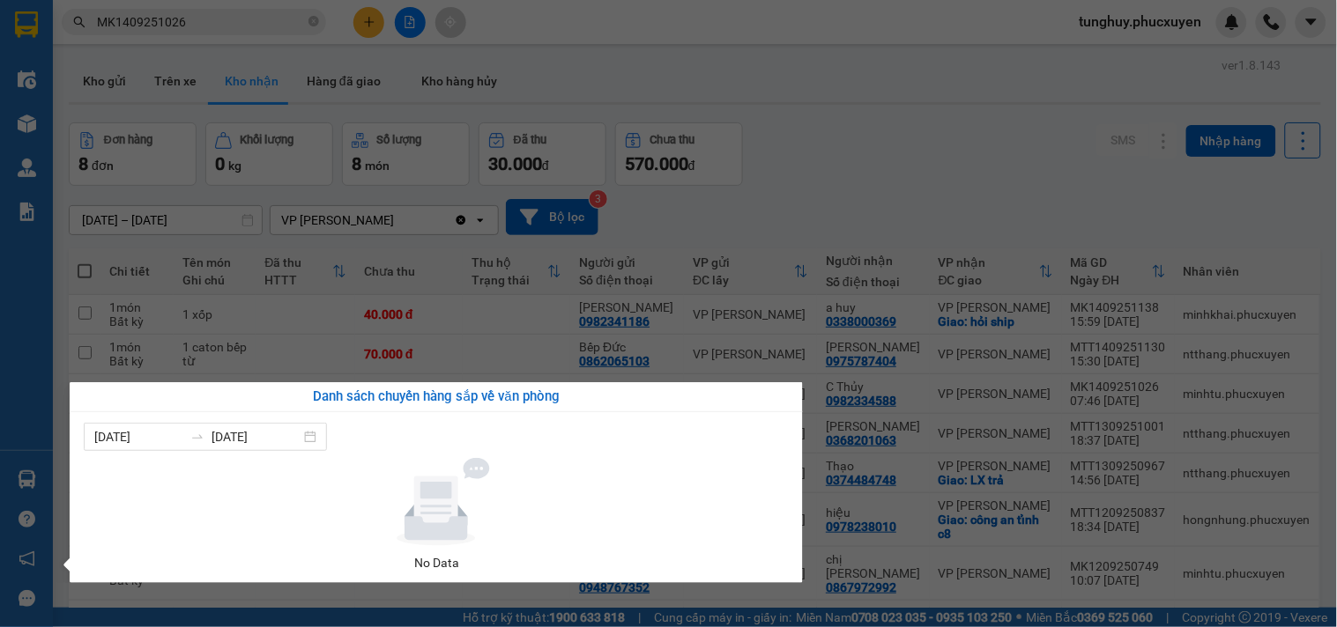
click at [550, 239] on section "Kết quả tìm kiếm ( 1 ) Bộ lọc Gửi 3 ngày gần nhất Mã ĐH Trạng thái Món hàng Thu…" at bounding box center [668, 313] width 1337 height 627
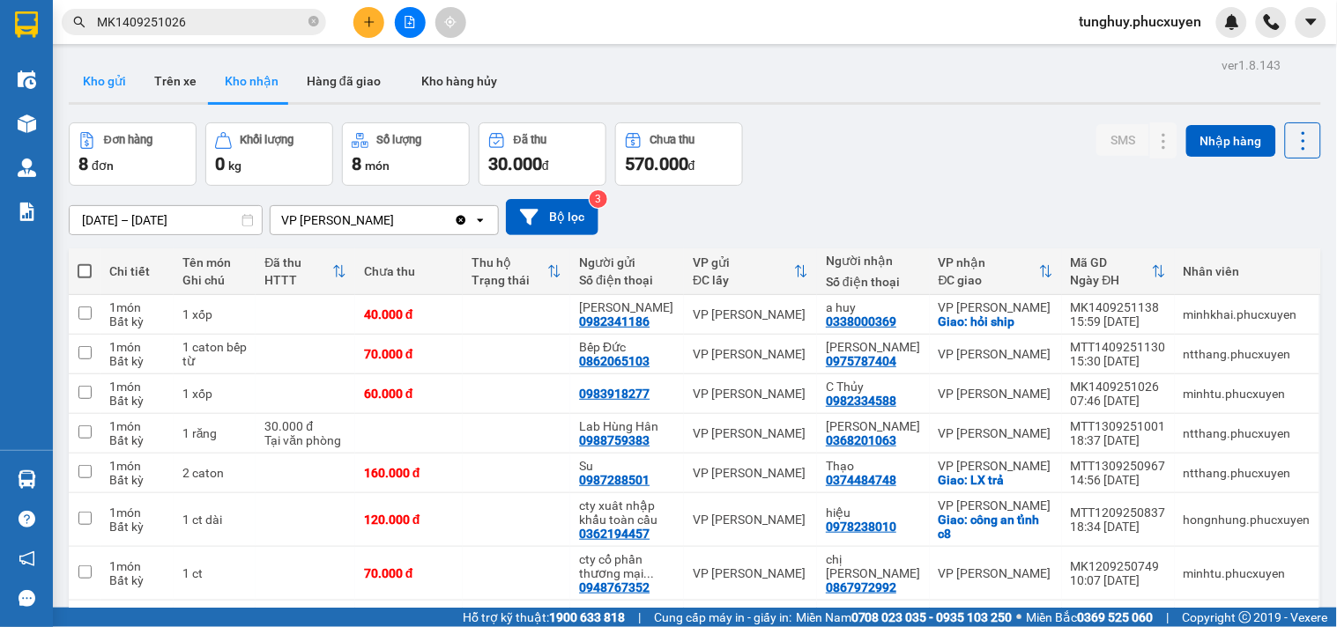
click at [99, 83] on button "Kho gửi" at bounding box center [104, 81] width 71 height 42
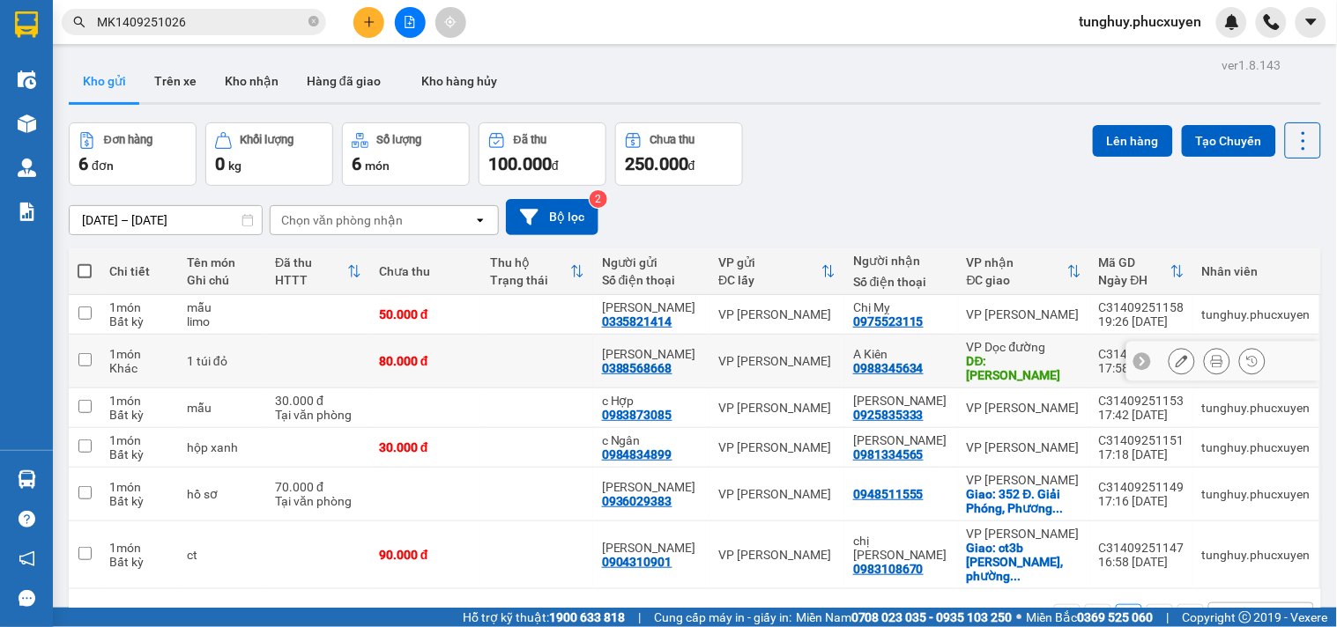
click at [811, 356] on div "VP Hạ Long" at bounding box center [776, 361] width 117 height 14
checkbox input "true"
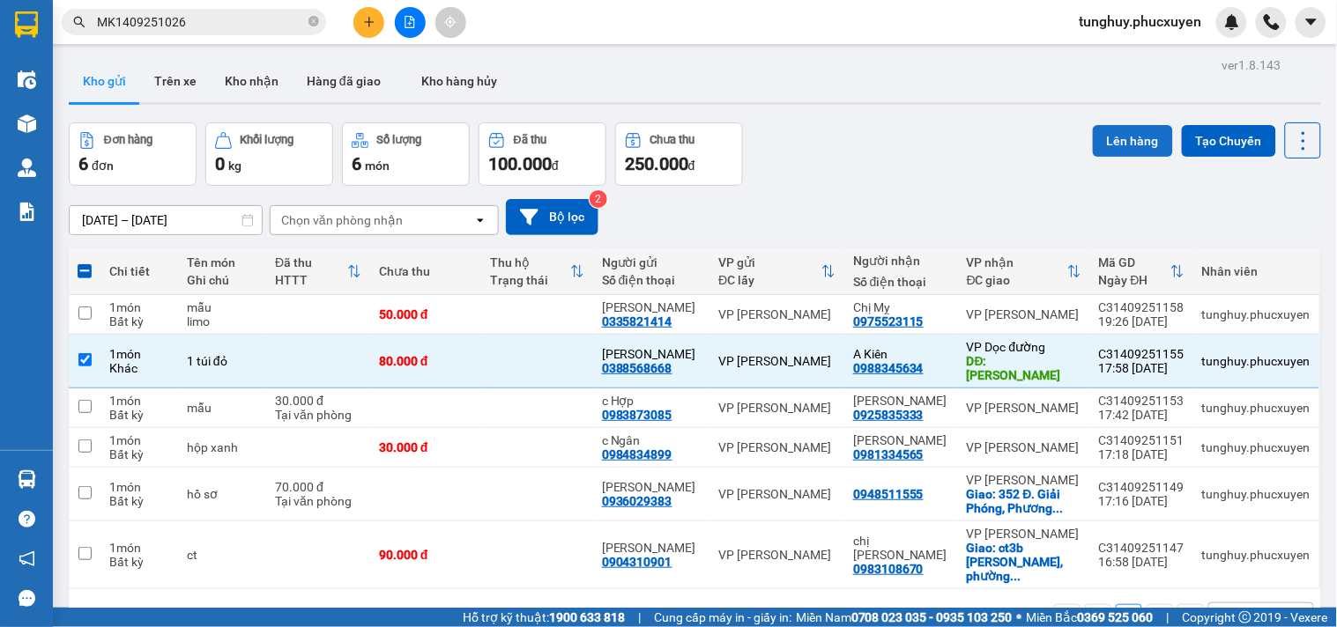
click at [1129, 143] on button "Lên hàng" at bounding box center [1132, 141] width 80 height 32
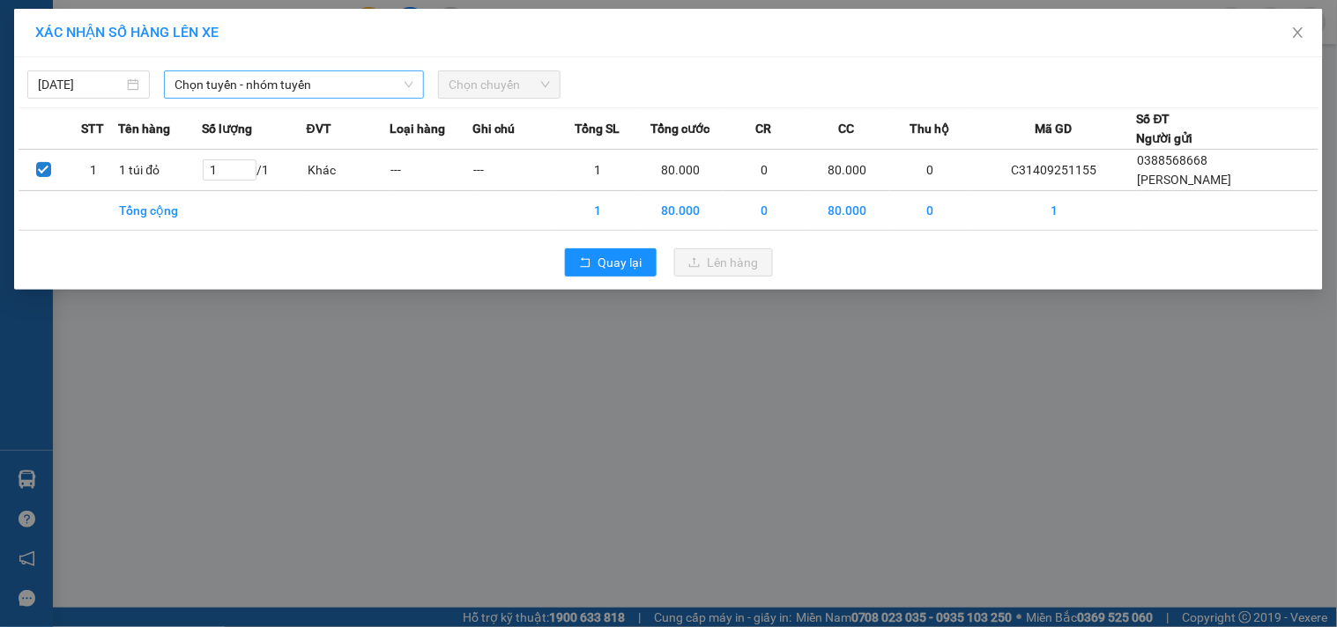
click at [331, 85] on span "Chọn tuyến - nhóm tuyến" at bounding box center [293, 84] width 239 height 26
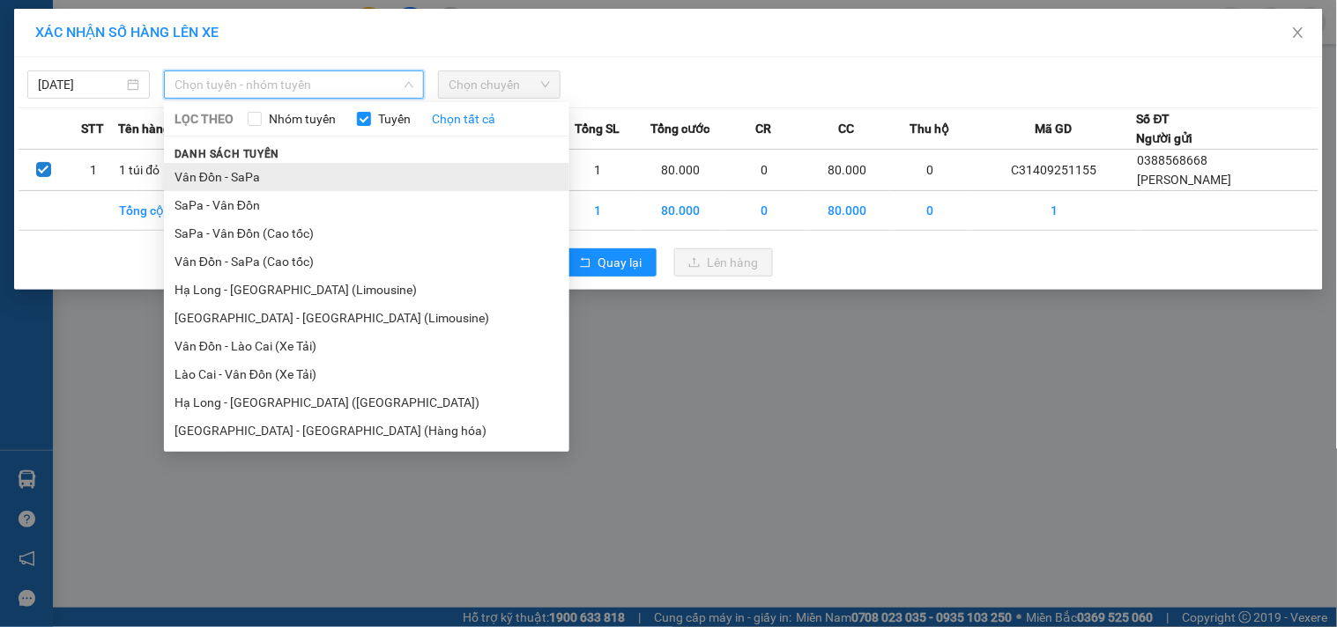
click at [391, 186] on li "Vân Đồn - SaPa" at bounding box center [366, 177] width 405 height 28
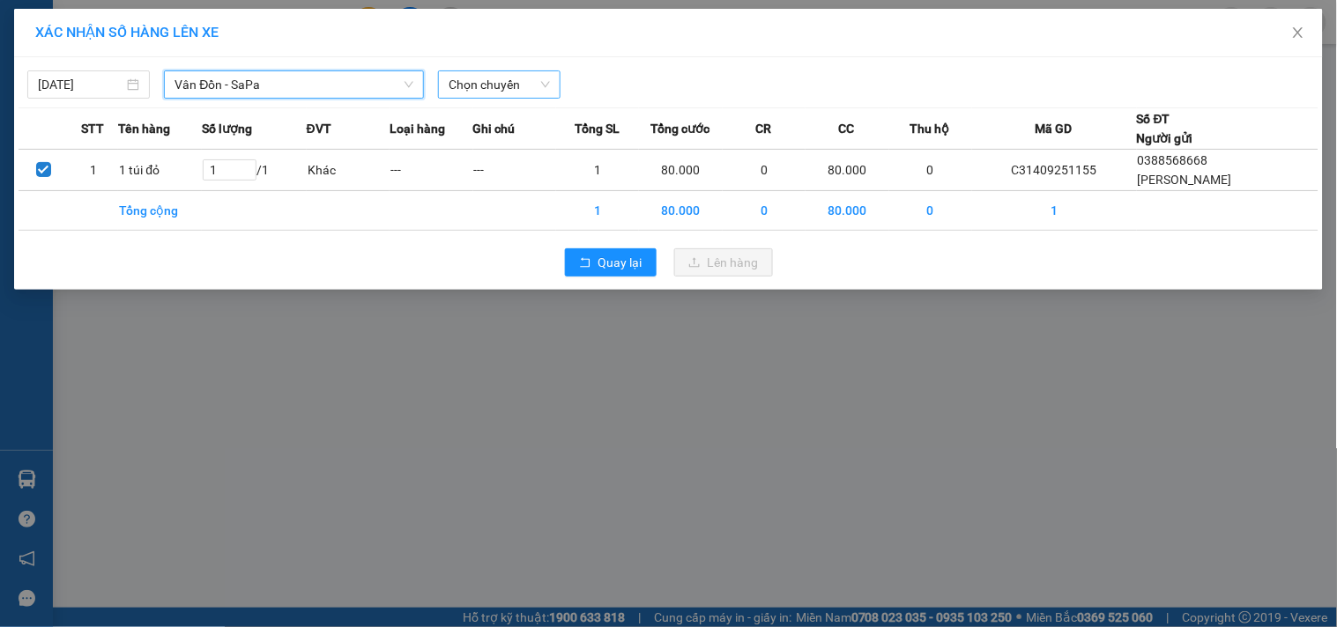
click at [547, 85] on span "Chọn chuyến" at bounding box center [498, 84] width 101 height 26
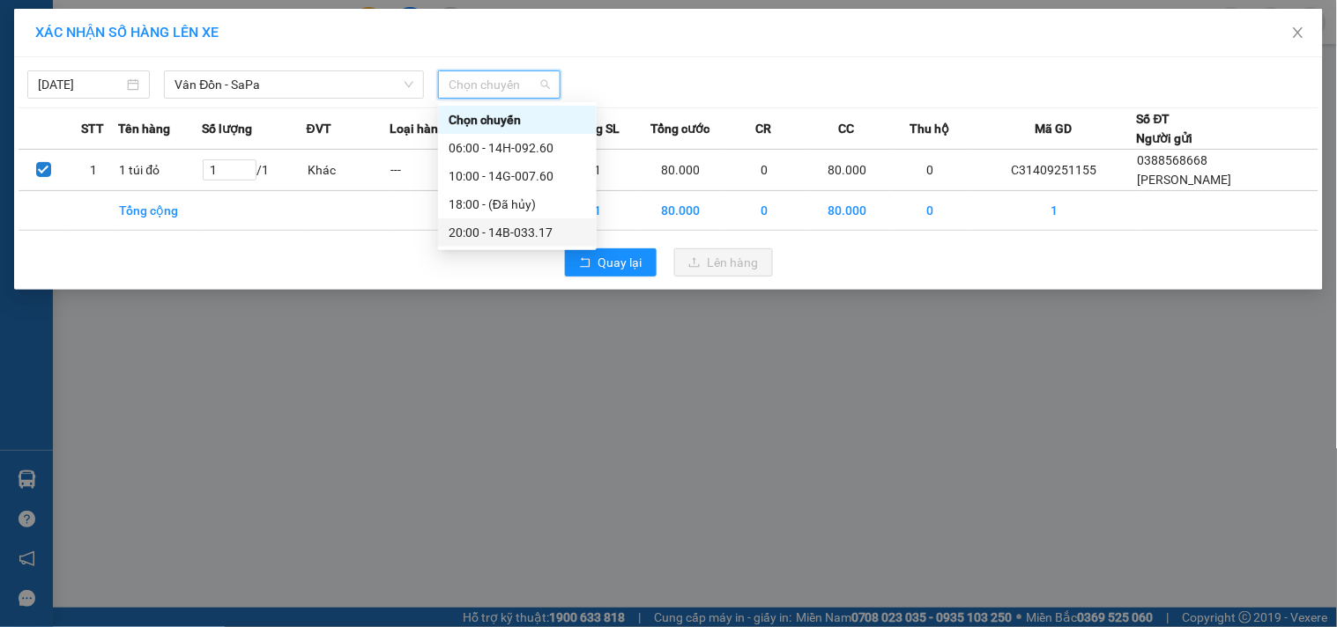
click at [540, 233] on div "20:00 - 14B-033.17" at bounding box center [516, 232] width 137 height 19
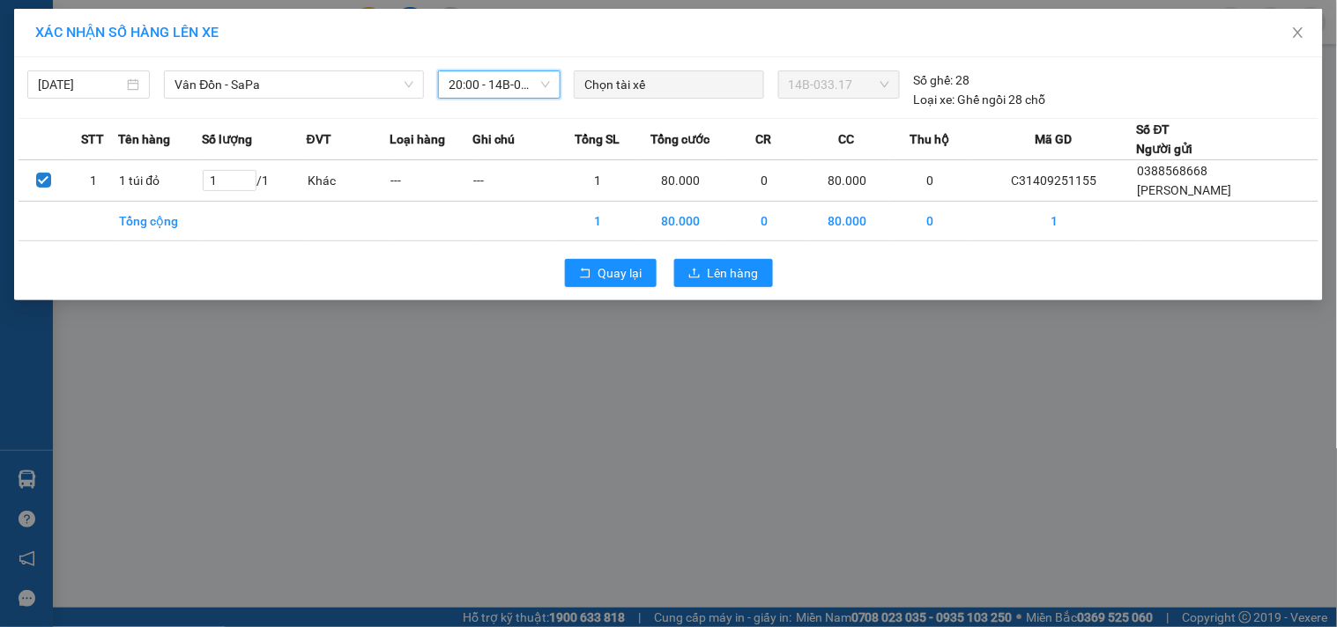
click at [489, 93] on span "20:00 - 14B-033.17" at bounding box center [498, 84] width 101 height 26
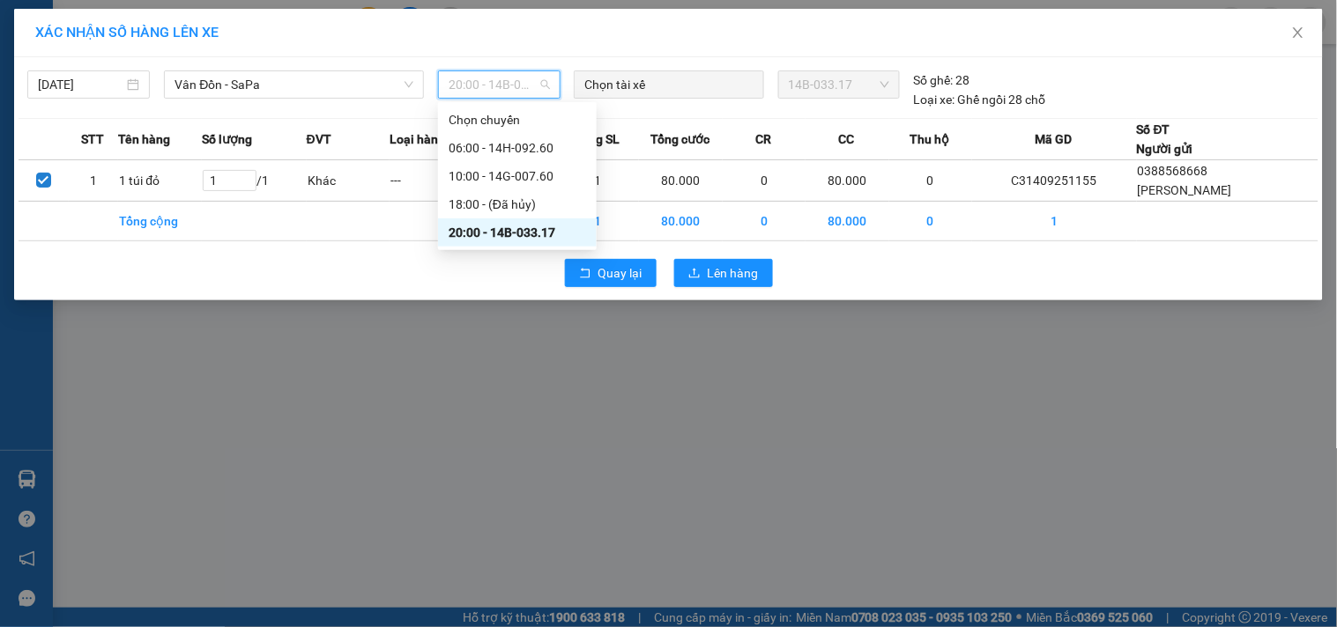
click at [533, 230] on div "20:00 - 14B-033.17" at bounding box center [516, 232] width 137 height 19
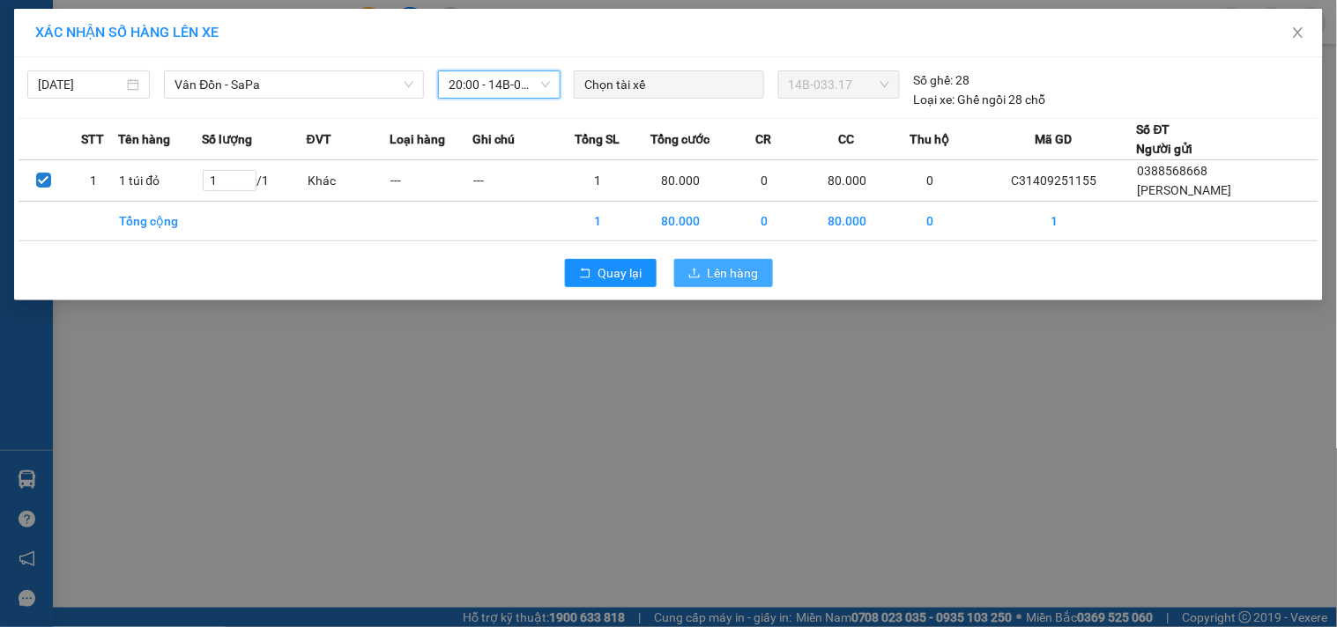
click at [746, 274] on span "Lên hàng" at bounding box center [732, 272] width 51 height 19
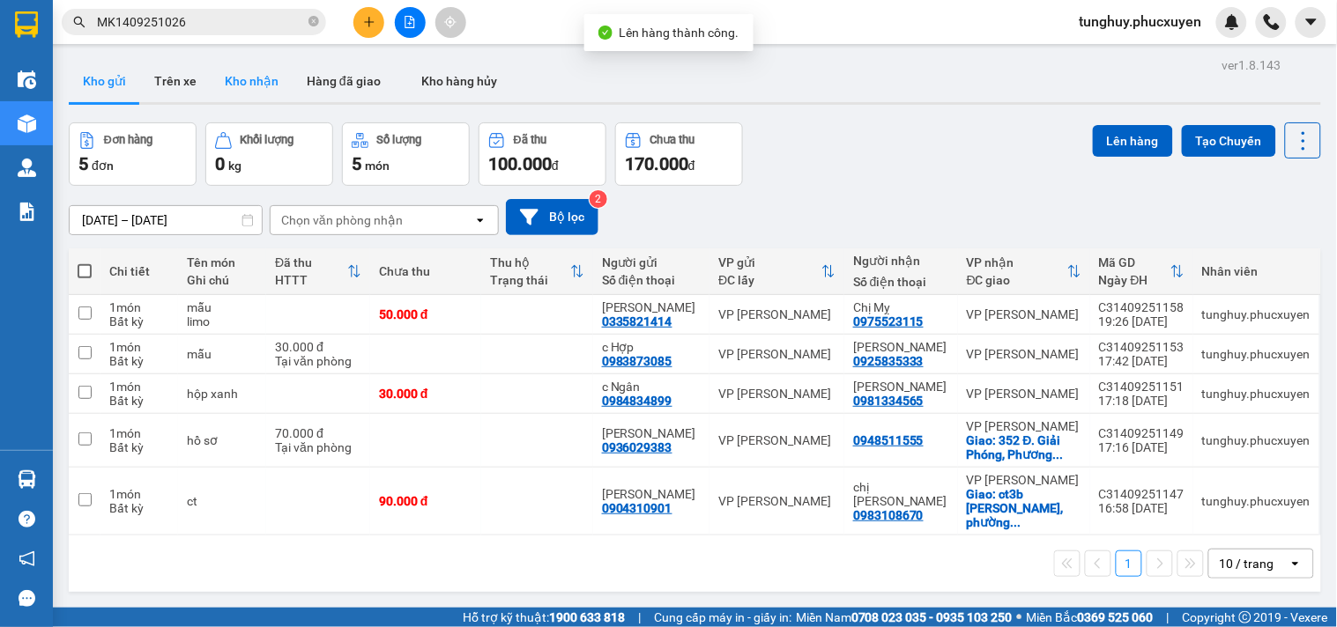
click at [238, 84] on button "Kho nhận" at bounding box center [252, 81] width 82 height 42
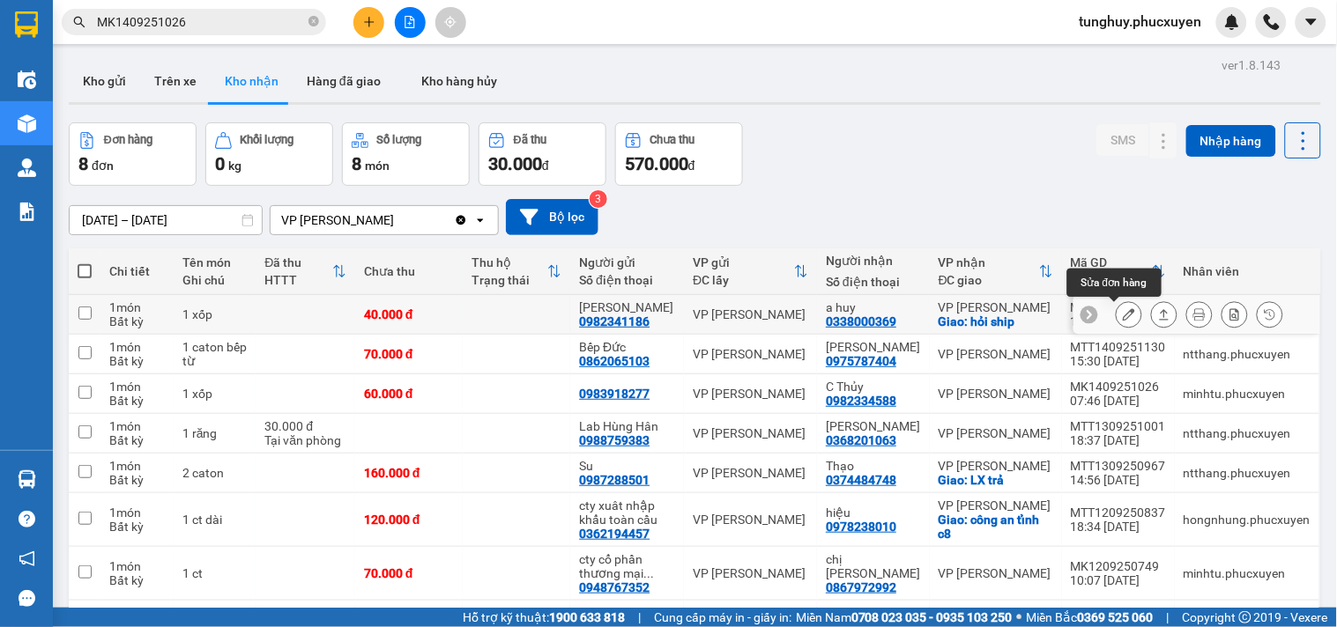
click at [1122, 314] on icon at bounding box center [1128, 314] width 12 height 12
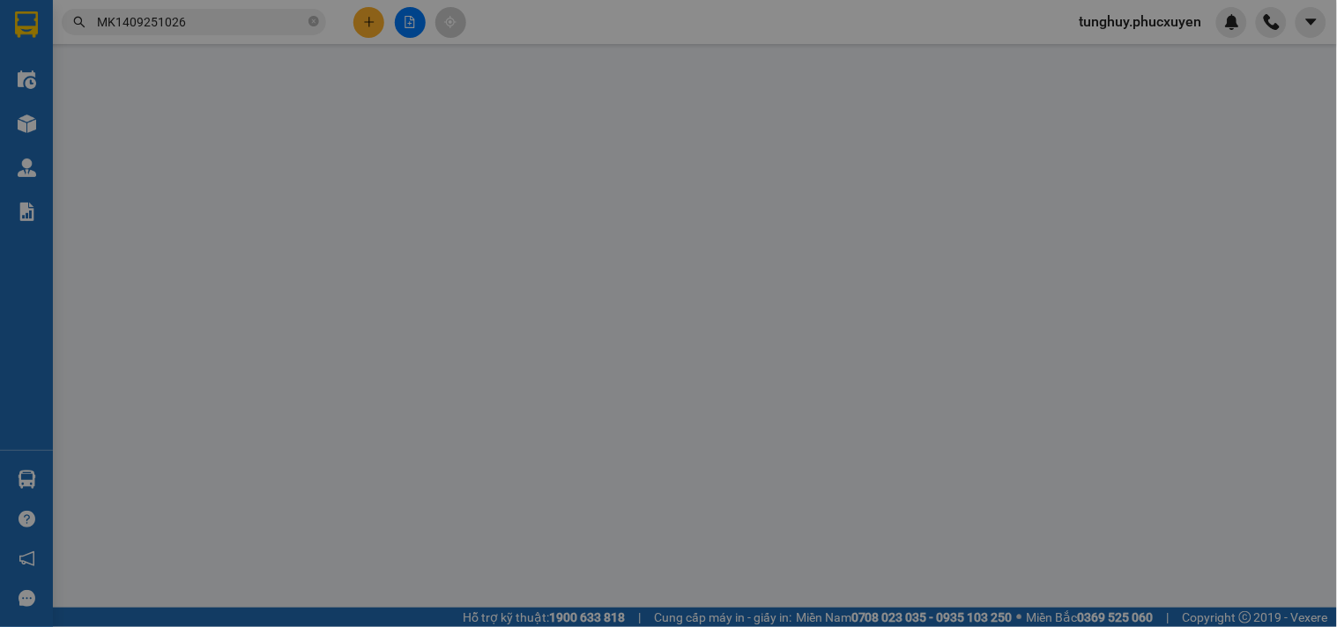
type input "0982341186"
type input "Chị Vân"
type input "0338000369"
type input "a huy"
checkbox input "true"
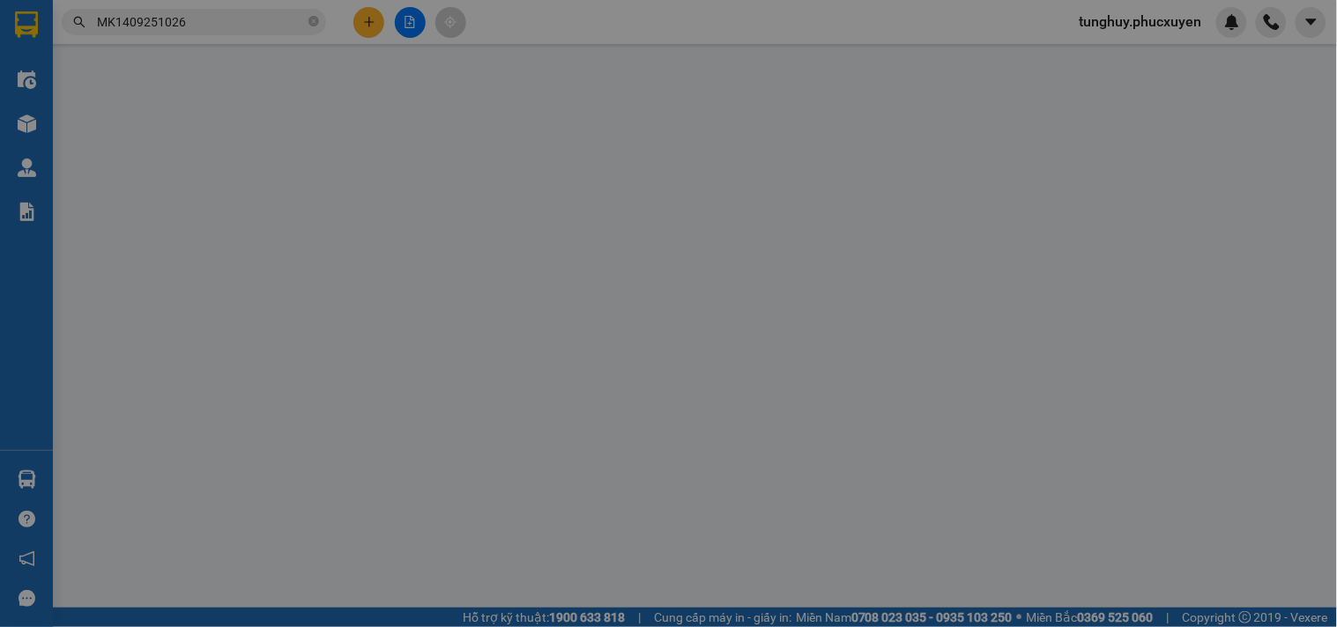
type input "hỏi ship"
type input "40.000"
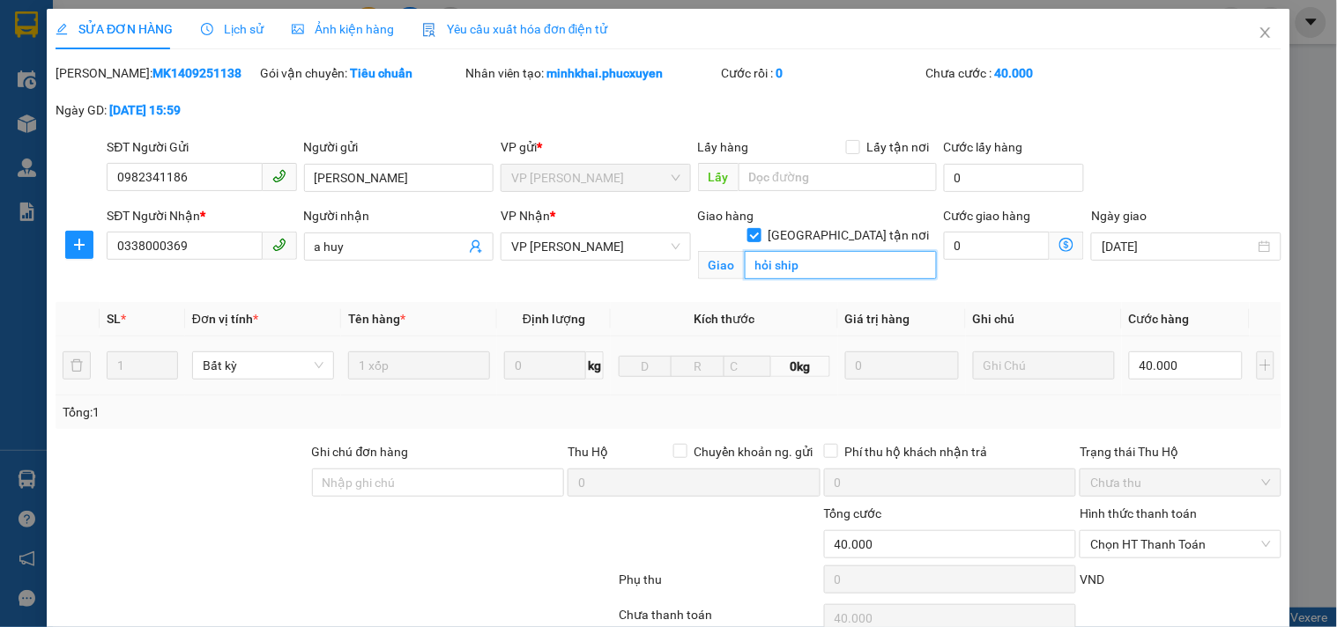
click at [860, 257] on input "hỏi ship" at bounding box center [840, 265] width 192 height 28
type input "h"
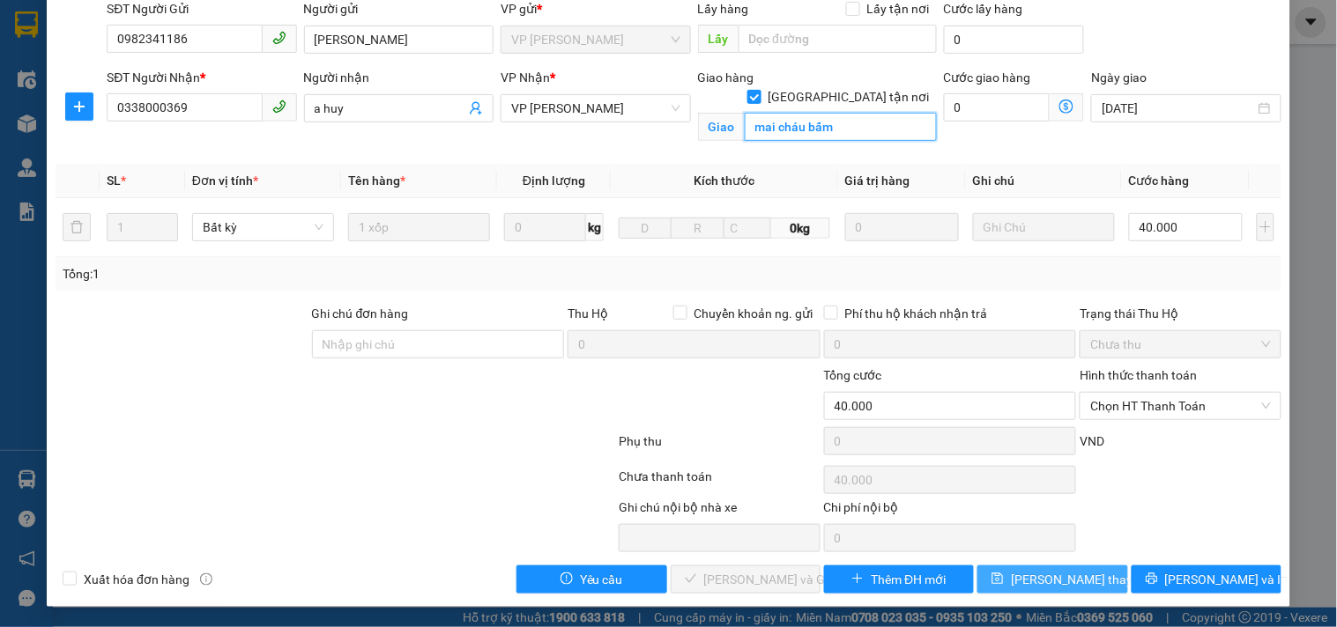
type input "mai cháu bấm"
click at [1088, 580] on button "Lưu thay đổi" at bounding box center [1052, 580] width 150 height 28
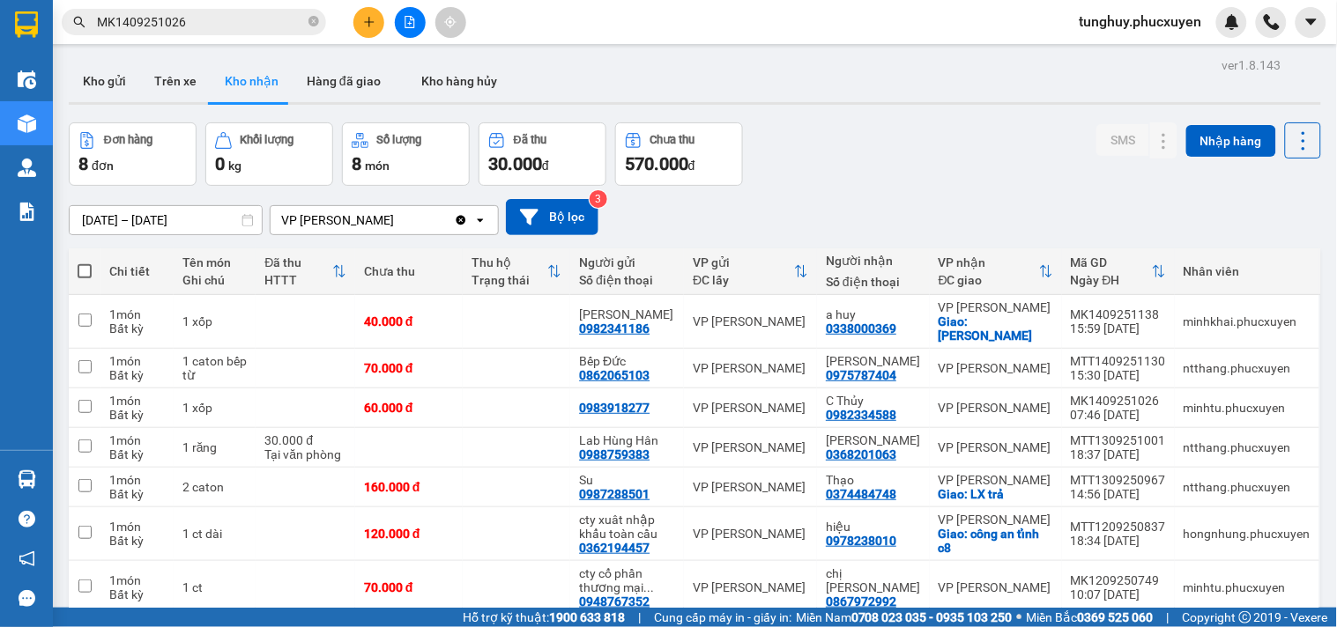
click at [1117, 15] on span "tunghuy.phucxuyen" at bounding box center [1140, 22] width 151 height 22
click at [1146, 62] on span "Đăng xuất" at bounding box center [1148, 54] width 115 height 19
